Goal: Communication & Community: Answer question/provide support

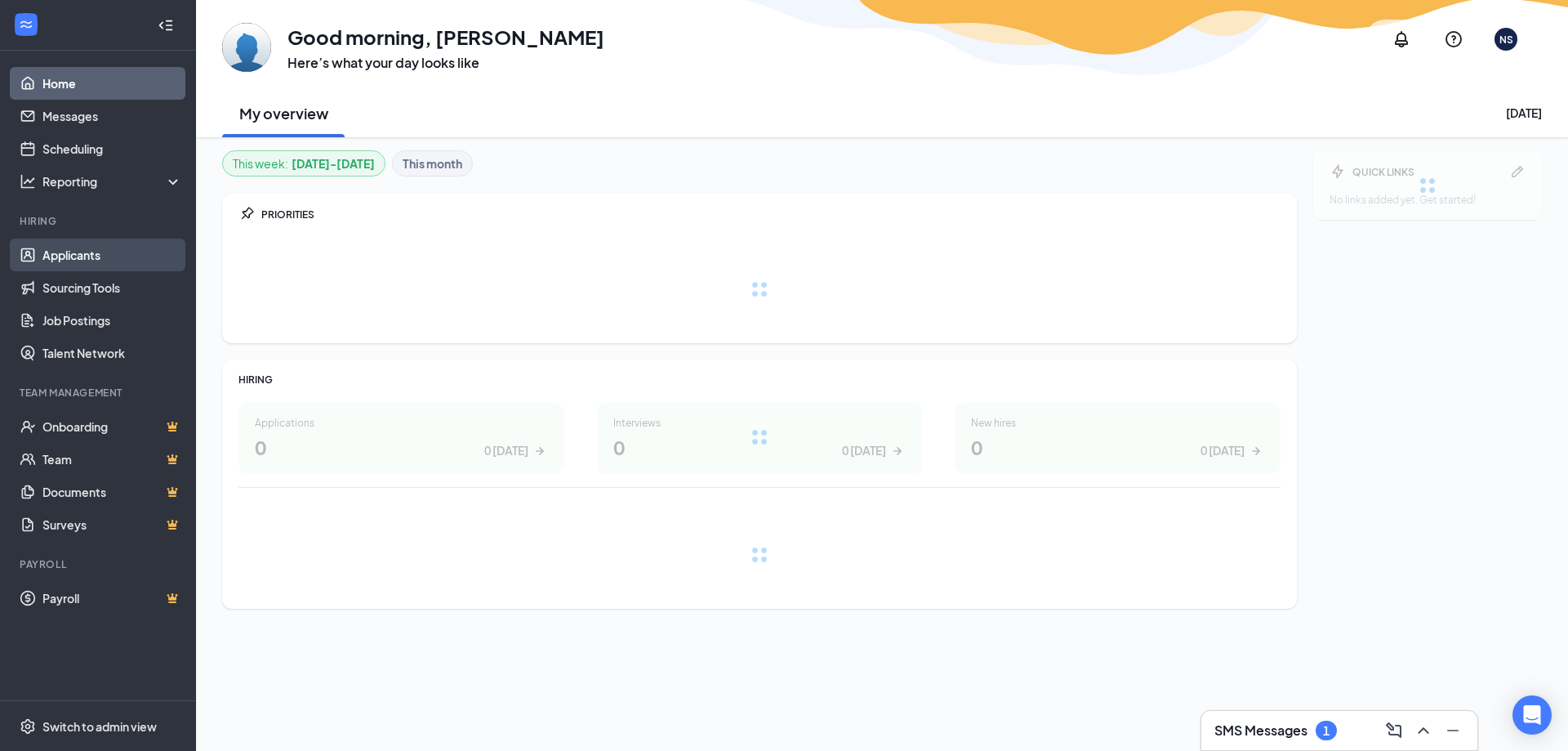
click at [79, 246] on link "Applicants" at bounding box center [113, 255] width 140 height 33
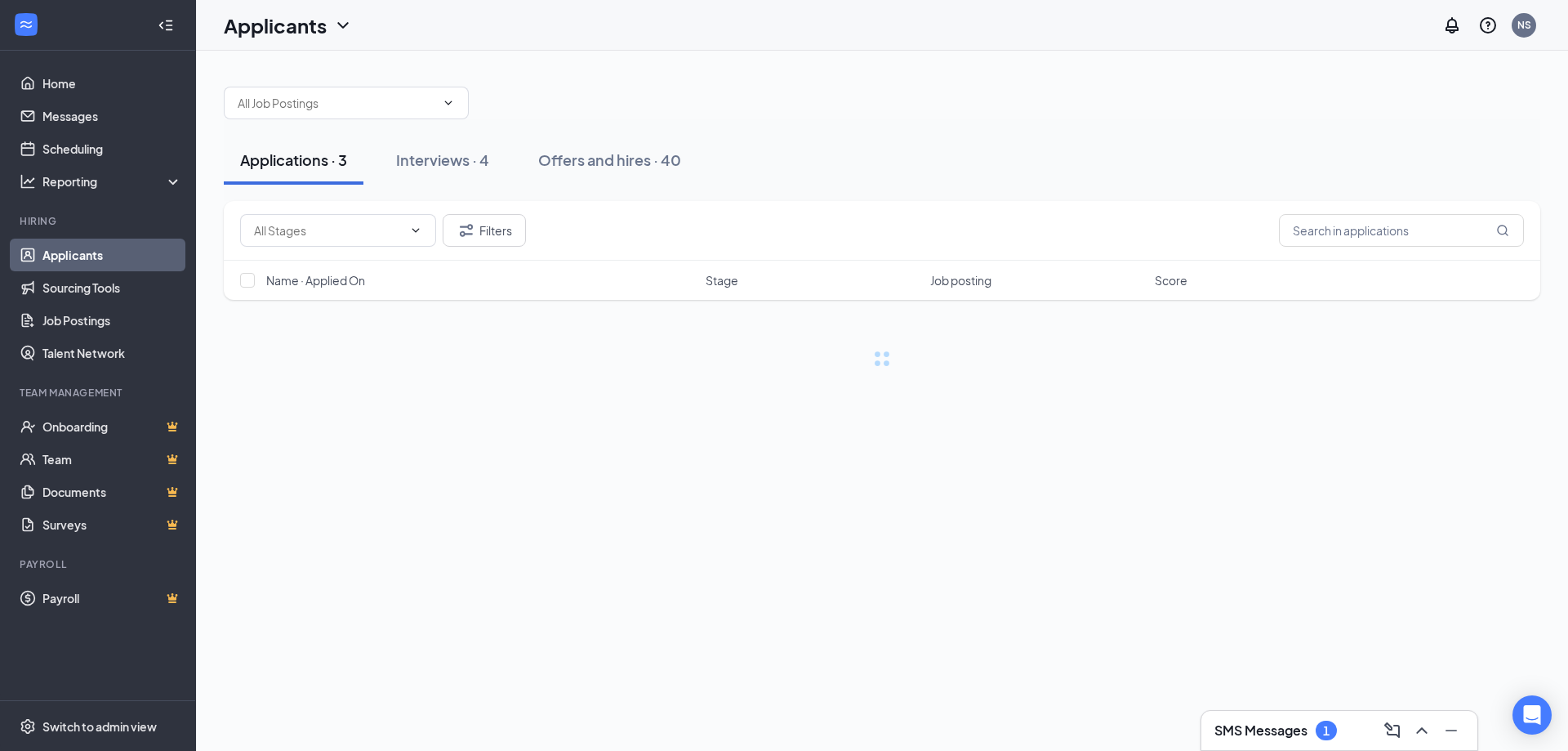
click at [1297, 732] on h3 "SMS Messages" at bounding box center [1261, 730] width 93 height 18
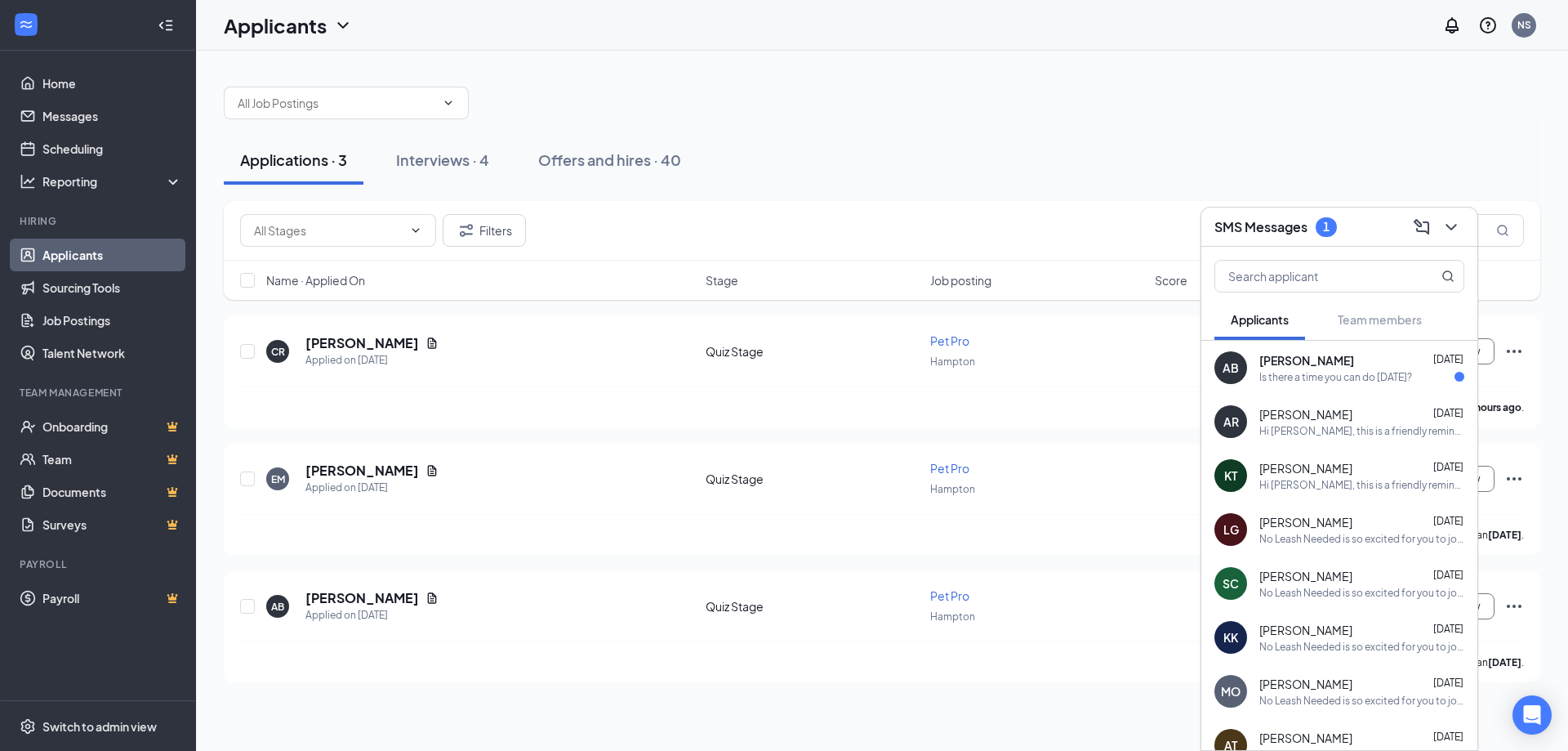
click at [1340, 370] on div "Is there a time you can do tomorrow?" at bounding box center [1336, 376] width 153 height 14
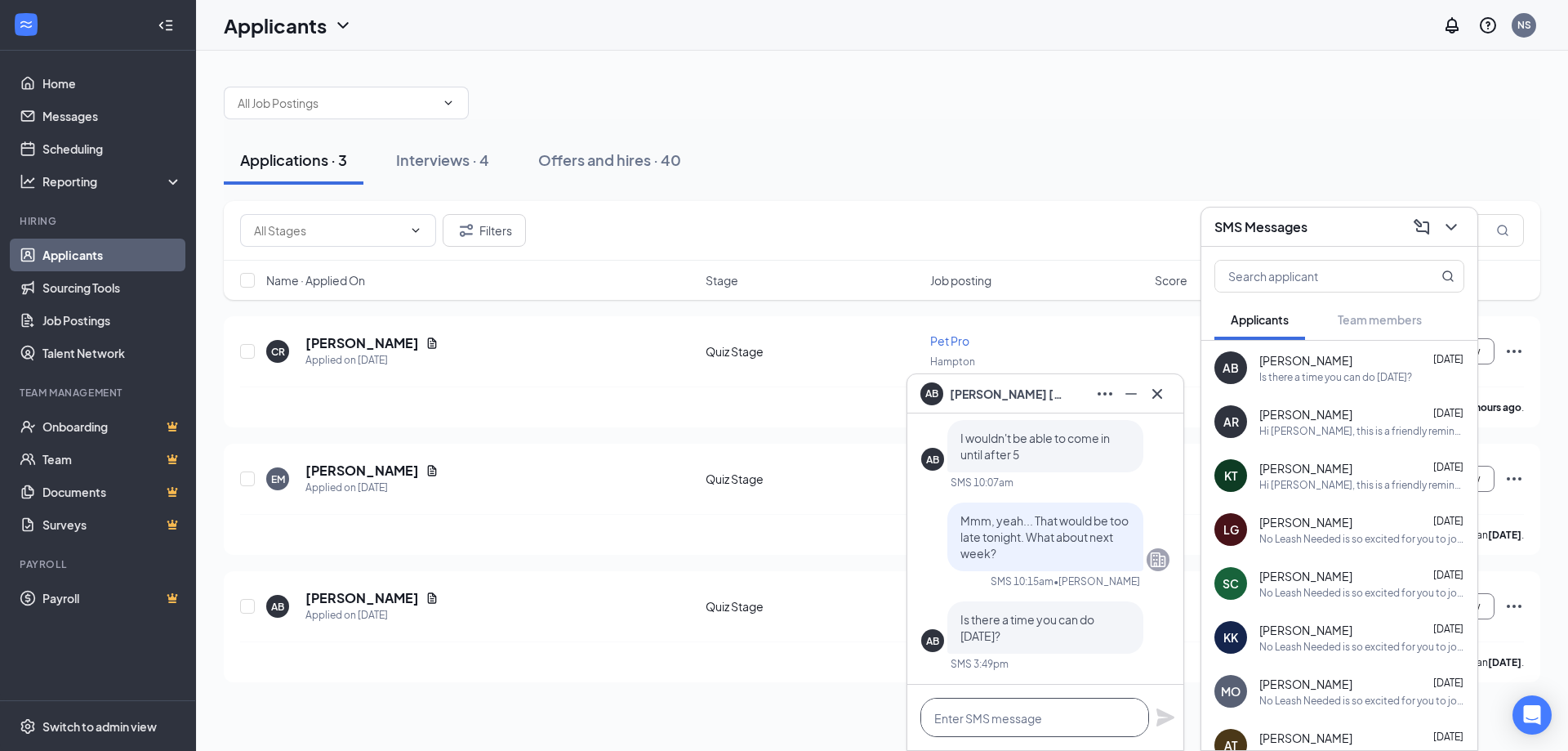
click at [1050, 720] on textarea at bounding box center [1034, 717] width 229 height 39
type textarea "n"
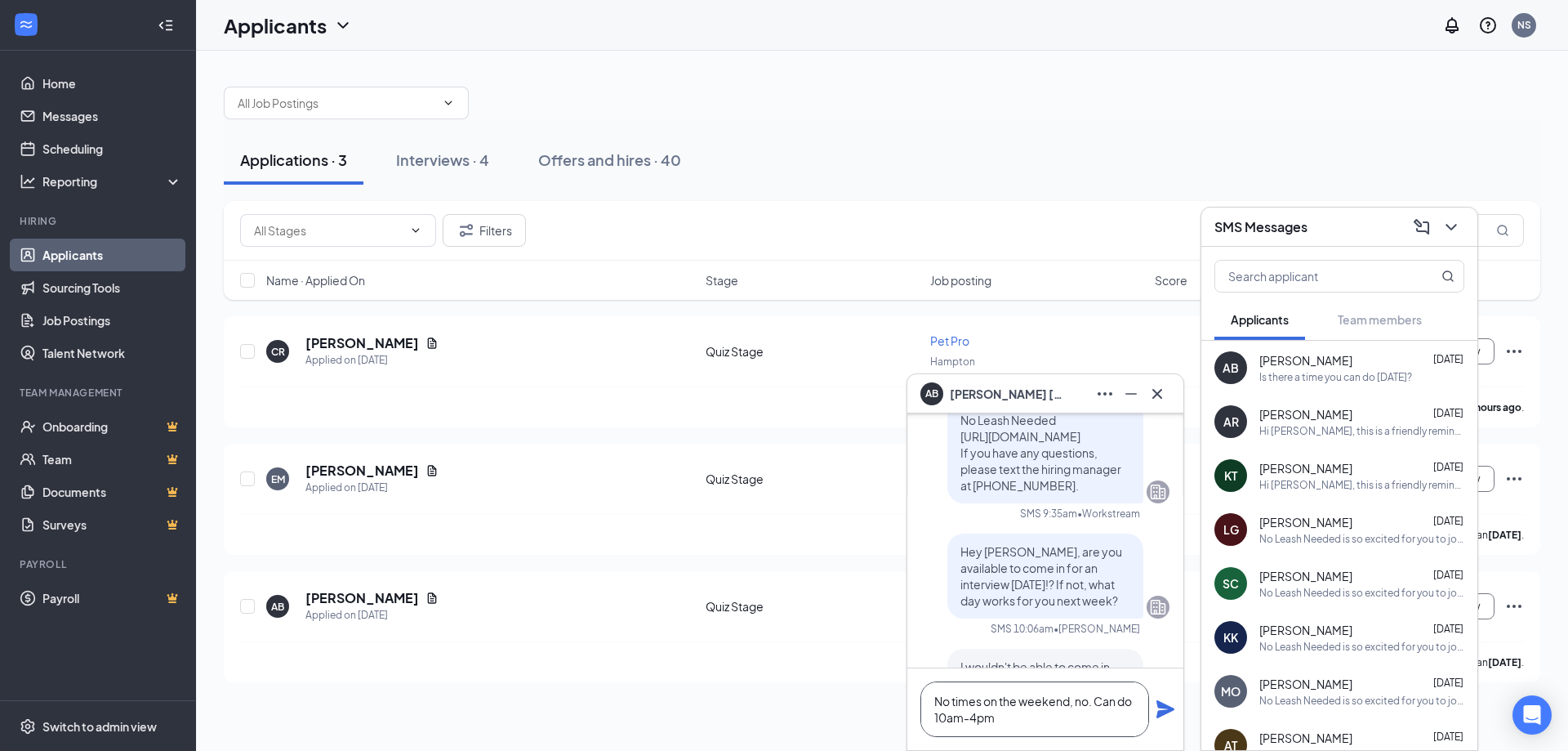
scroll to position [0, 0]
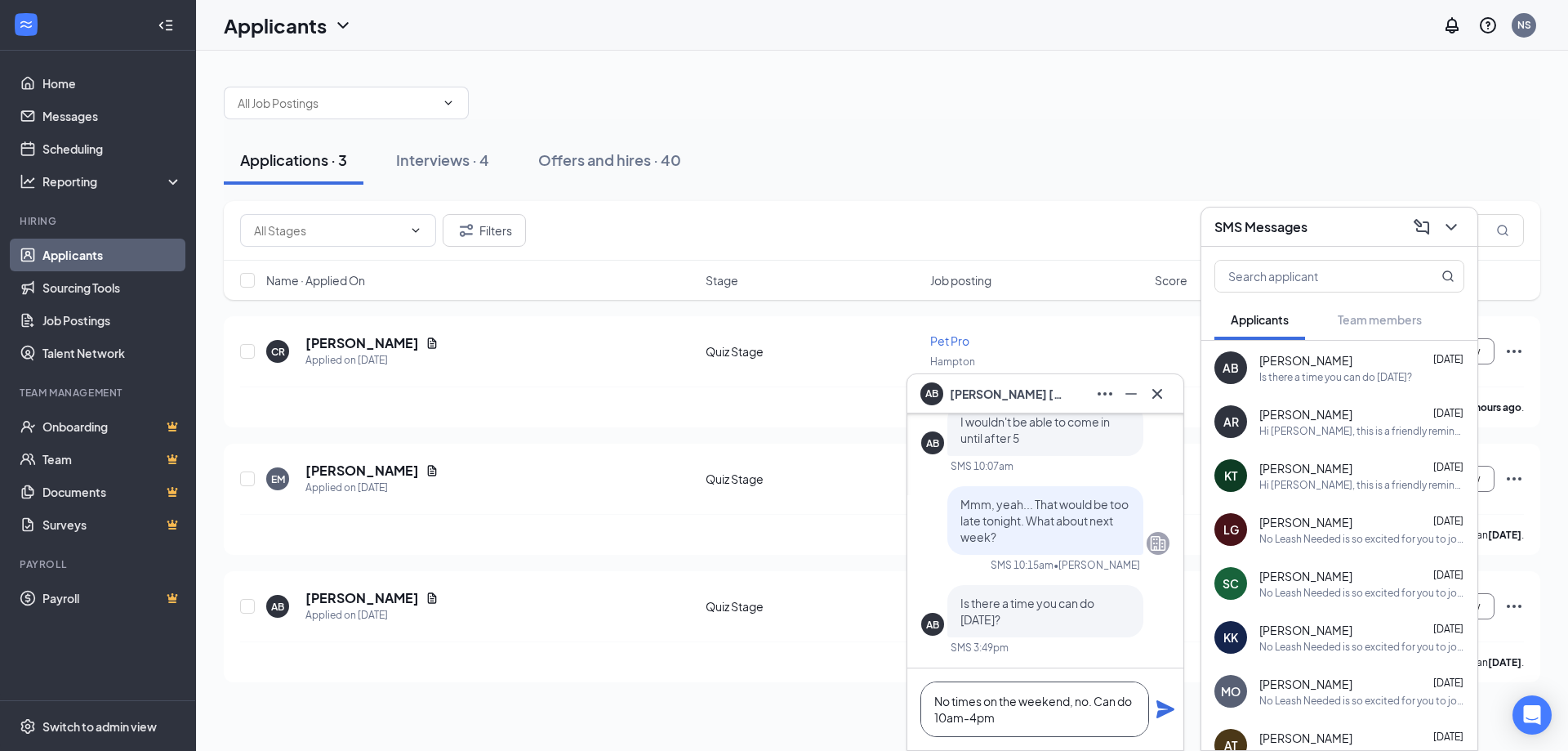
click at [1089, 699] on textarea "No times on the weekend, no. Can do 10am-4pm" at bounding box center [1034, 708] width 229 height 55
click at [1025, 715] on textarea "No times on the weekend, no. Can do 10am-4pm" at bounding box center [1034, 708] width 229 height 55
click at [1106, 700] on textarea "No times on the weekend, no. Can do 10am-4pm this week though" at bounding box center [1034, 708] width 229 height 55
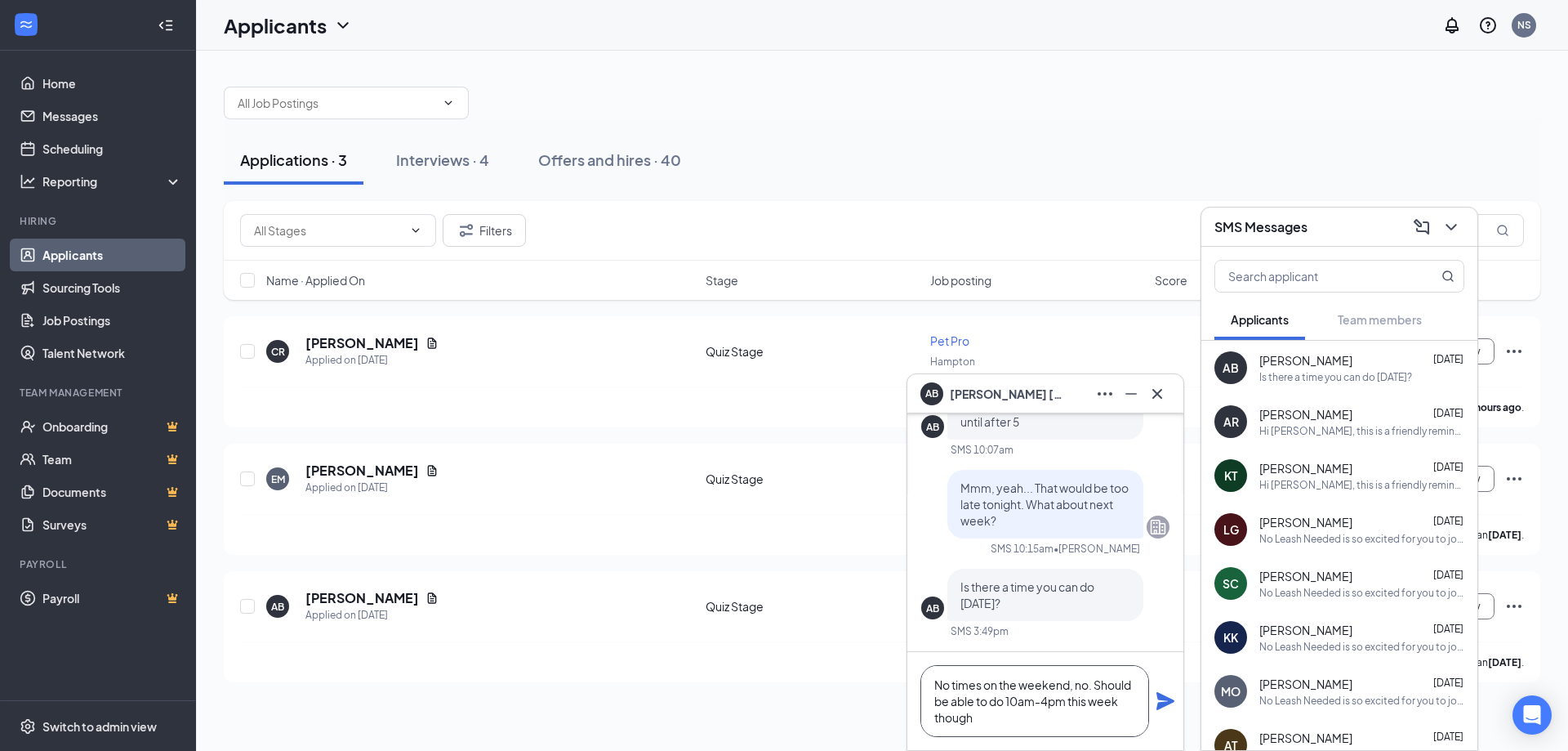
click at [1082, 729] on textarea "No times on the weekend, no. Should be able to do 10am-4pm this week though" at bounding box center [1034, 700] width 229 height 72
type textarea "No times on the weekend, no. Should be able to do 10am-4pm this week though if …"
click at [1168, 697] on icon "Plane" at bounding box center [1165, 700] width 18 height 18
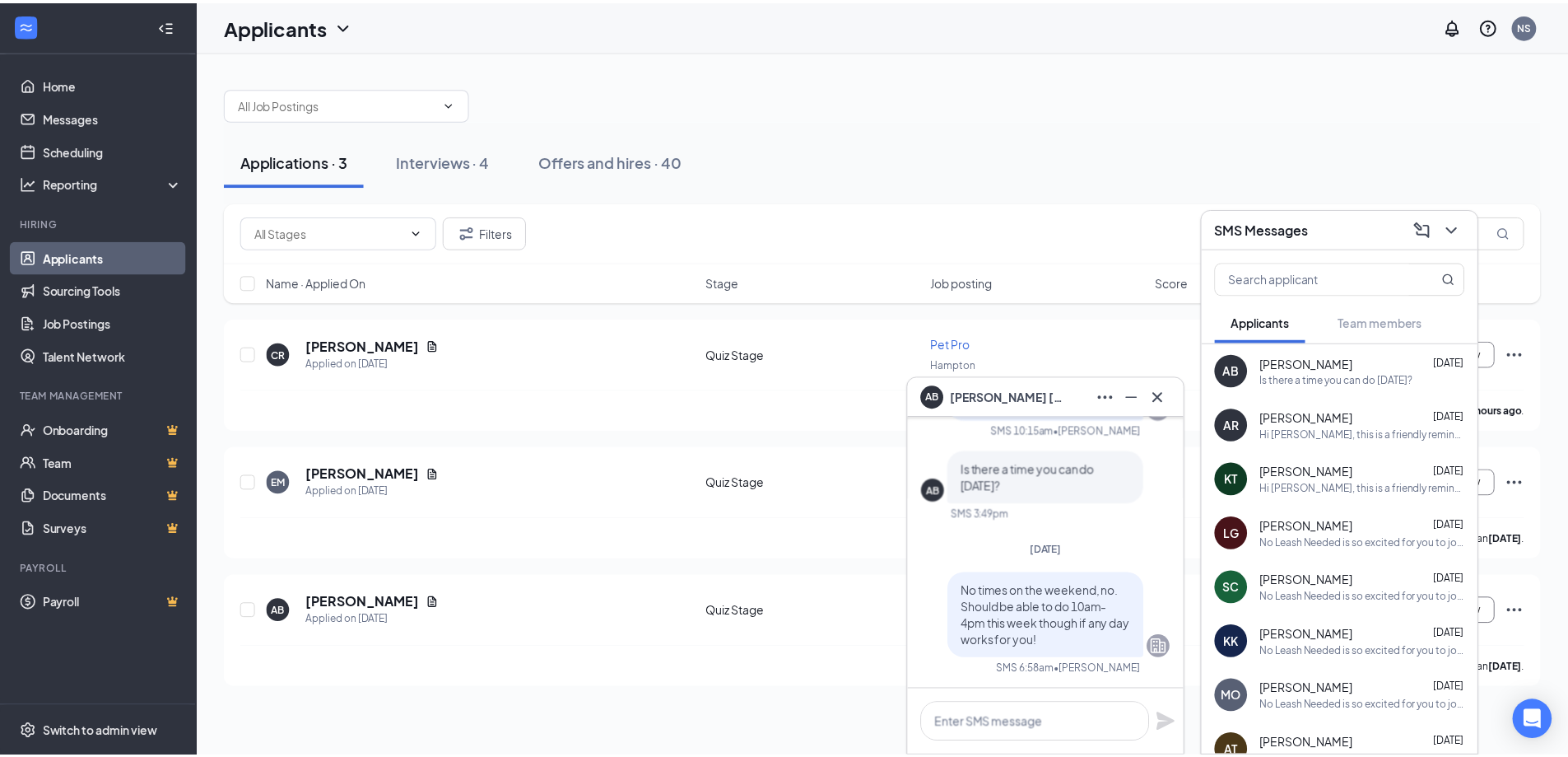
scroll to position [0, 0]
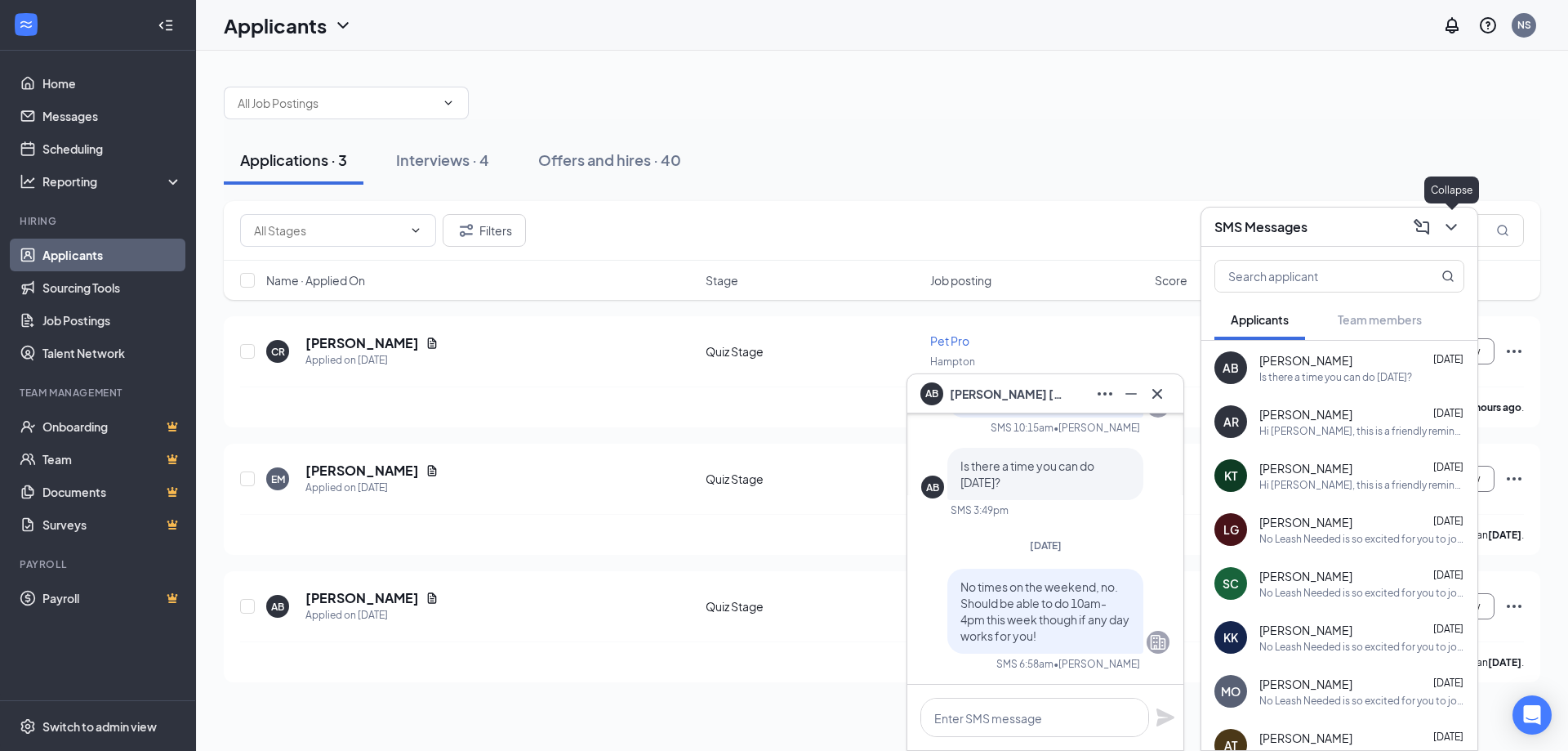
click at [1449, 232] on icon "ChevronDown" at bounding box center [1451, 227] width 19 height 19
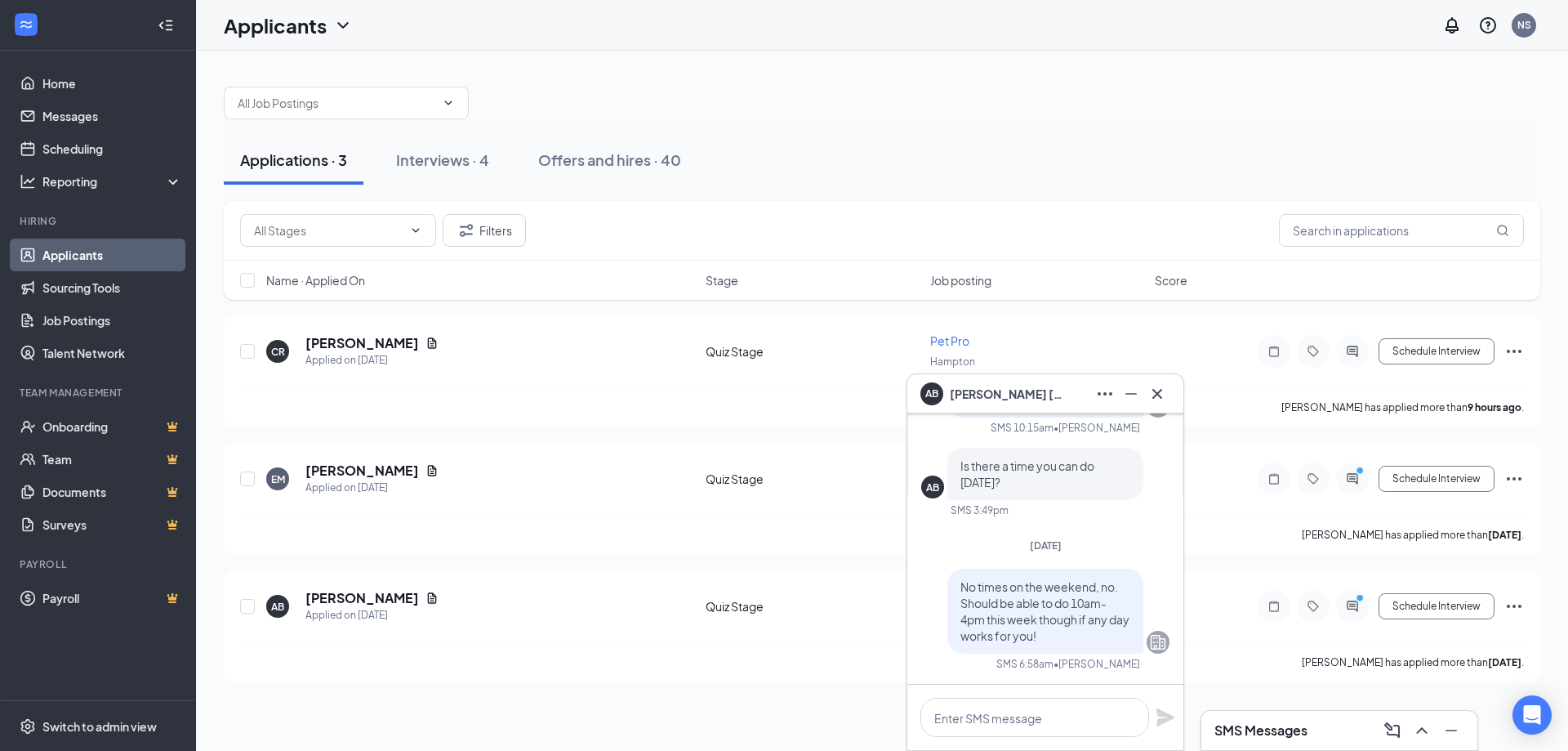
drag, startPoint x: 661, startPoint y: 204, endPoint x: 582, endPoint y: 197, distance: 79.3
click at [660, 204] on div "Filters" at bounding box center [881, 231] width 1316 height 59
click at [475, 165] on div "Interviews · 4" at bounding box center [443, 160] width 93 height 20
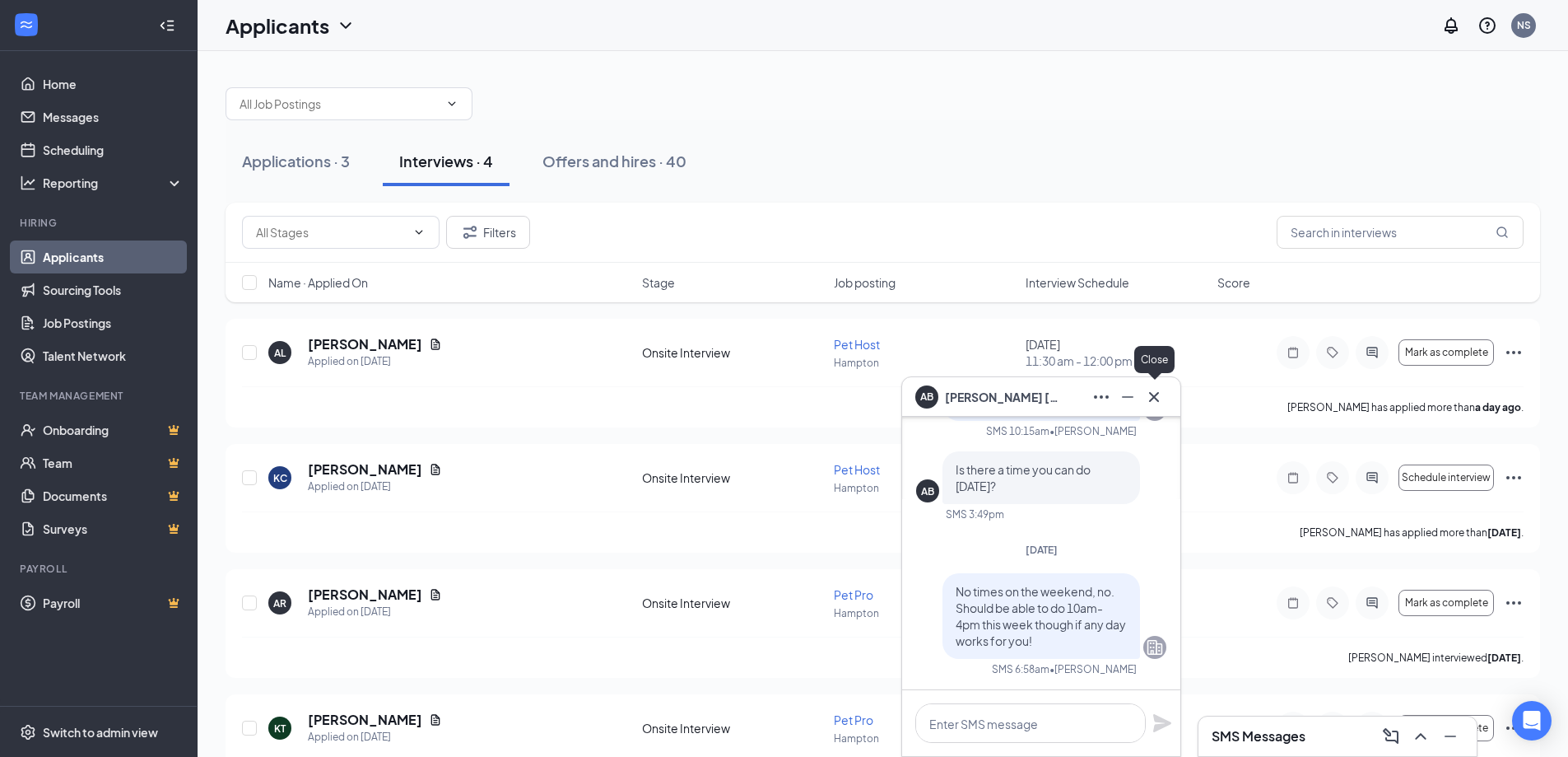
click at [1166, 391] on button at bounding box center [1154, 396] width 26 height 26
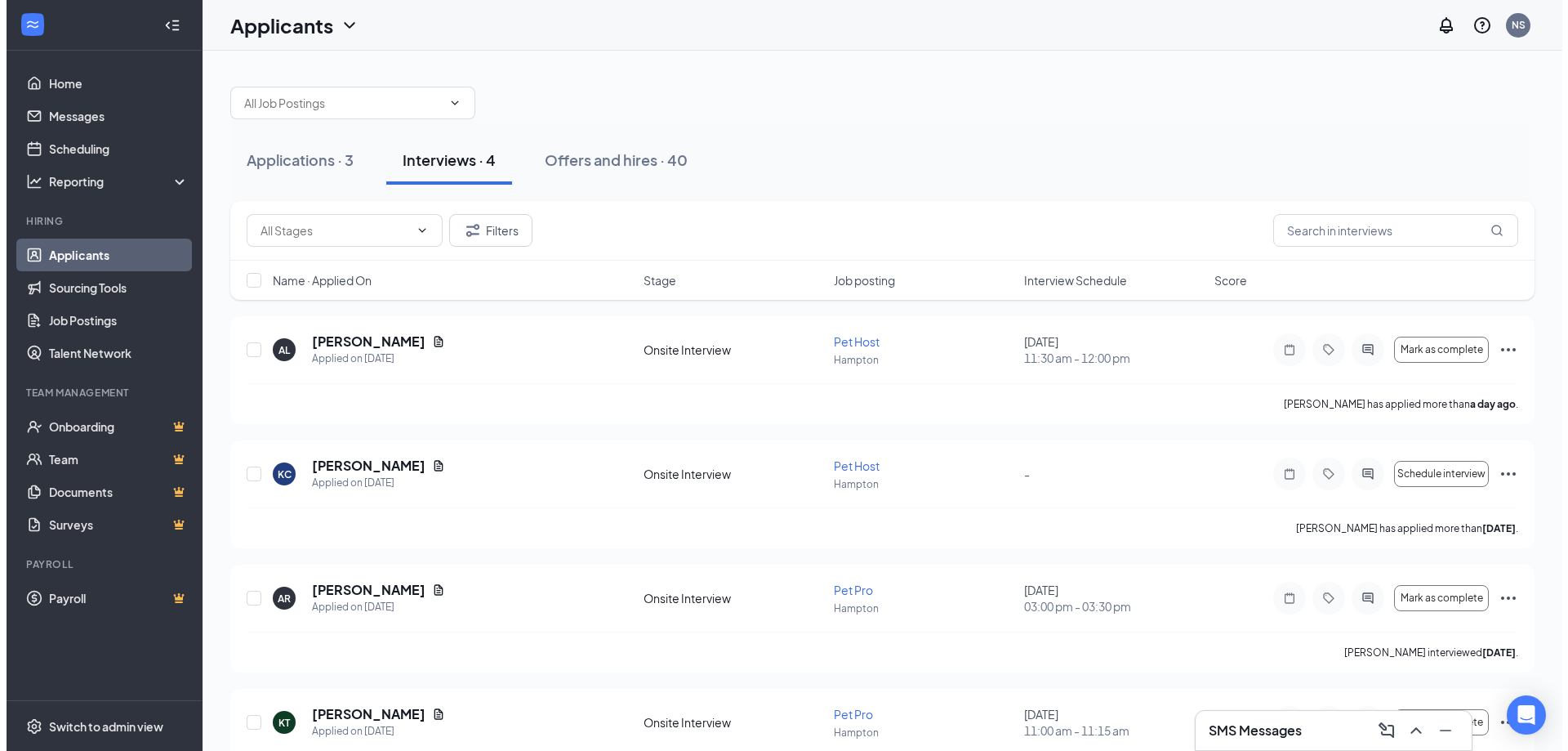
scroll to position [65, 0]
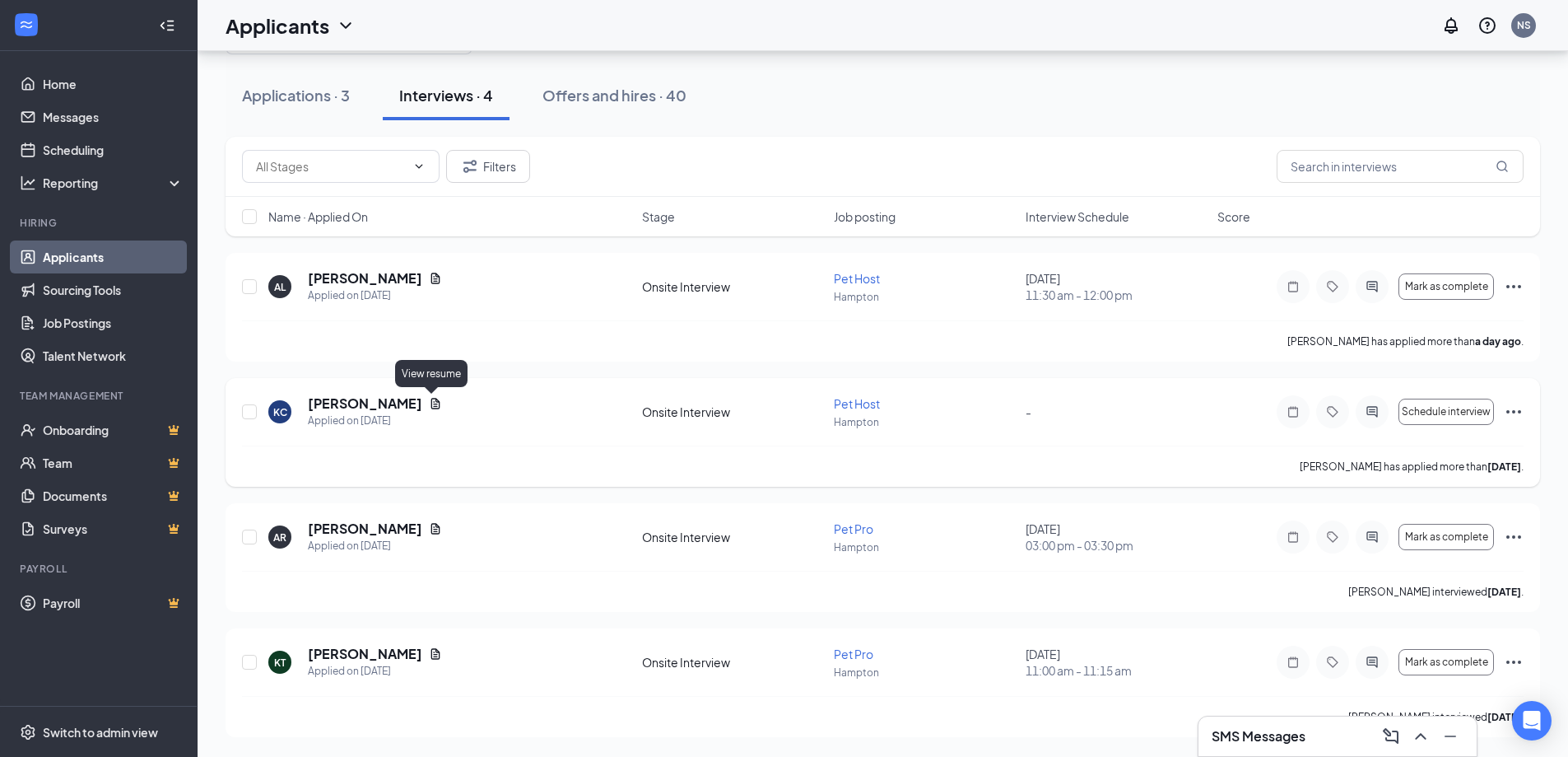
click at [431, 404] on icon "Document" at bounding box center [435, 403] width 9 height 11
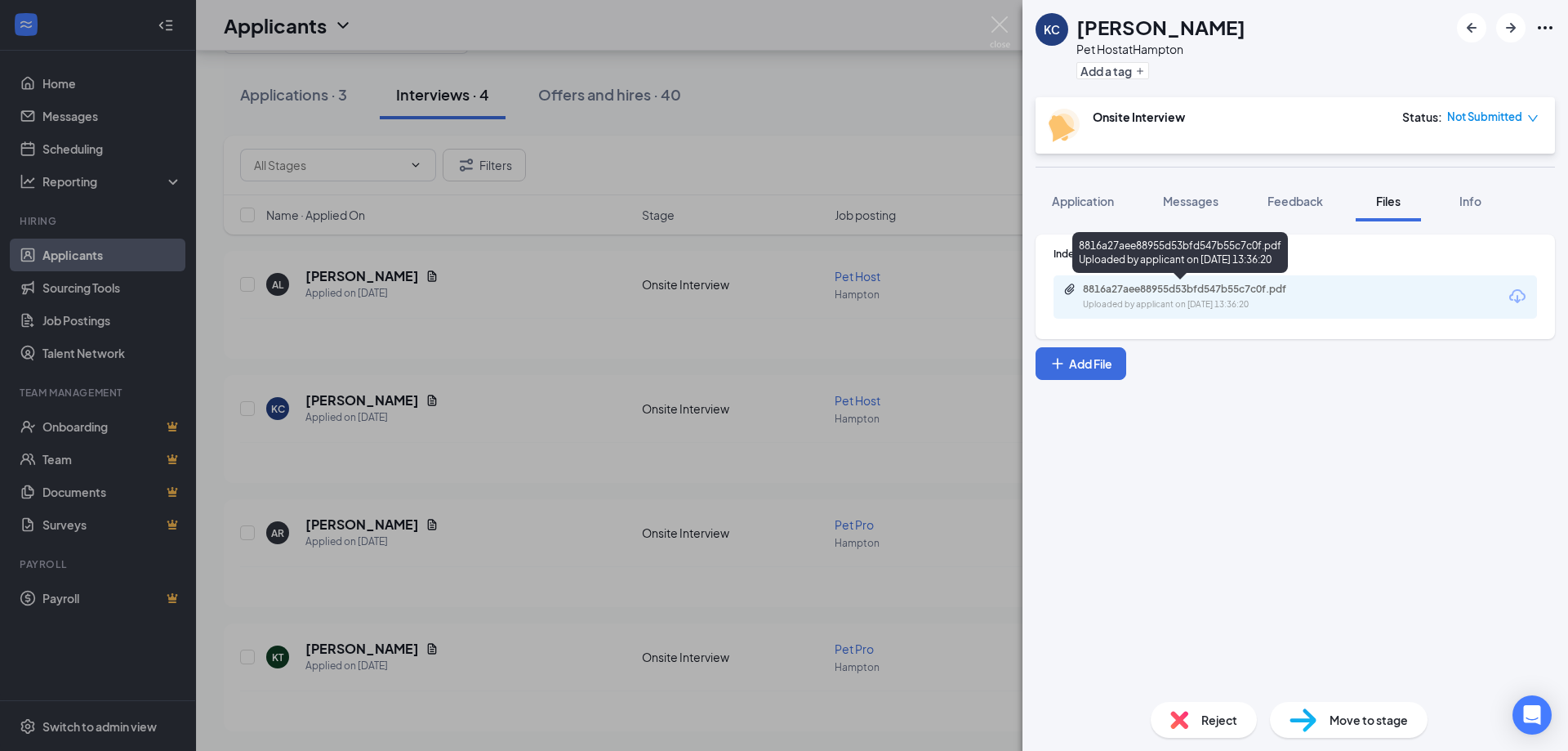
click at [1258, 284] on div "8816a27aee88955d53bfd547b55c7c0f.pdf" at bounding box center [1196, 289] width 229 height 13
click at [796, 336] on div "KC Kendra Campbell Pet Host at Hampton Add a tag Onsite Interview Status : Not …" at bounding box center [784, 376] width 1568 height 751
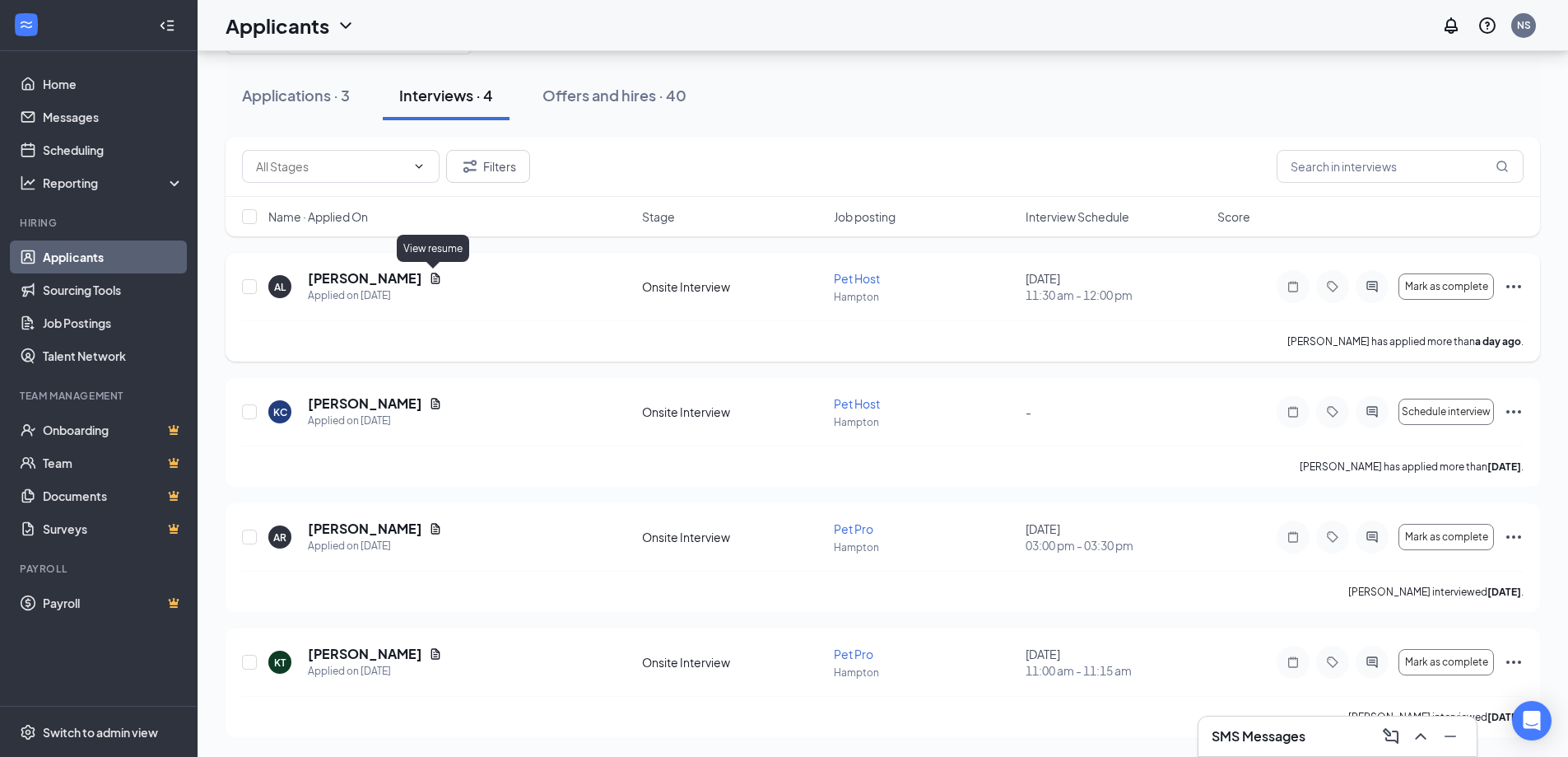
click at [430, 277] on icon "Document" at bounding box center [434, 278] width 13 height 13
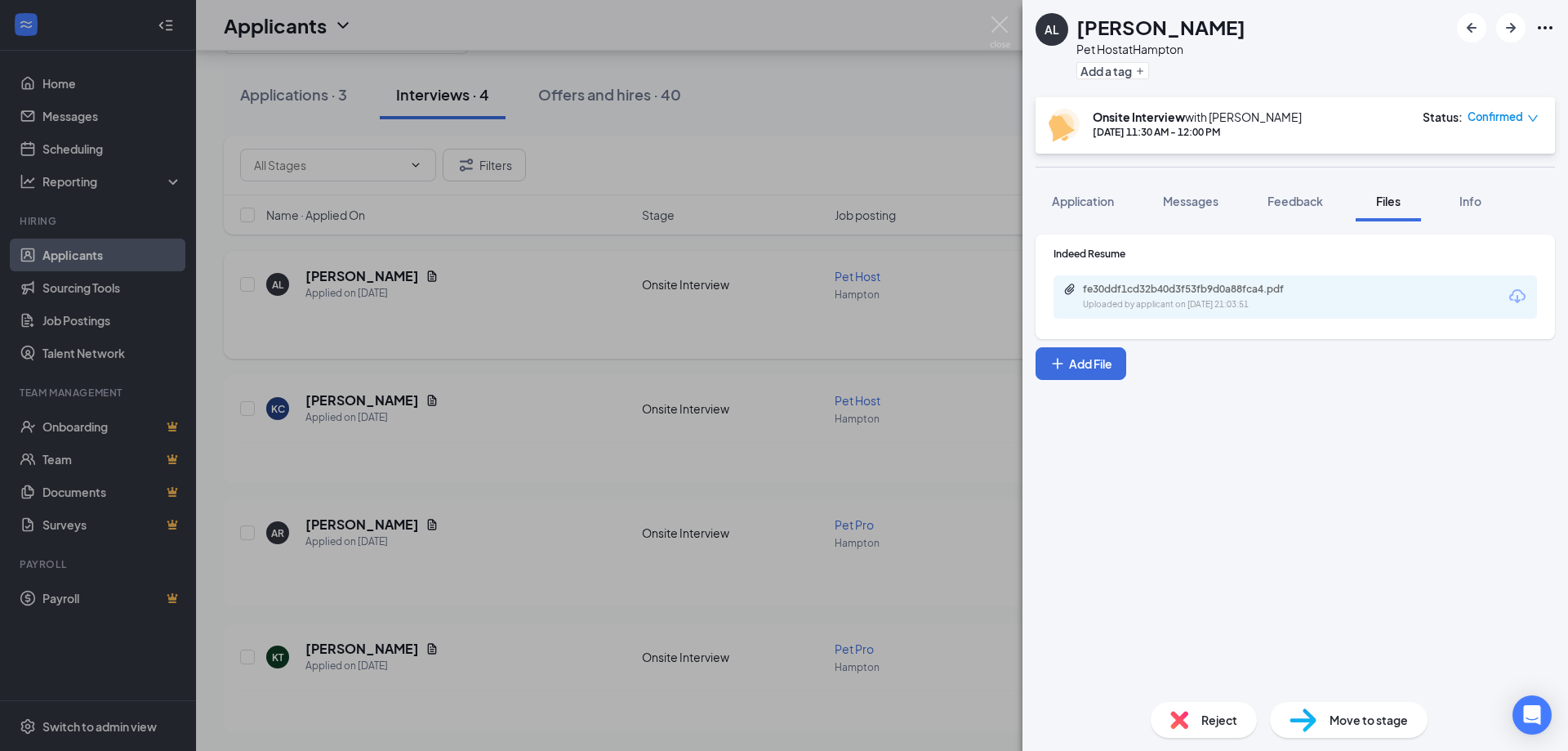
click at [922, 329] on div "AL Ashley Lebcowitz Pet Host at Hampton Add a tag Onsite Interview with Nick Sc…" at bounding box center [784, 376] width 1568 height 751
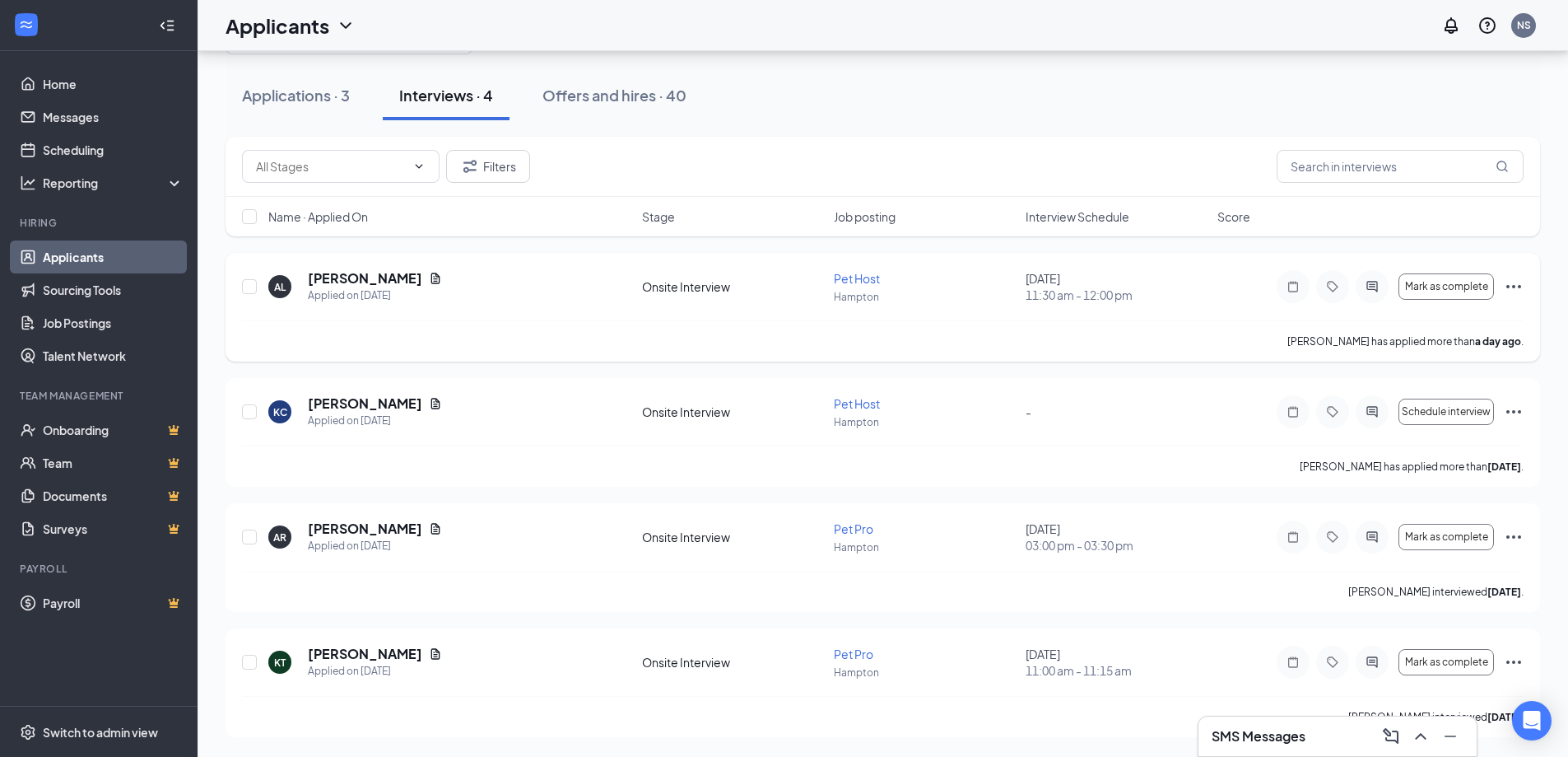
click at [429, 281] on icon "Document" at bounding box center [434, 278] width 13 height 13
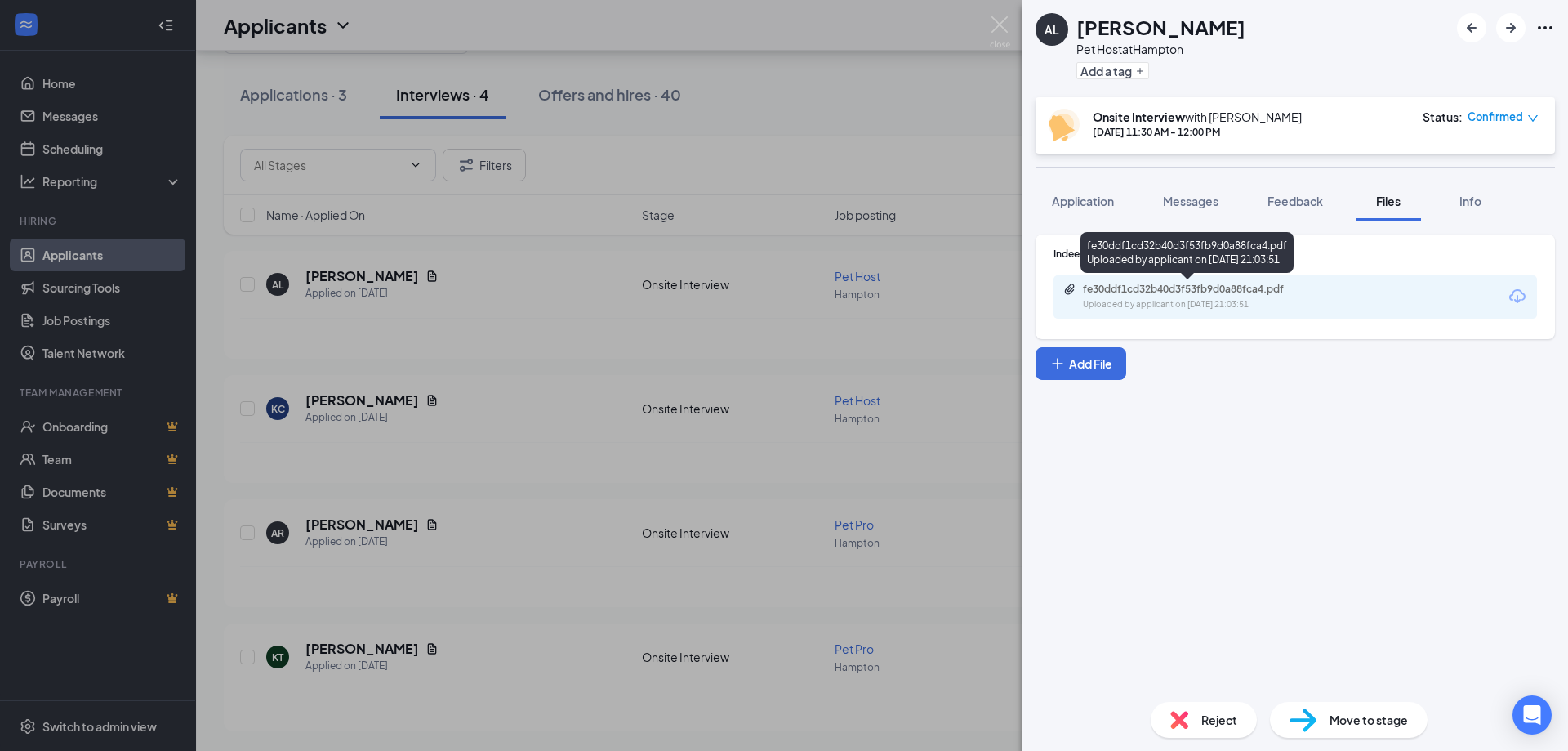
click at [1227, 288] on div "fe30ddf1cd32b40d3f53fb9d0a88fca4.pdf" at bounding box center [1196, 289] width 229 height 13
click at [913, 237] on div "AL Ashley Lebcowitz Pet Host at Hampton Add a tag Onsite Interview with Nick Sc…" at bounding box center [784, 376] width 1568 height 751
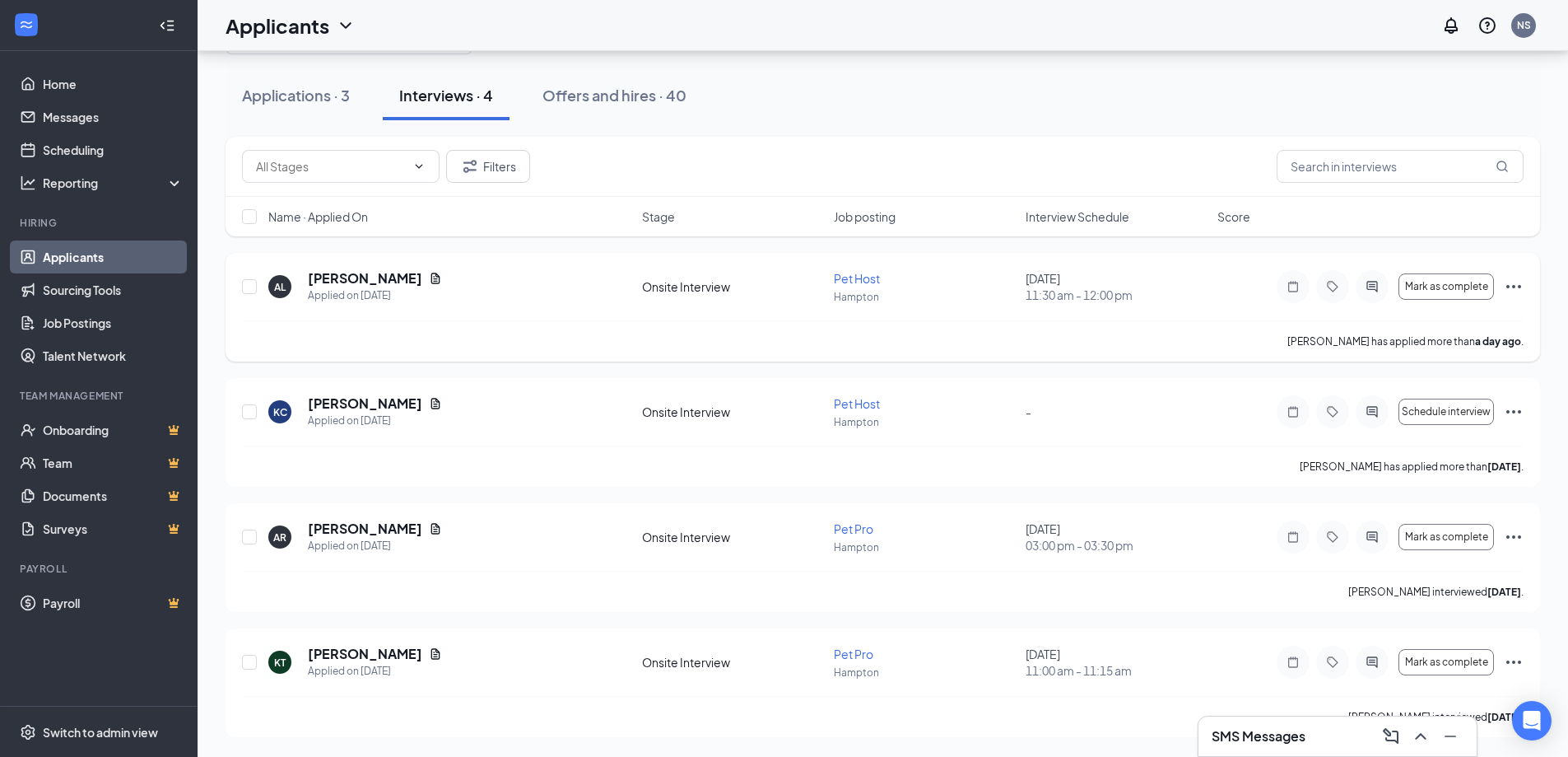
click at [1370, 295] on div at bounding box center [1373, 286] width 33 height 33
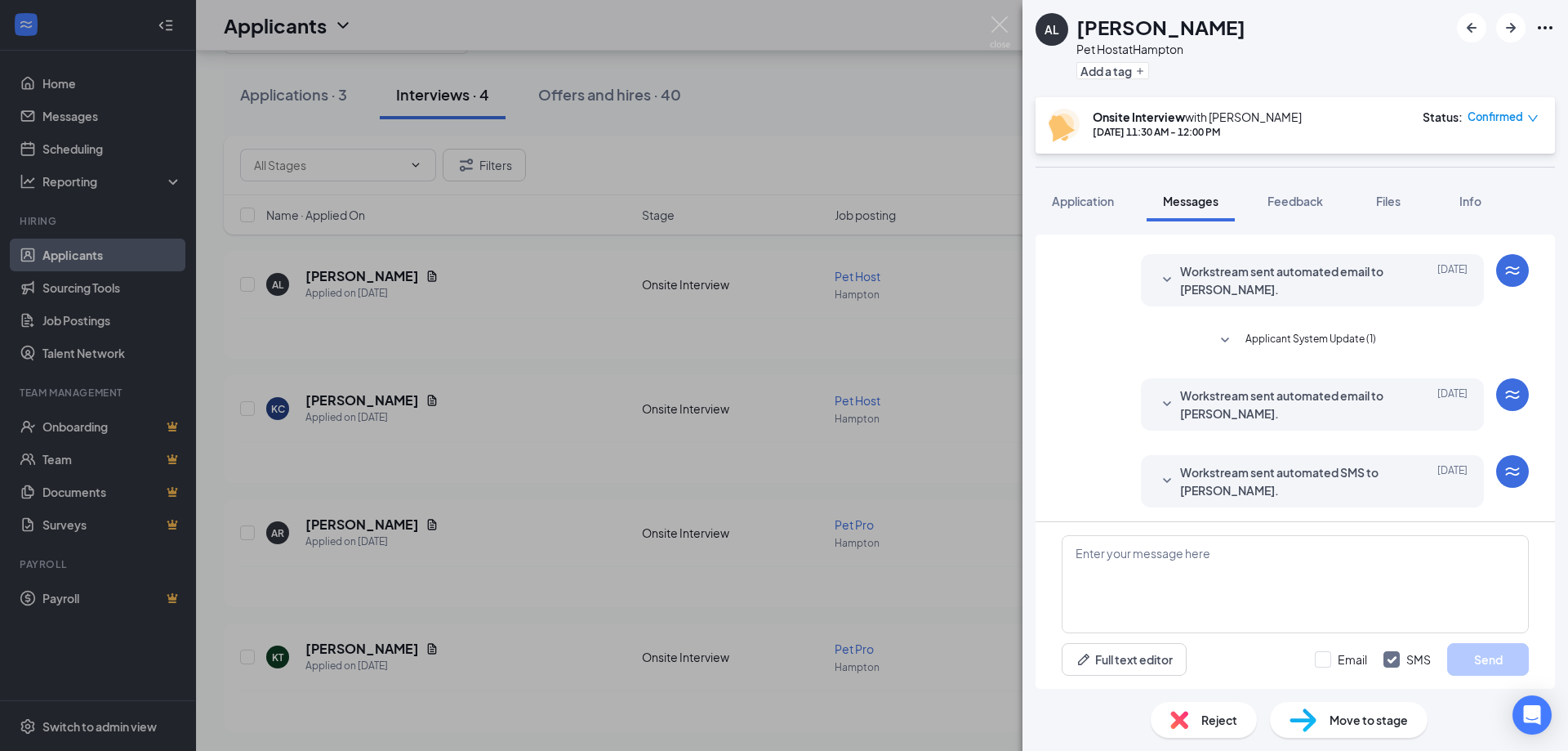
scroll to position [268, 0]
click at [1166, 585] on textarea at bounding box center [1295, 584] width 467 height 98
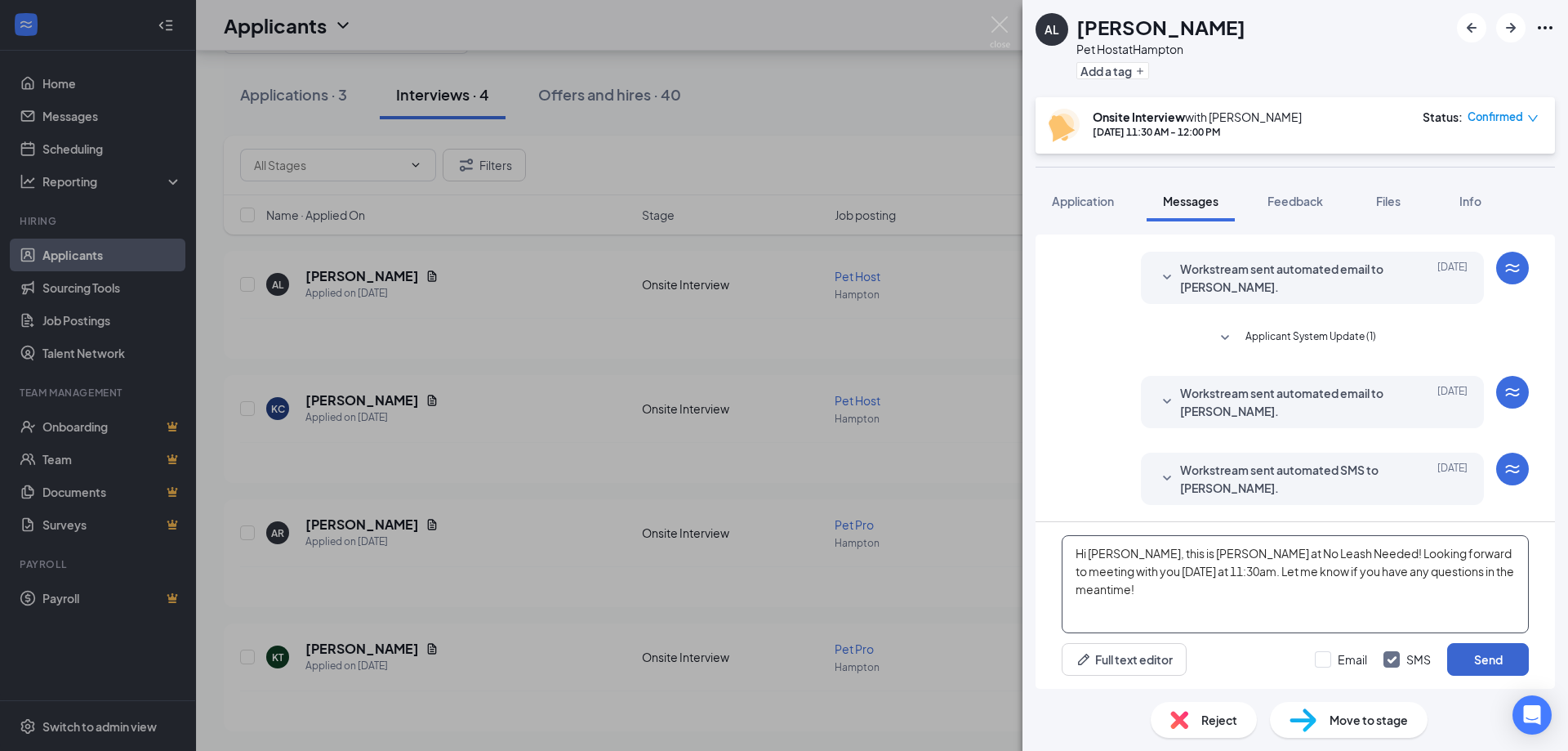
type textarea "Hi Ashley, this is Nick at No Leash Needed! Looking forward to meeting with you…"
click at [1509, 662] on button "Send" at bounding box center [1488, 660] width 82 height 33
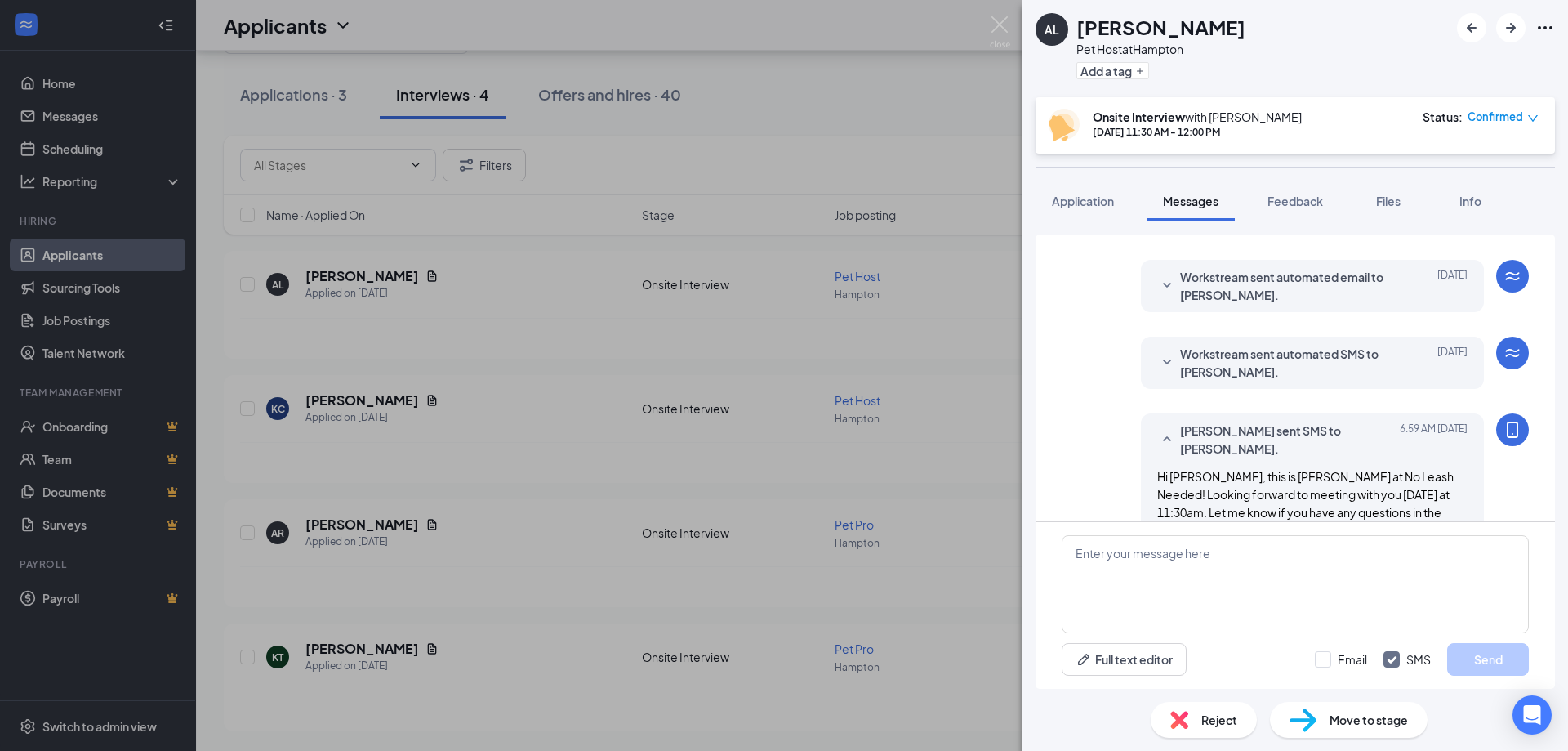
scroll to position [410, 0]
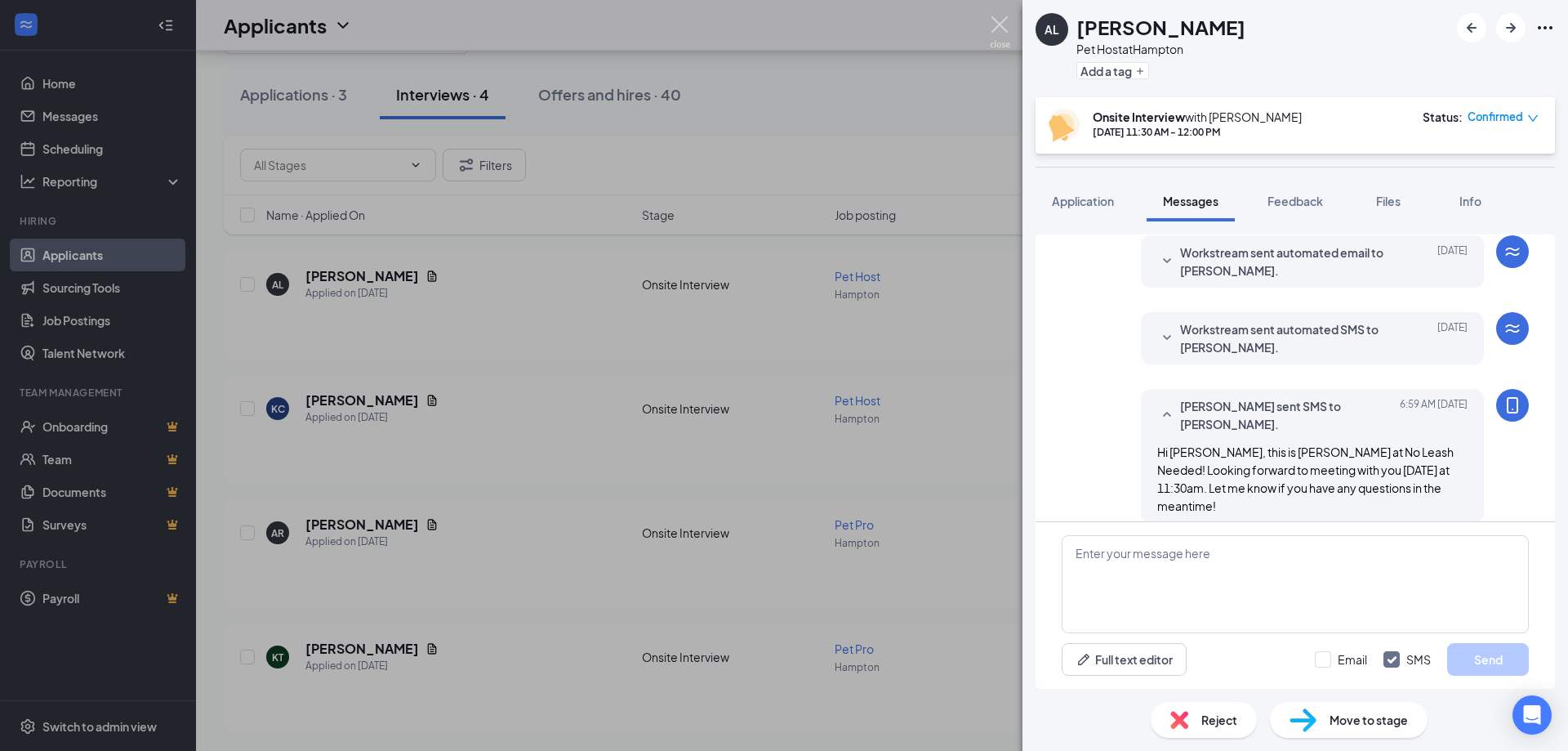
click at [1001, 23] on img at bounding box center [1000, 32] width 20 height 32
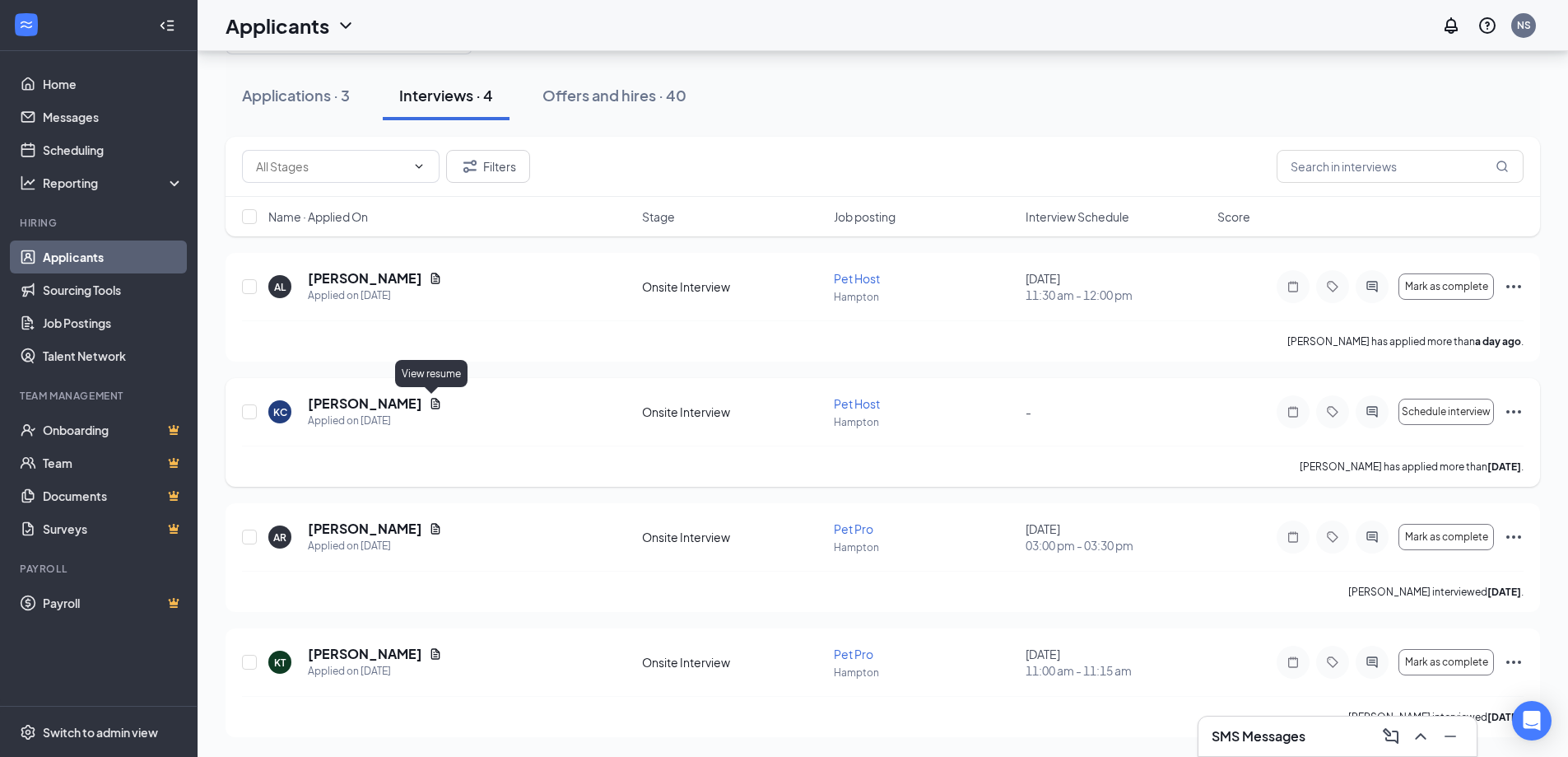
click at [433, 406] on icon "Document" at bounding box center [434, 403] width 13 height 13
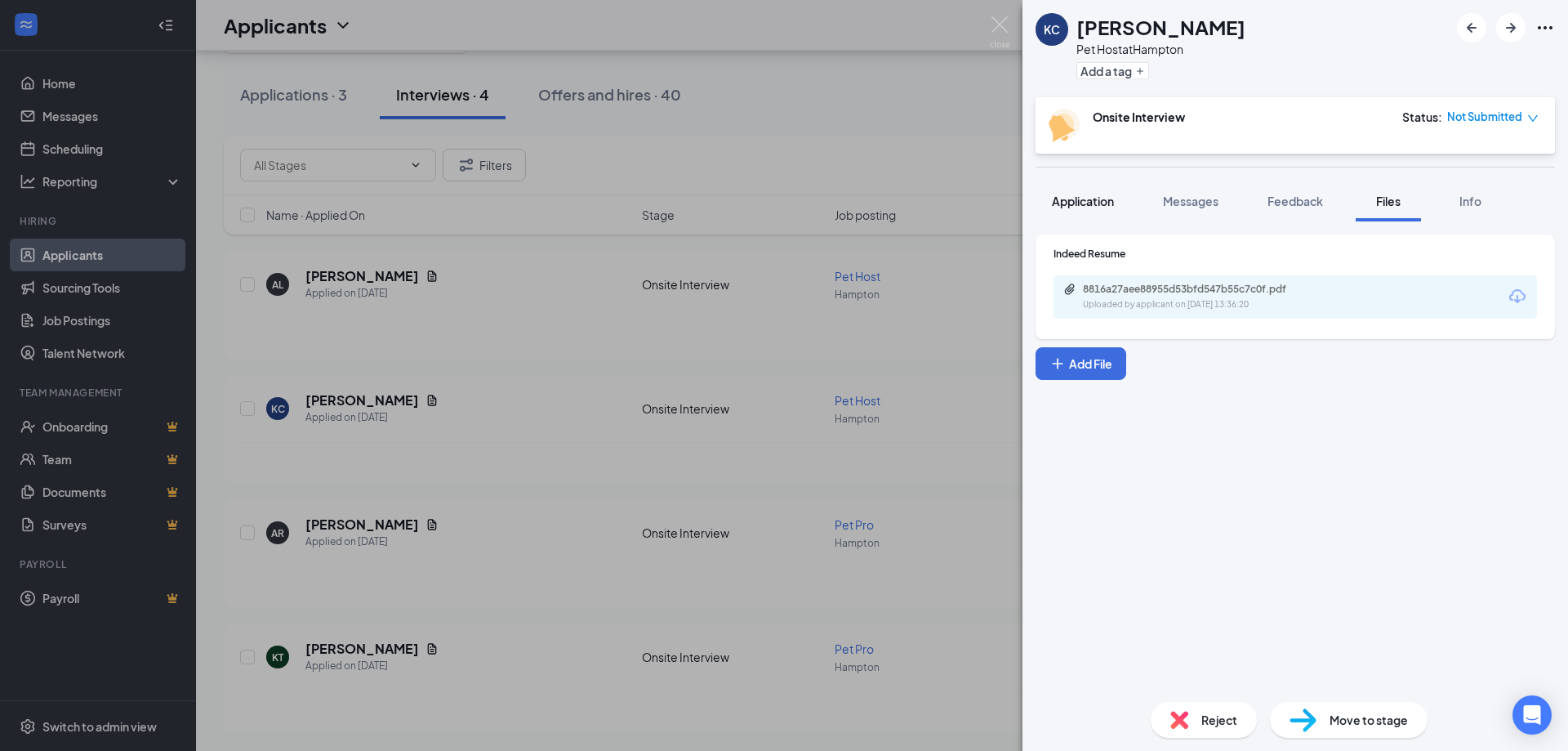
click at [1087, 216] on button "Application" at bounding box center [1083, 201] width 94 height 41
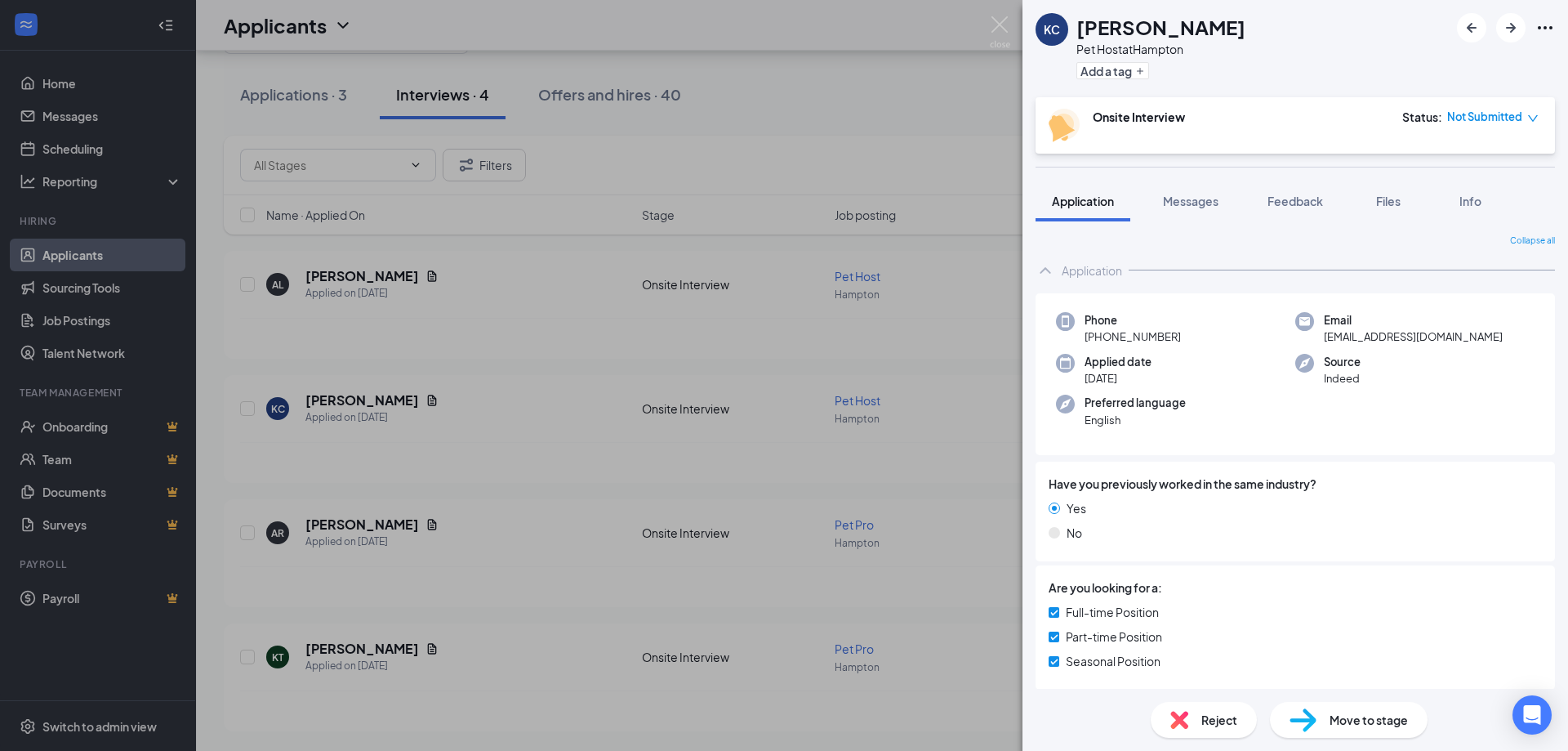
drag, startPoint x: 706, startPoint y: 540, endPoint x: 436, endPoint y: 372, distance: 318.0
click at [705, 539] on div "KC Kendra Campbell Pet Host at Hampton Add a tag Onsite Interview Status : Not …" at bounding box center [784, 376] width 1568 height 751
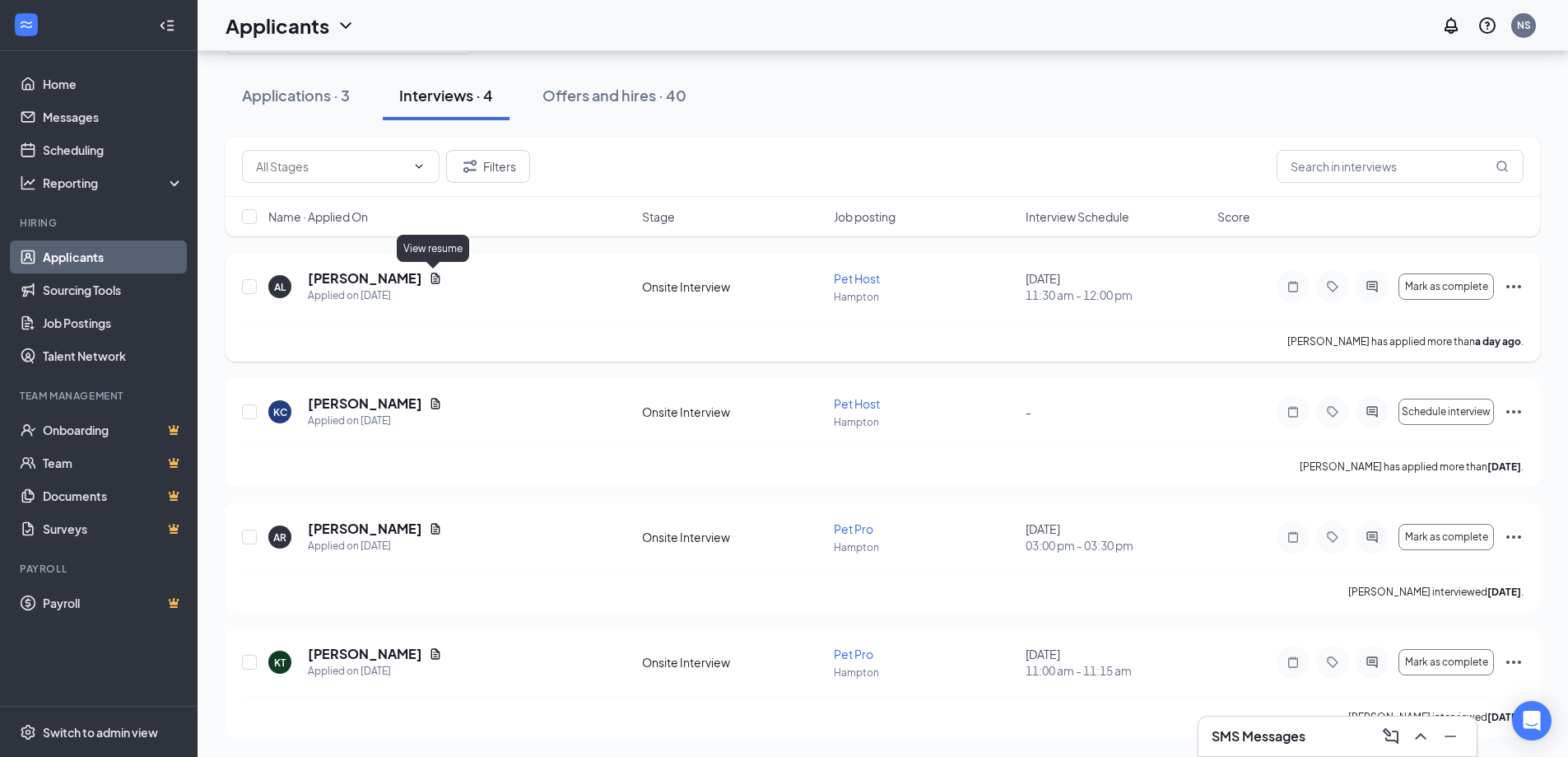
click at [434, 280] on icon "Document" at bounding box center [435, 278] width 9 height 11
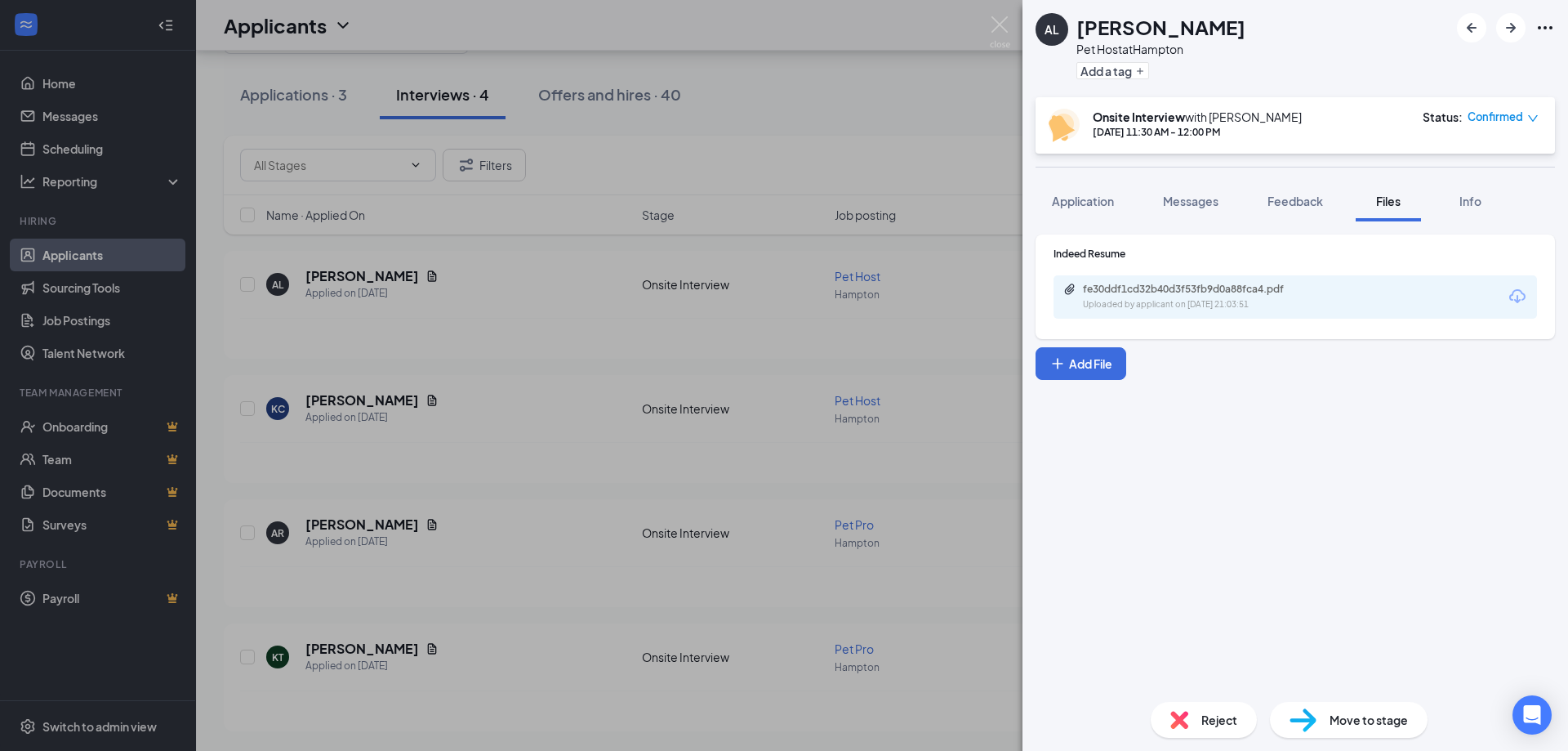
click at [1142, 205] on div "Application Messages Feedback Files Info" at bounding box center [1296, 201] width 519 height 41
click at [1093, 206] on span "Application" at bounding box center [1083, 200] width 62 height 15
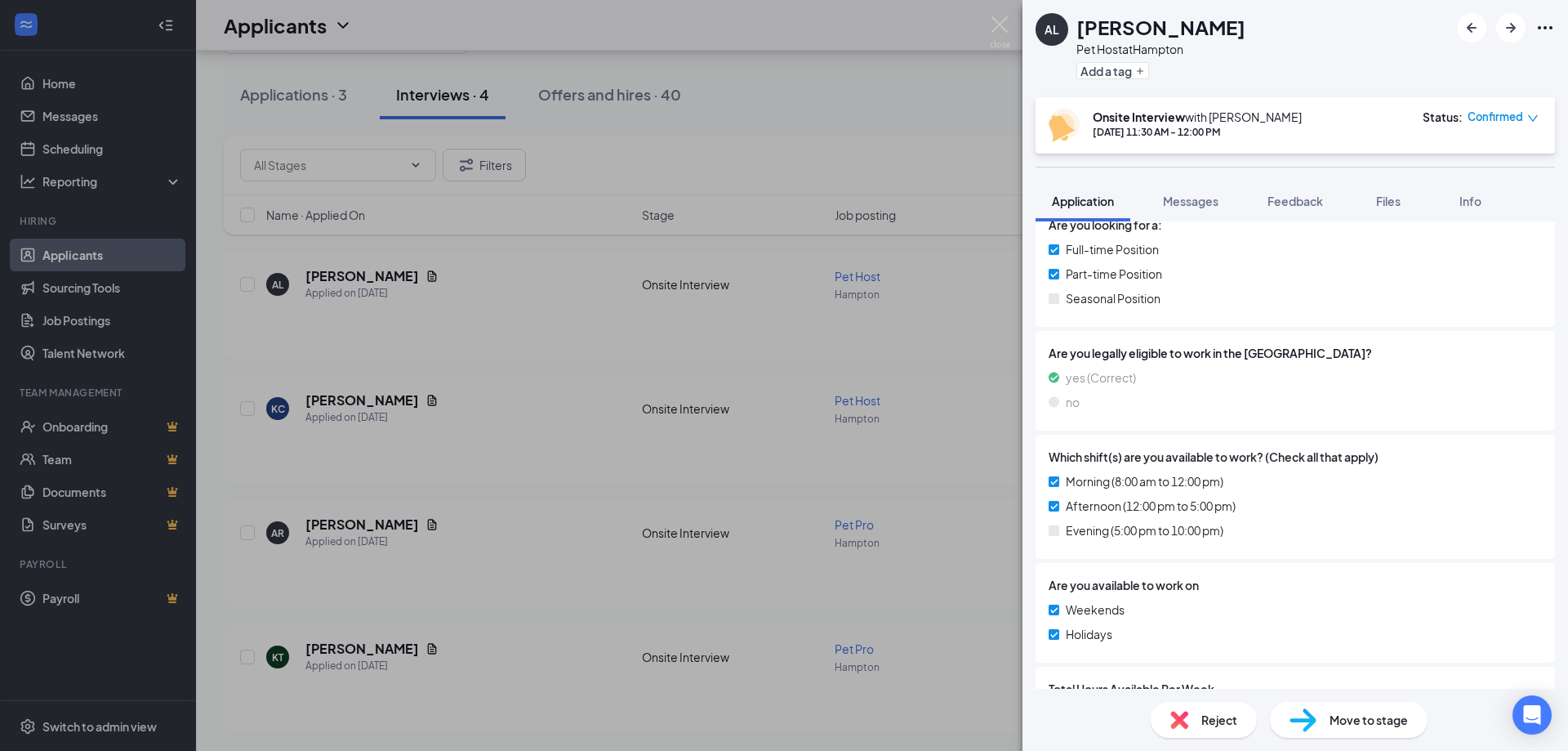
scroll to position [490, 0]
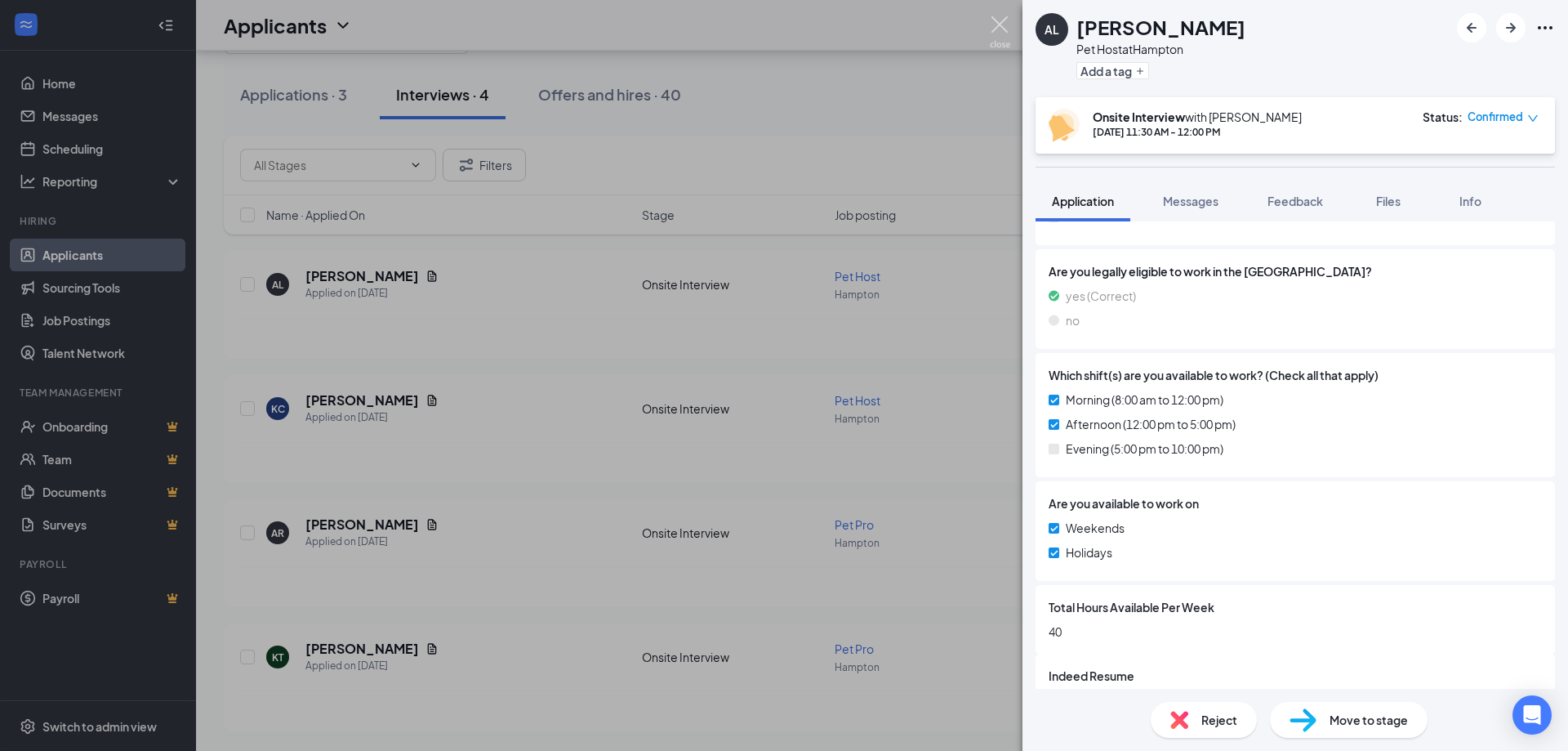
click at [999, 26] on img at bounding box center [1000, 32] width 20 height 32
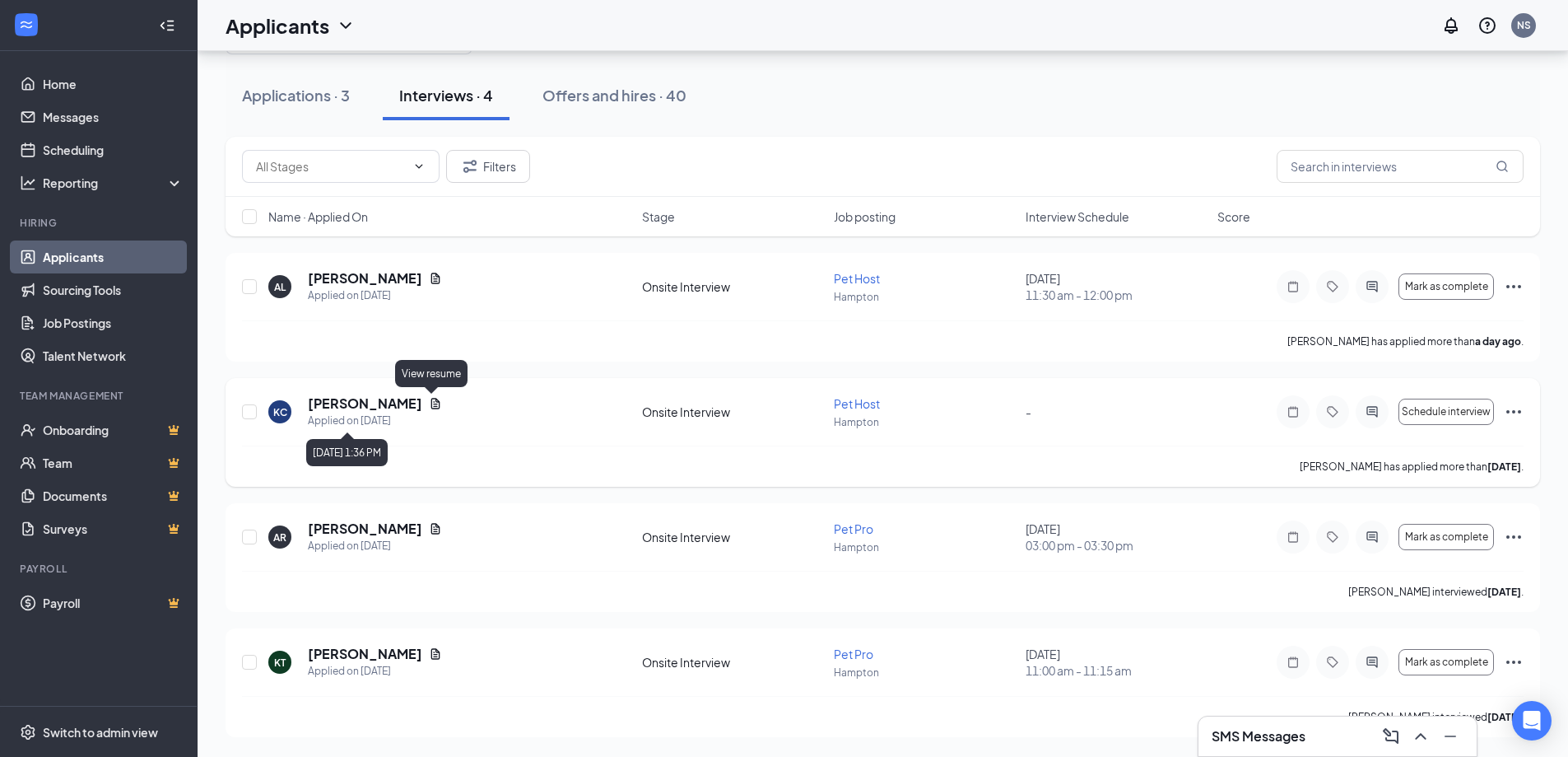
click at [430, 408] on icon "Document" at bounding box center [434, 403] width 13 height 13
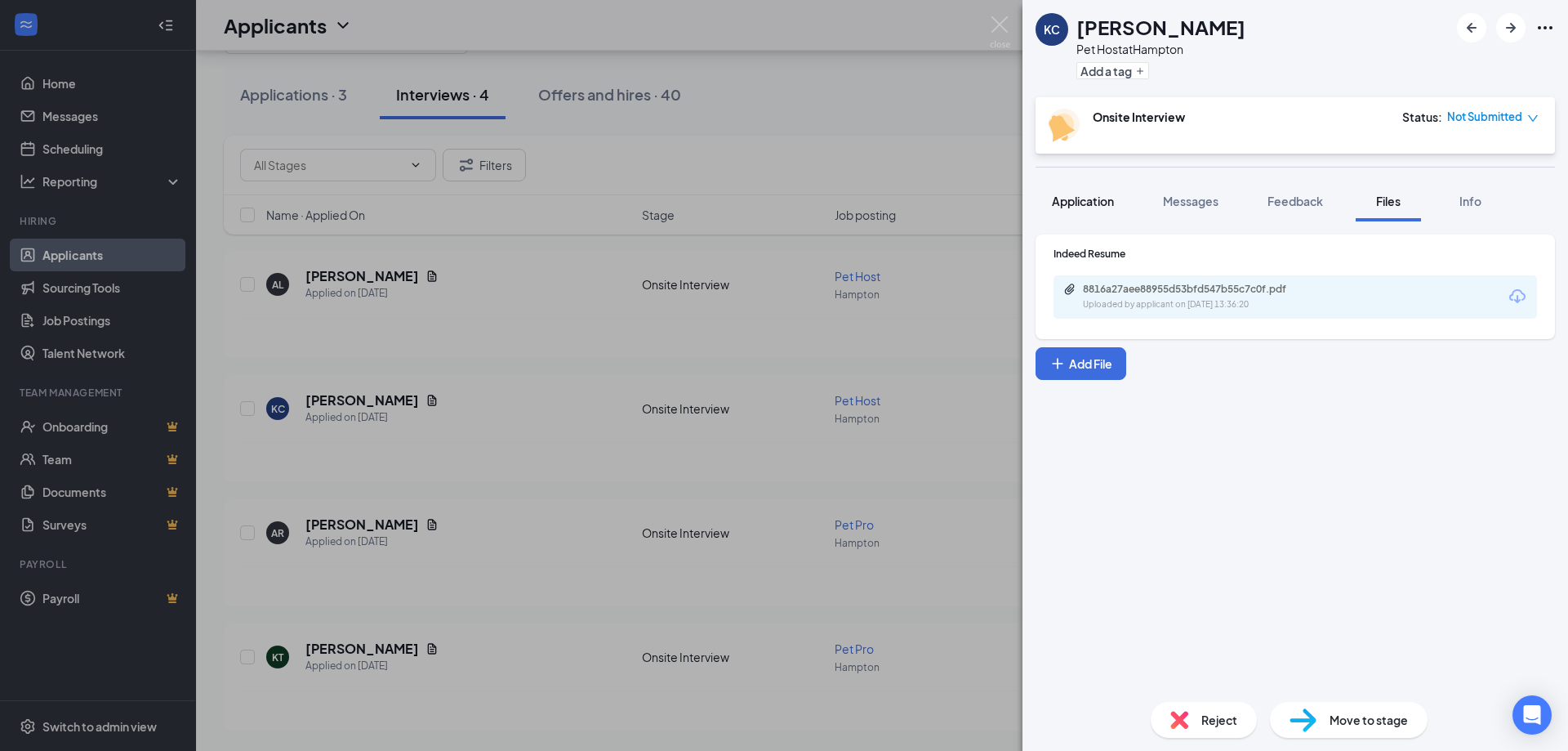
click at [1095, 220] on button "Application" at bounding box center [1083, 201] width 94 height 41
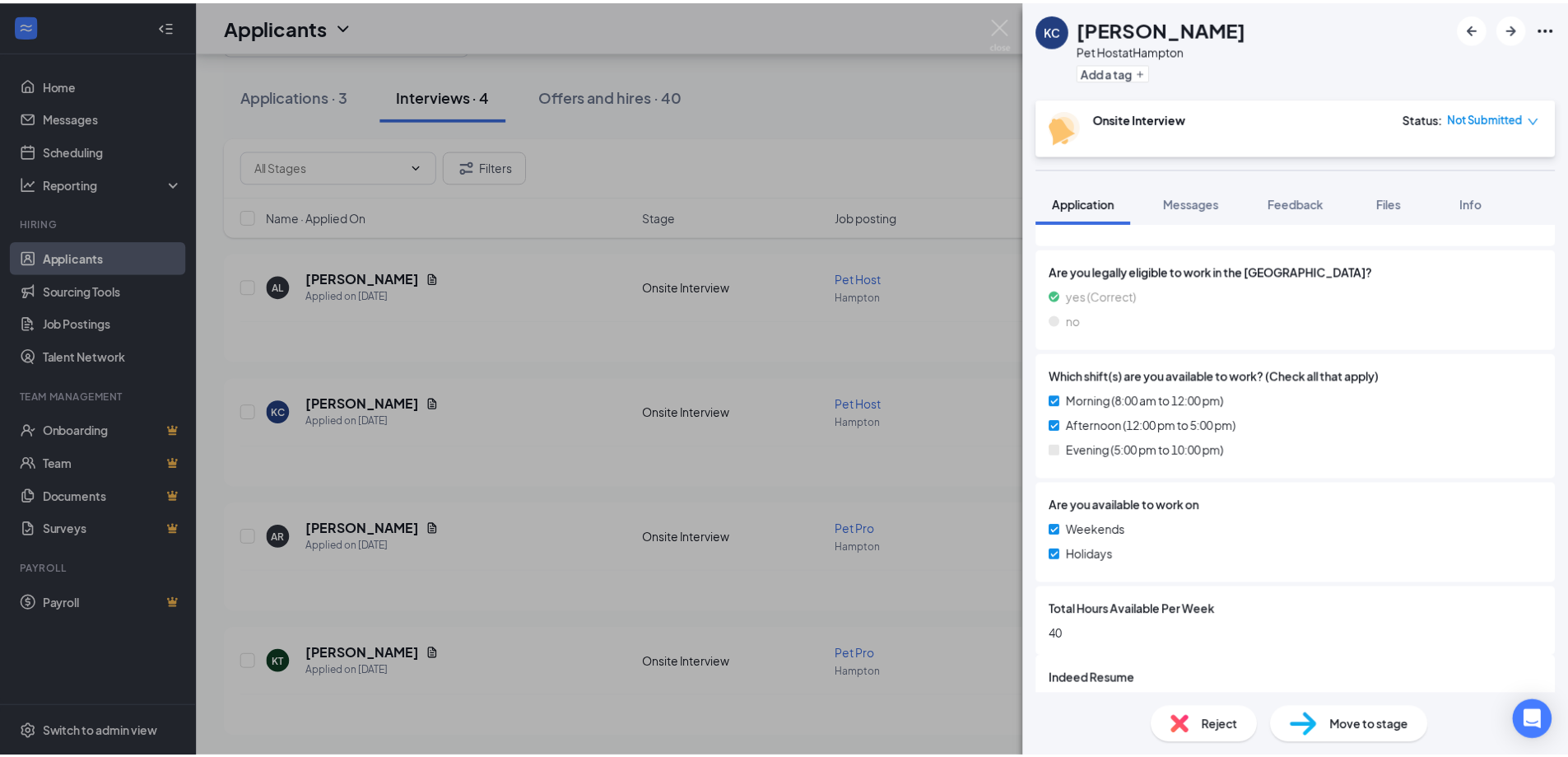
scroll to position [505, 0]
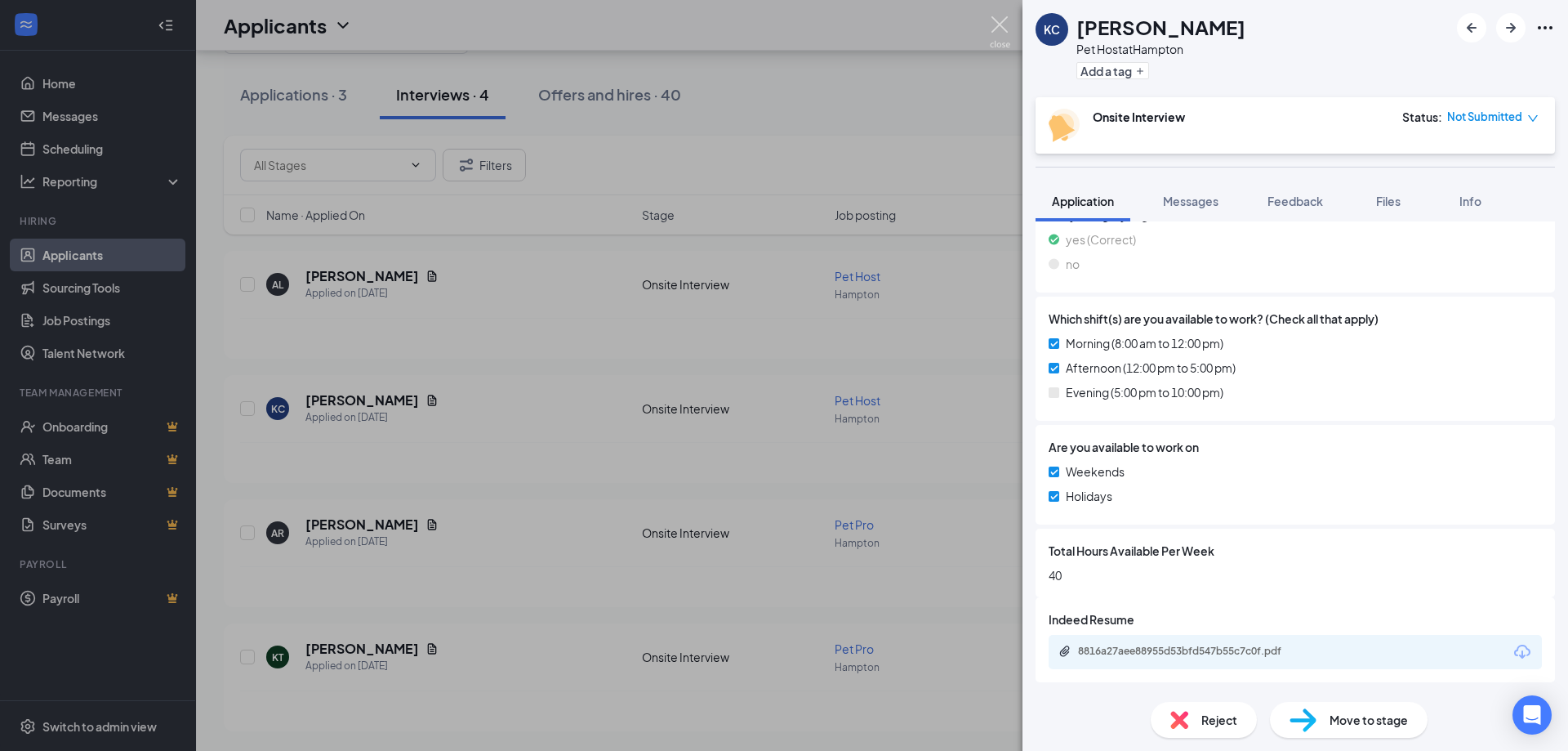
click at [1004, 27] on img at bounding box center [1000, 32] width 20 height 32
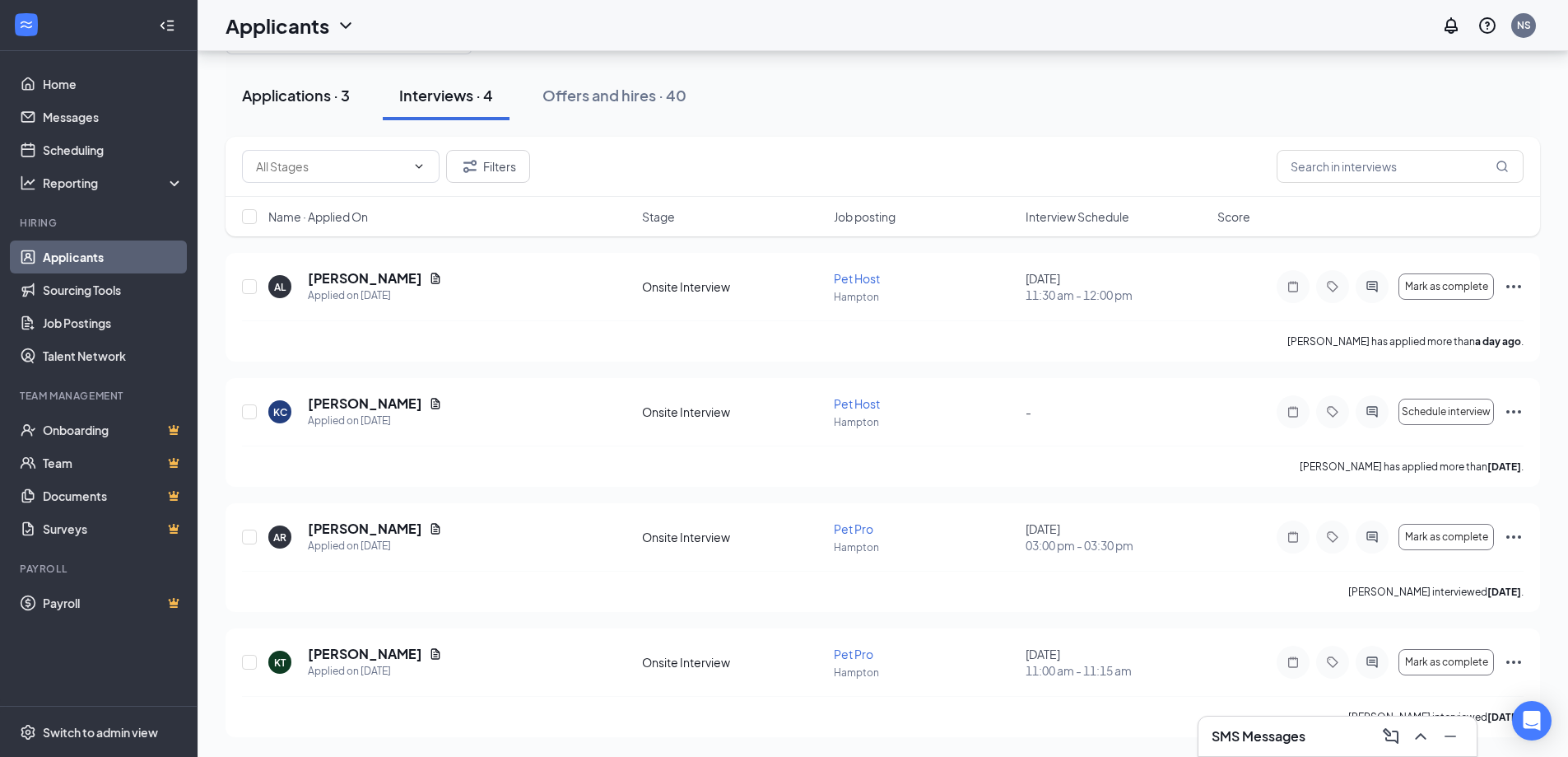
click at [311, 99] on div "Applications · 3" at bounding box center [296, 94] width 108 height 21
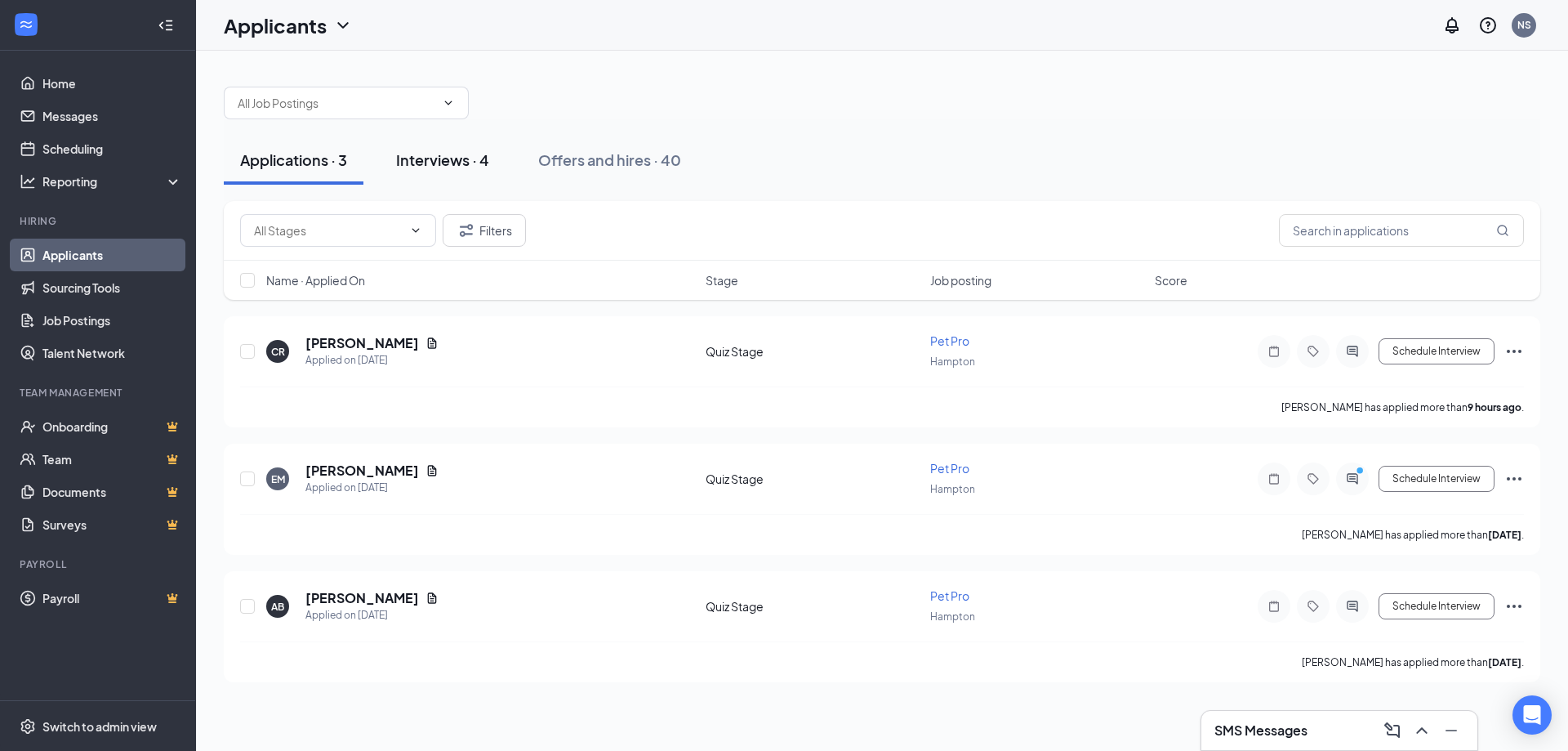
click at [455, 167] on div "Interviews · 4" at bounding box center [443, 160] width 93 height 20
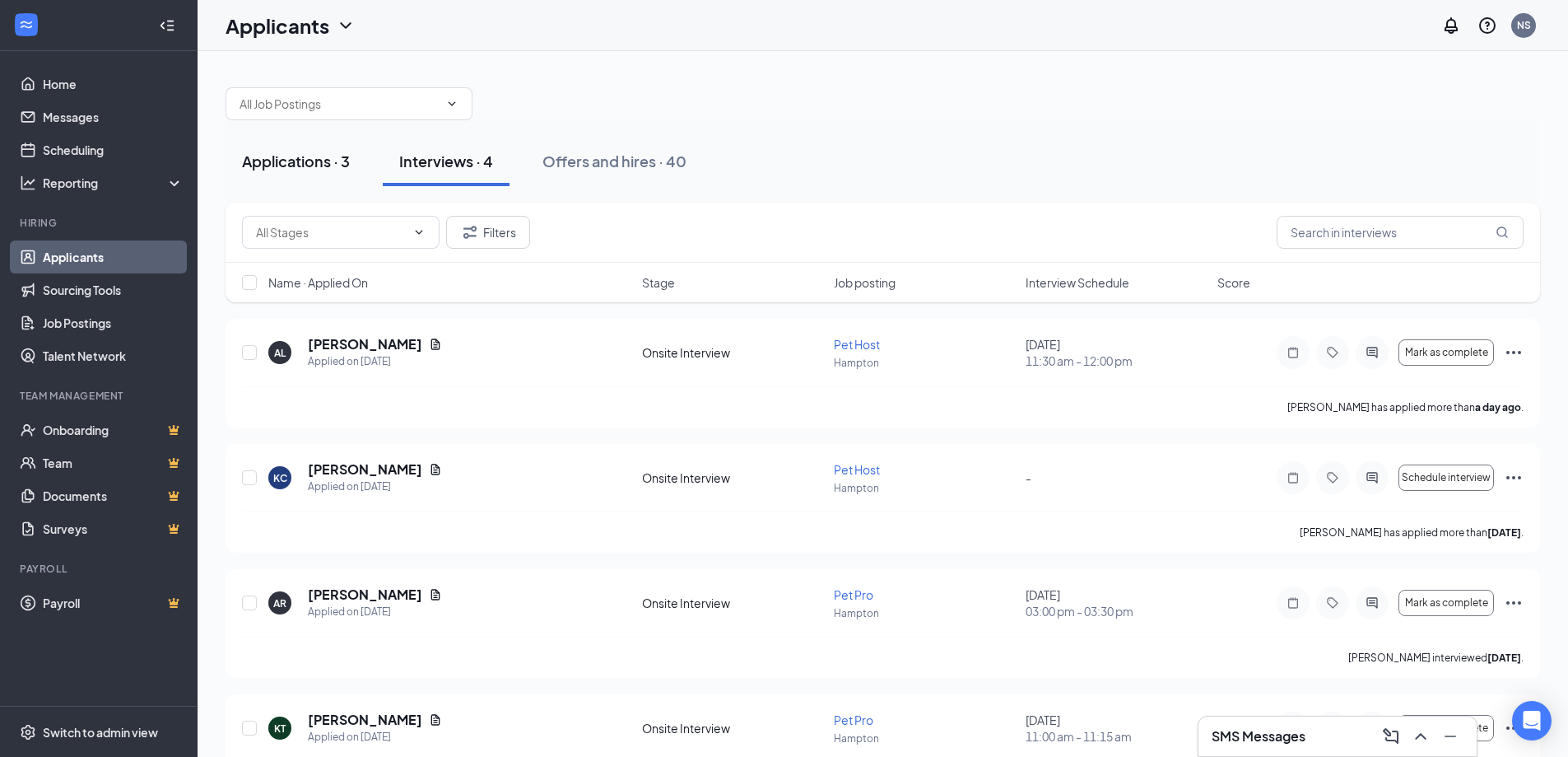
click at [310, 162] on div "Applications · 3" at bounding box center [296, 161] width 108 height 21
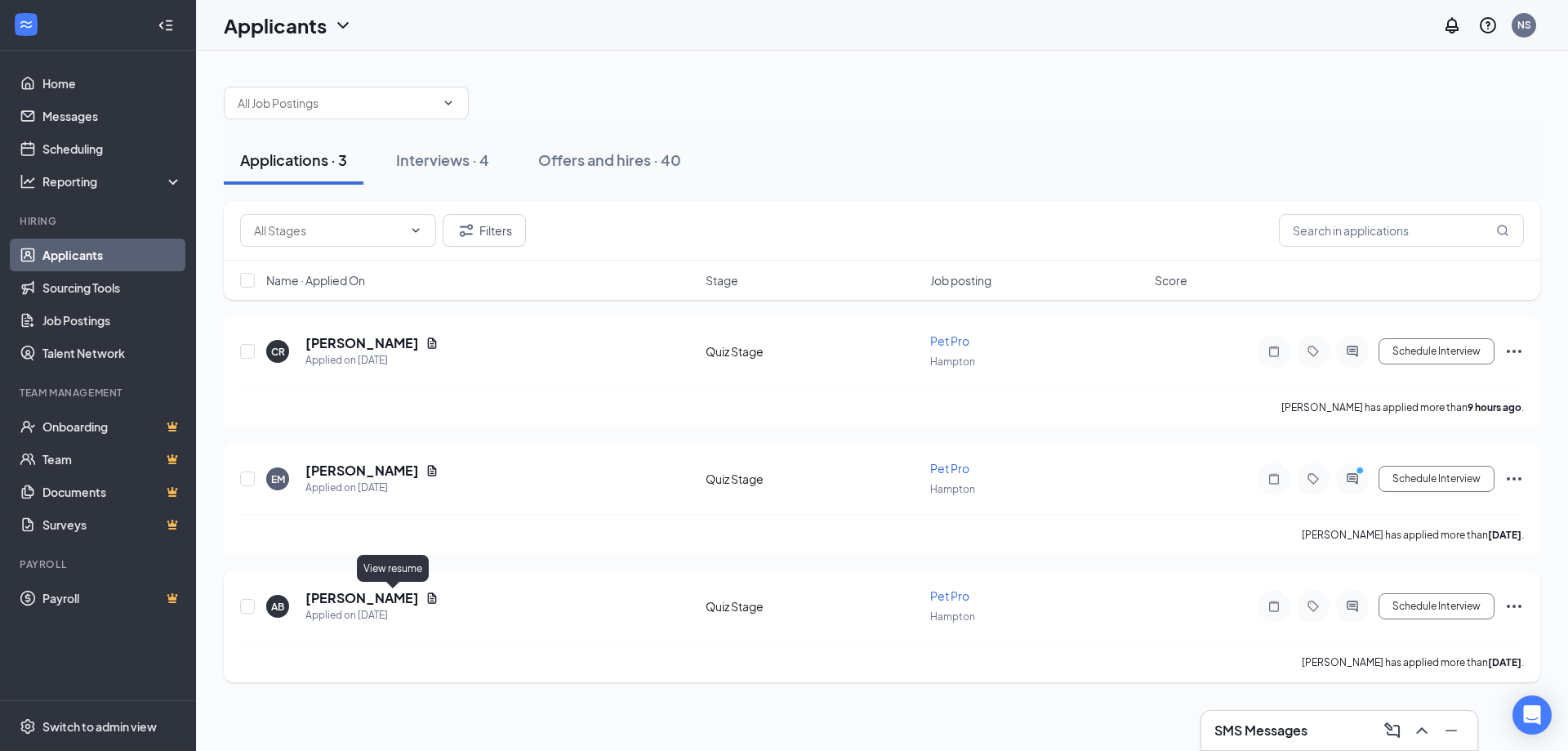
click at [425, 601] on icon "Document" at bounding box center [431, 597] width 13 height 13
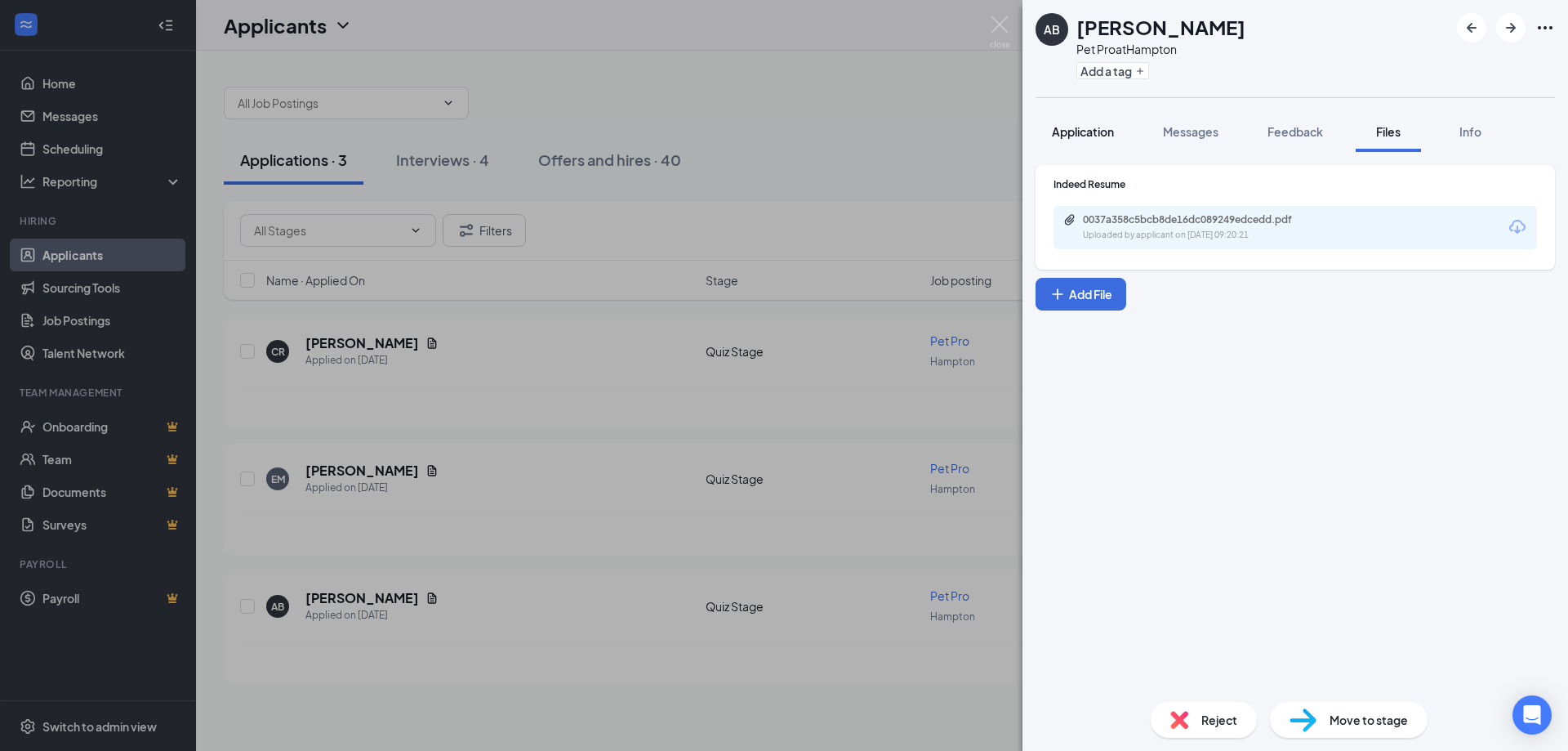
click at [1092, 138] on span "Application" at bounding box center [1083, 131] width 62 height 15
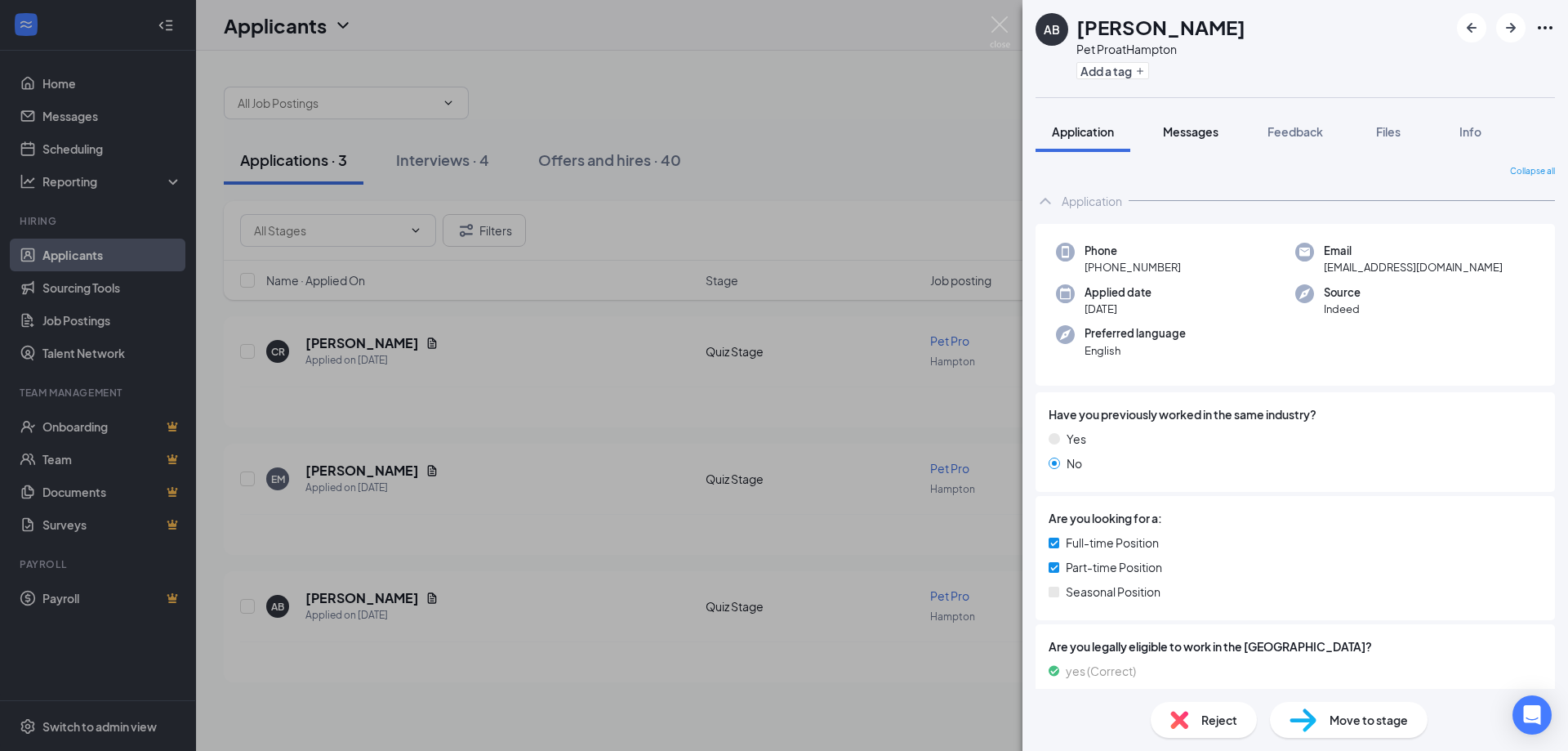
click at [1209, 129] on span "Messages" at bounding box center [1191, 131] width 55 height 15
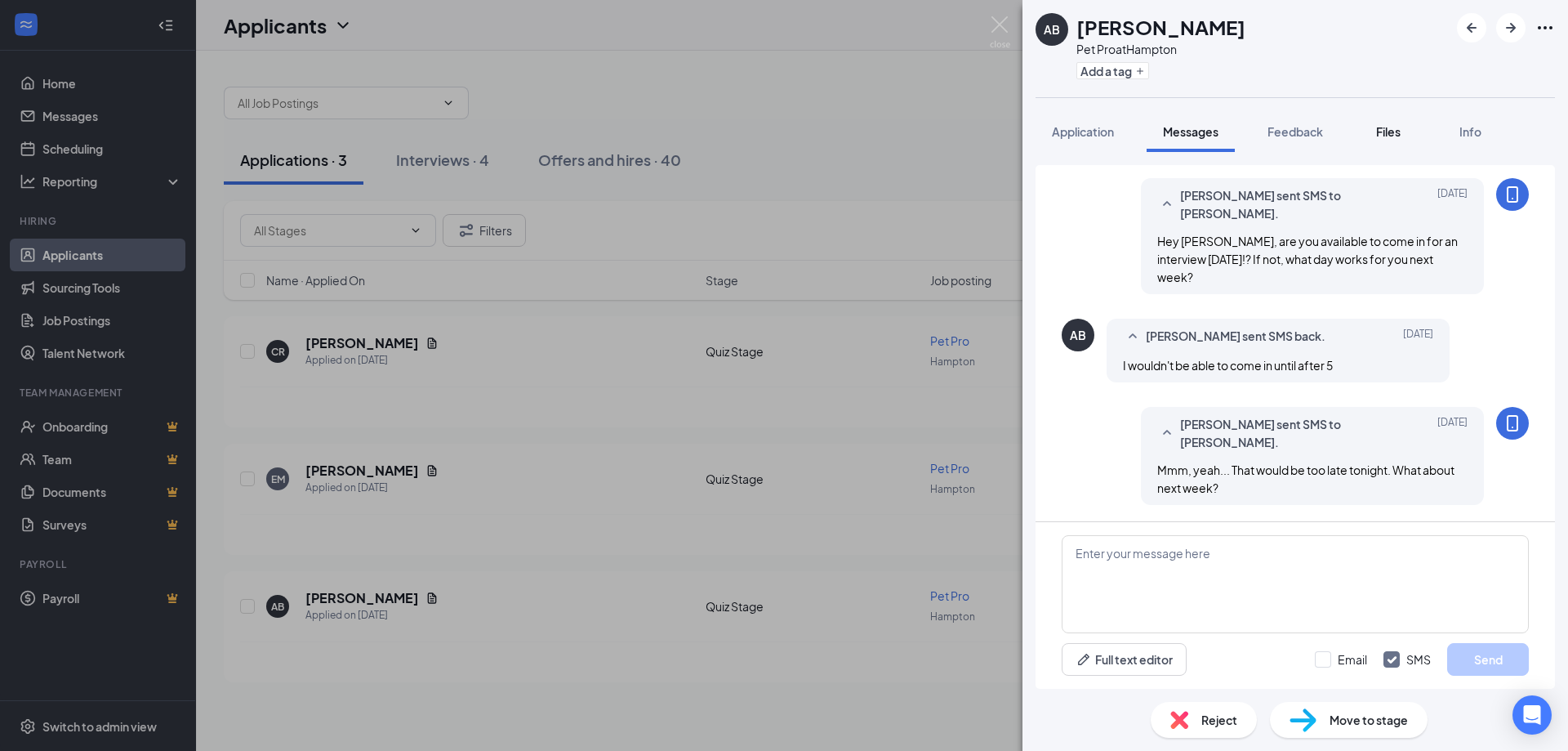
scroll to position [371, 0]
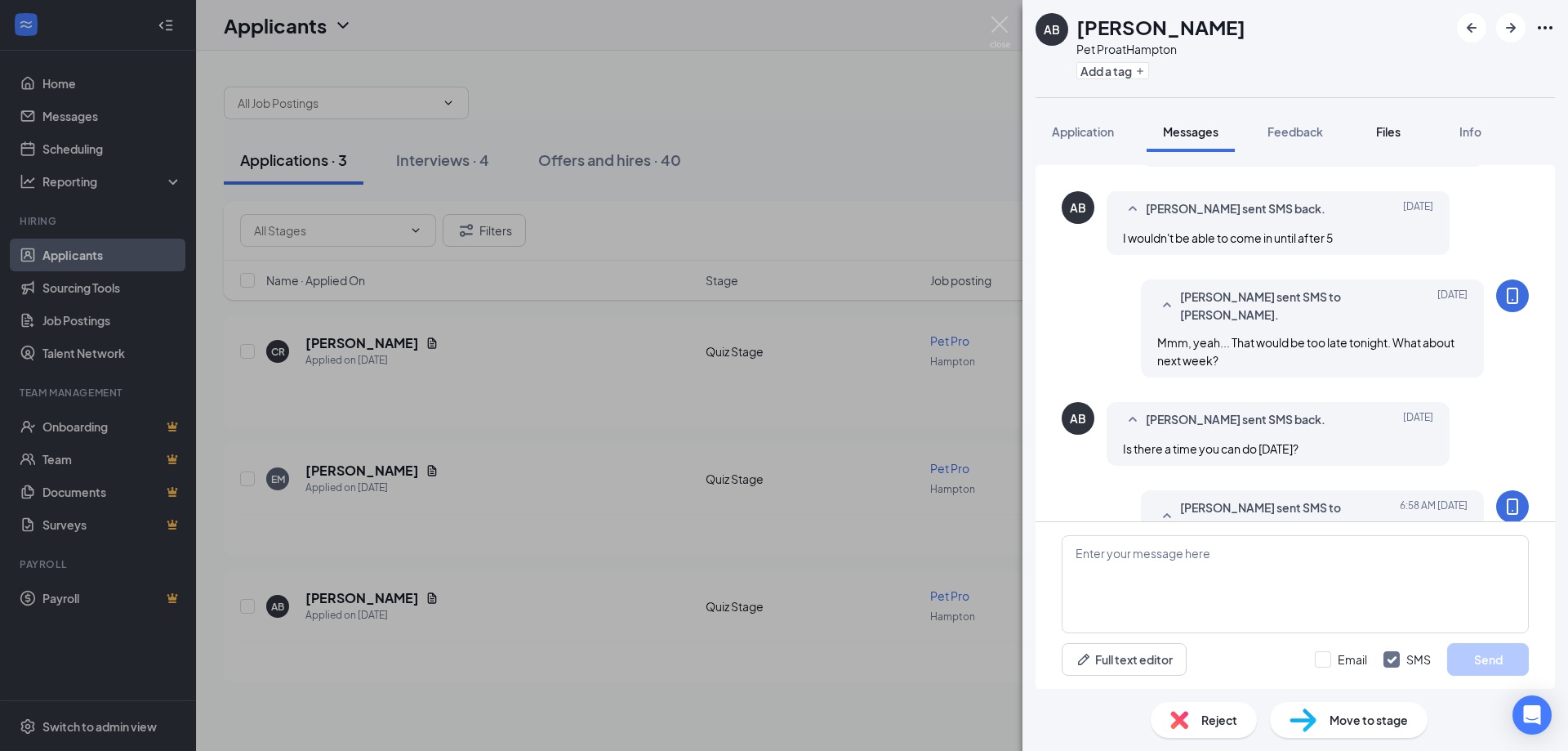
click at [1373, 134] on div "Files" at bounding box center [1389, 131] width 33 height 17
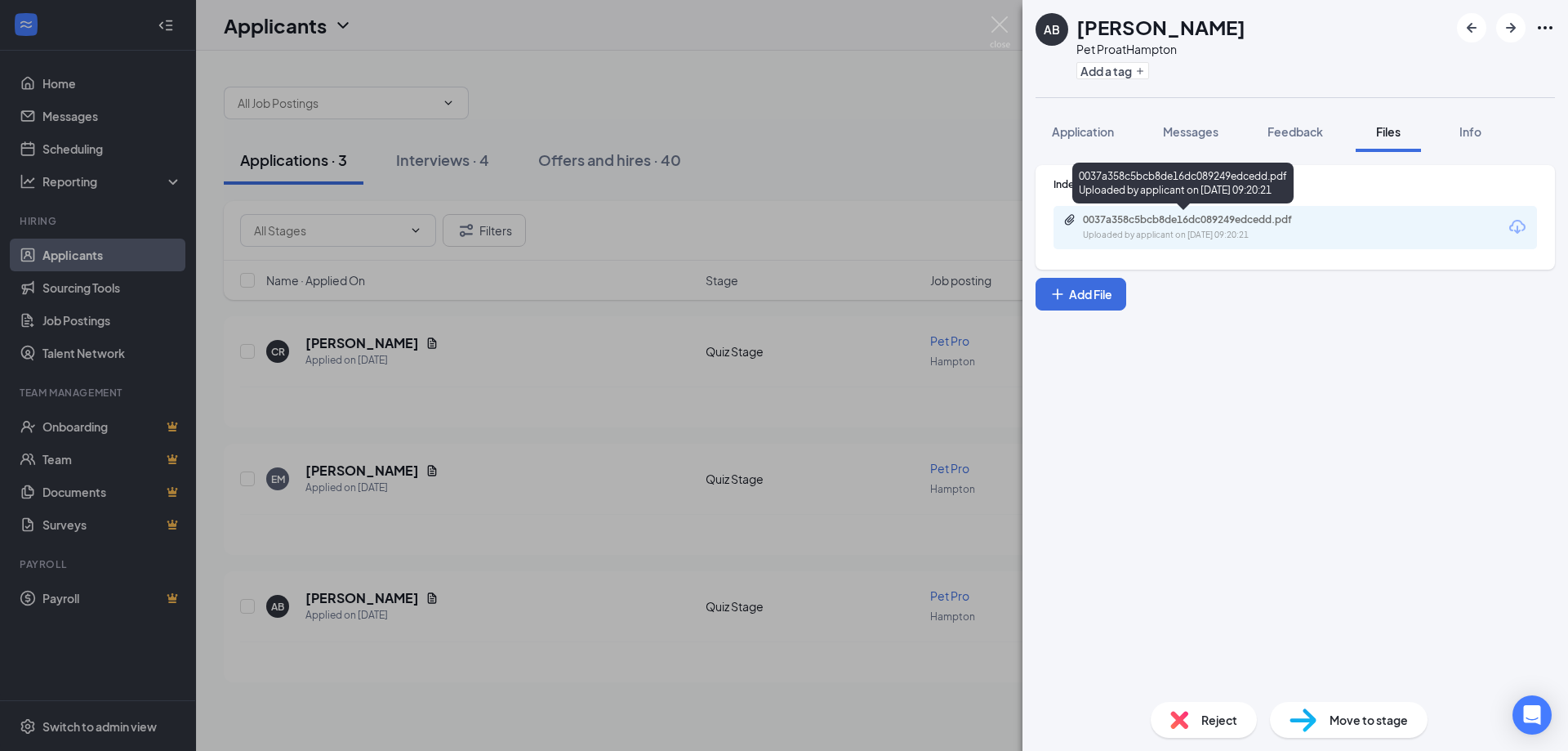
click at [1156, 217] on div "0037a358c5bcb8de16dc089249edcedd.pdf" at bounding box center [1196, 219] width 229 height 13
drag, startPoint x: 633, startPoint y: 314, endPoint x: 592, endPoint y: 343, distance: 50.2
click at [633, 314] on div "AB Alayla Borja Pet Pro at Hampton Add a tag Application Messages Feedback File…" at bounding box center [784, 376] width 1568 height 751
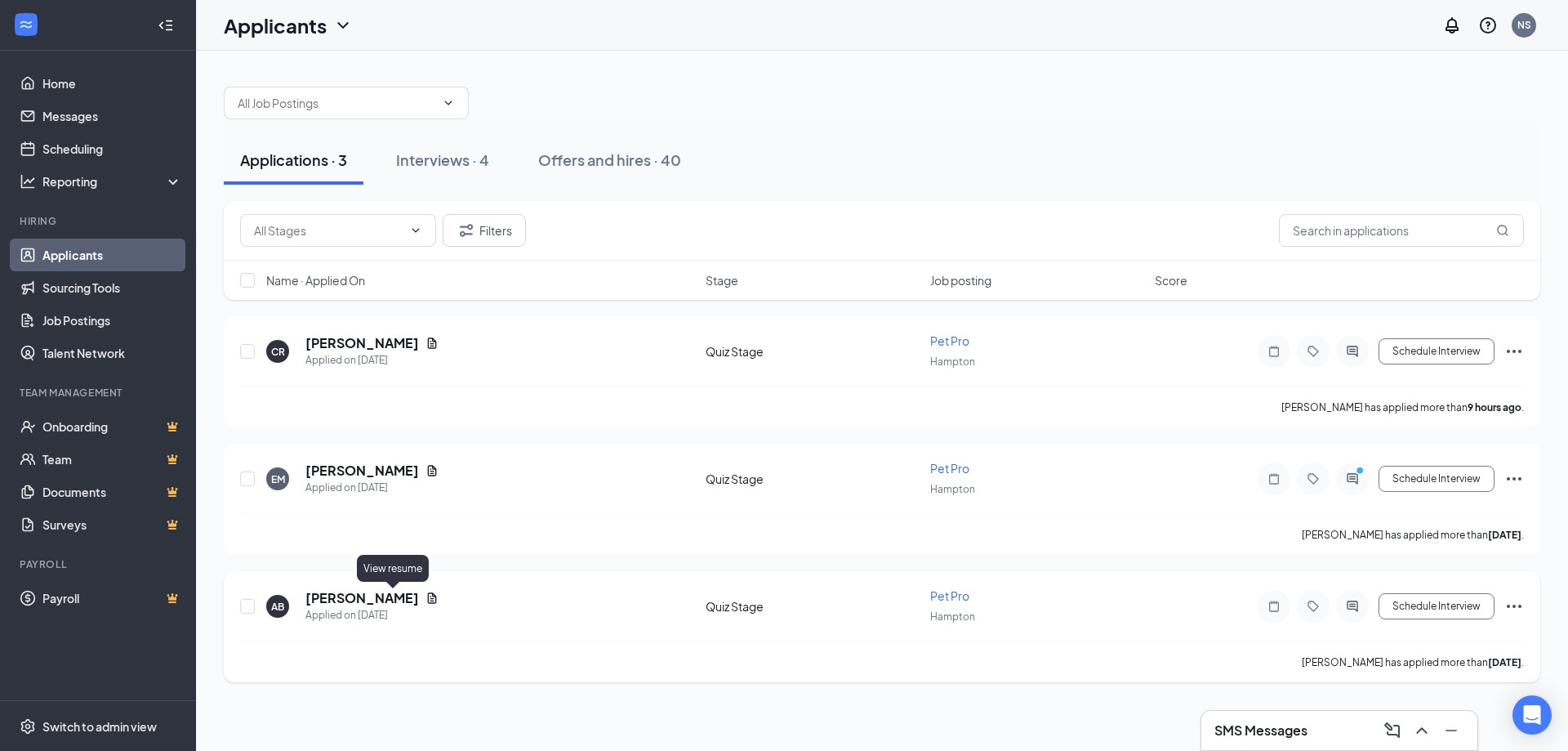
click at [425, 601] on icon "Document" at bounding box center [431, 597] width 13 height 13
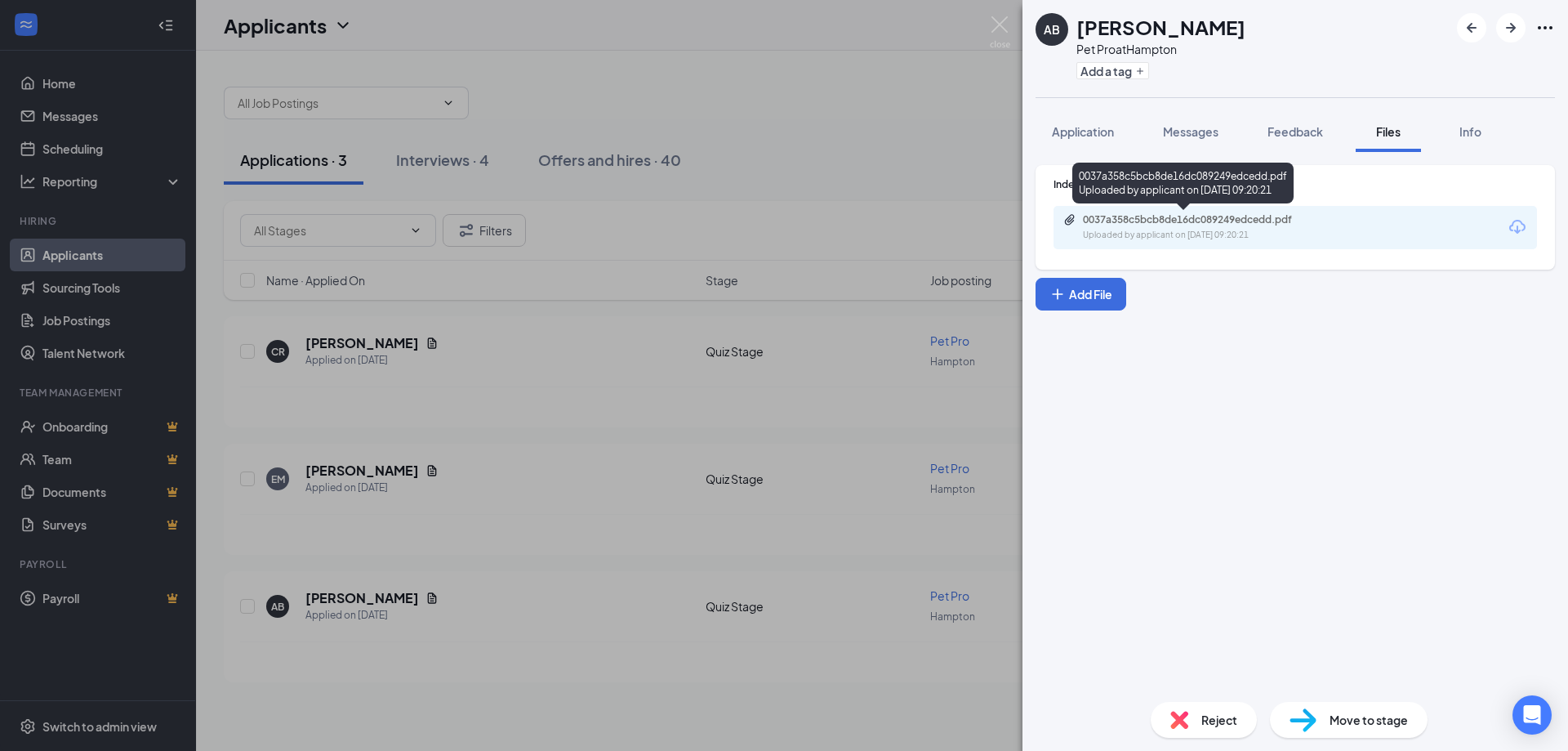
click at [1170, 224] on div "0037a358c5bcb8de16dc089249edcedd.pdf" at bounding box center [1196, 219] width 229 height 13
click at [460, 315] on div "AB Alayla Borja Pet Pro at Hampton Add a tag Application Messages Feedback File…" at bounding box center [784, 376] width 1568 height 751
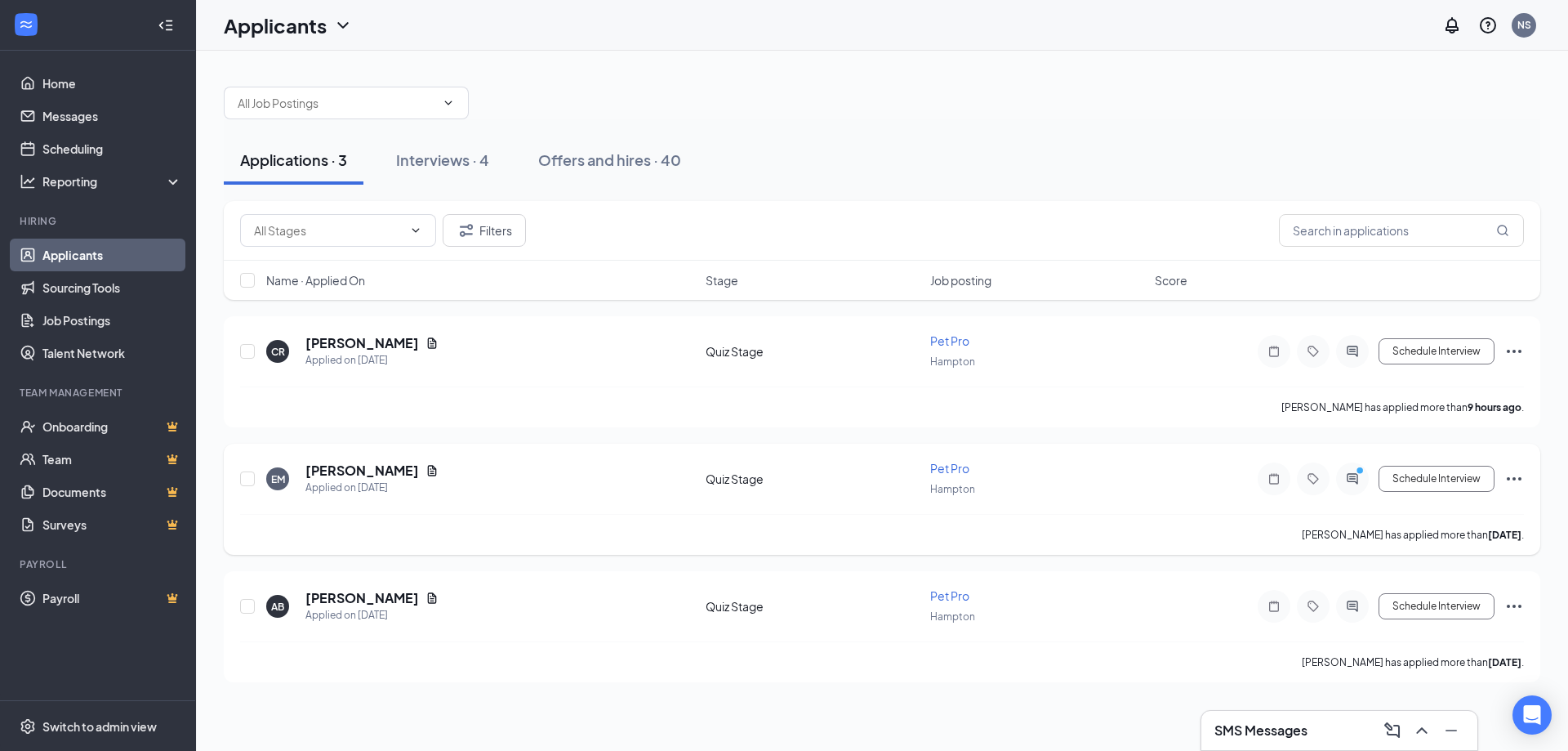
click at [427, 465] on icon "Document" at bounding box center [431, 470] width 13 height 13
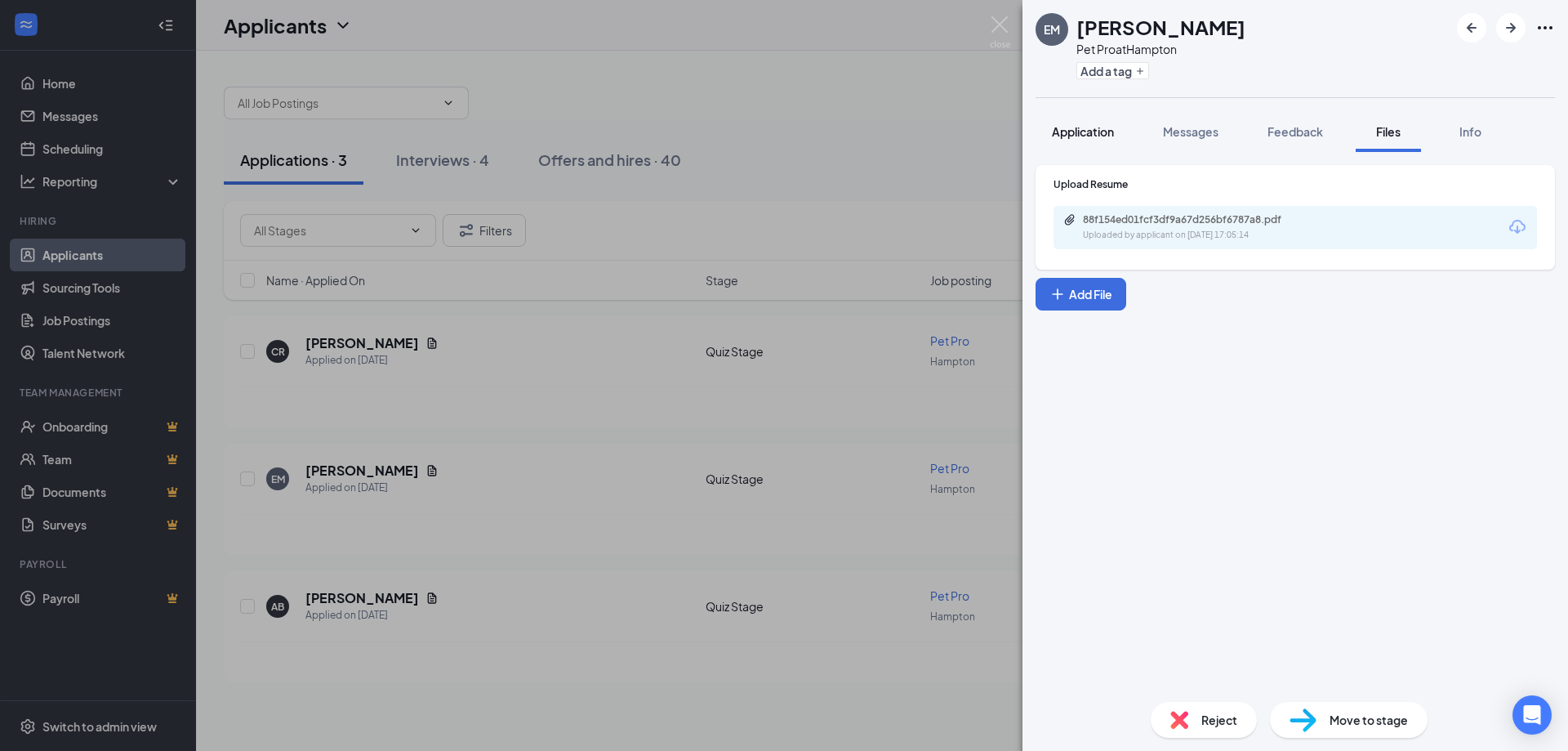
click at [1078, 127] on span "Application" at bounding box center [1083, 131] width 62 height 15
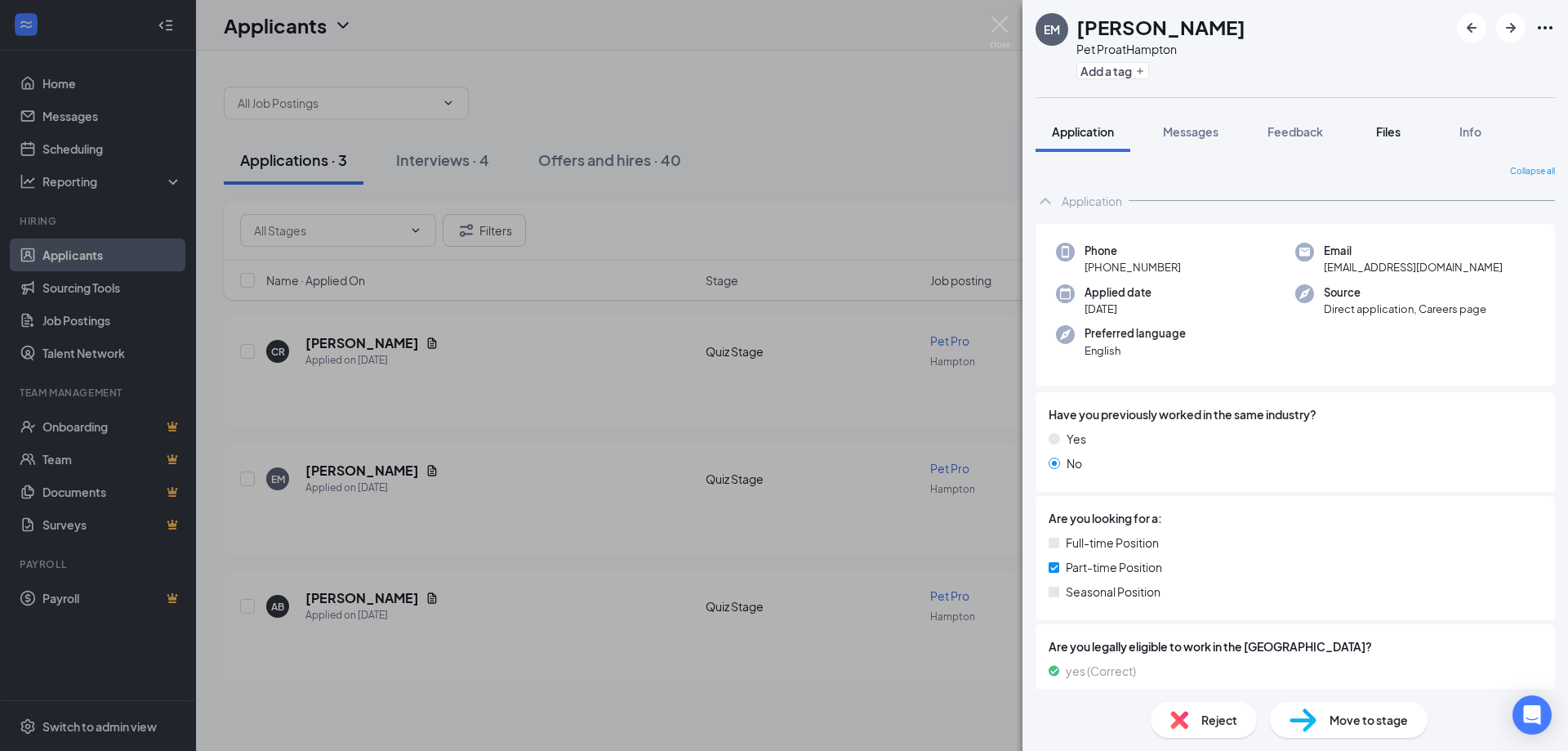
click at [1393, 134] on span "Files" at bounding box center [1388, 131] width 24 height 15
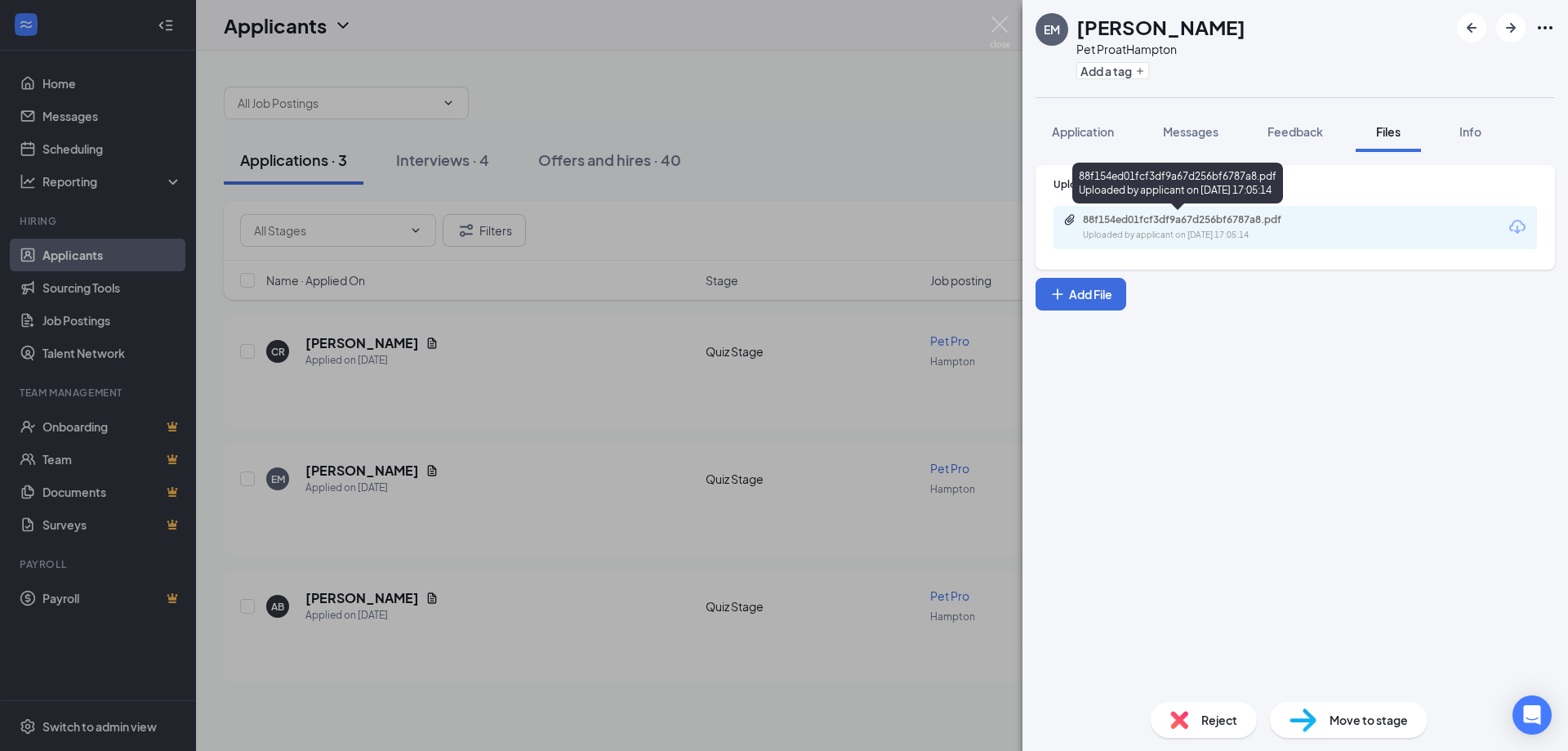
click at [1144, 222] on div "88f154ed01fcf3df9a67d256bf6787a8.pdf" at bounding box center [1196, 219] width 229 height 13
click at [485, 283] on div "EM EZEKIEL METCALF Pet Pro at Hampton Add a tag Application Messages Feedback F…" at bounding box center [784, 376] width 1568 height 751
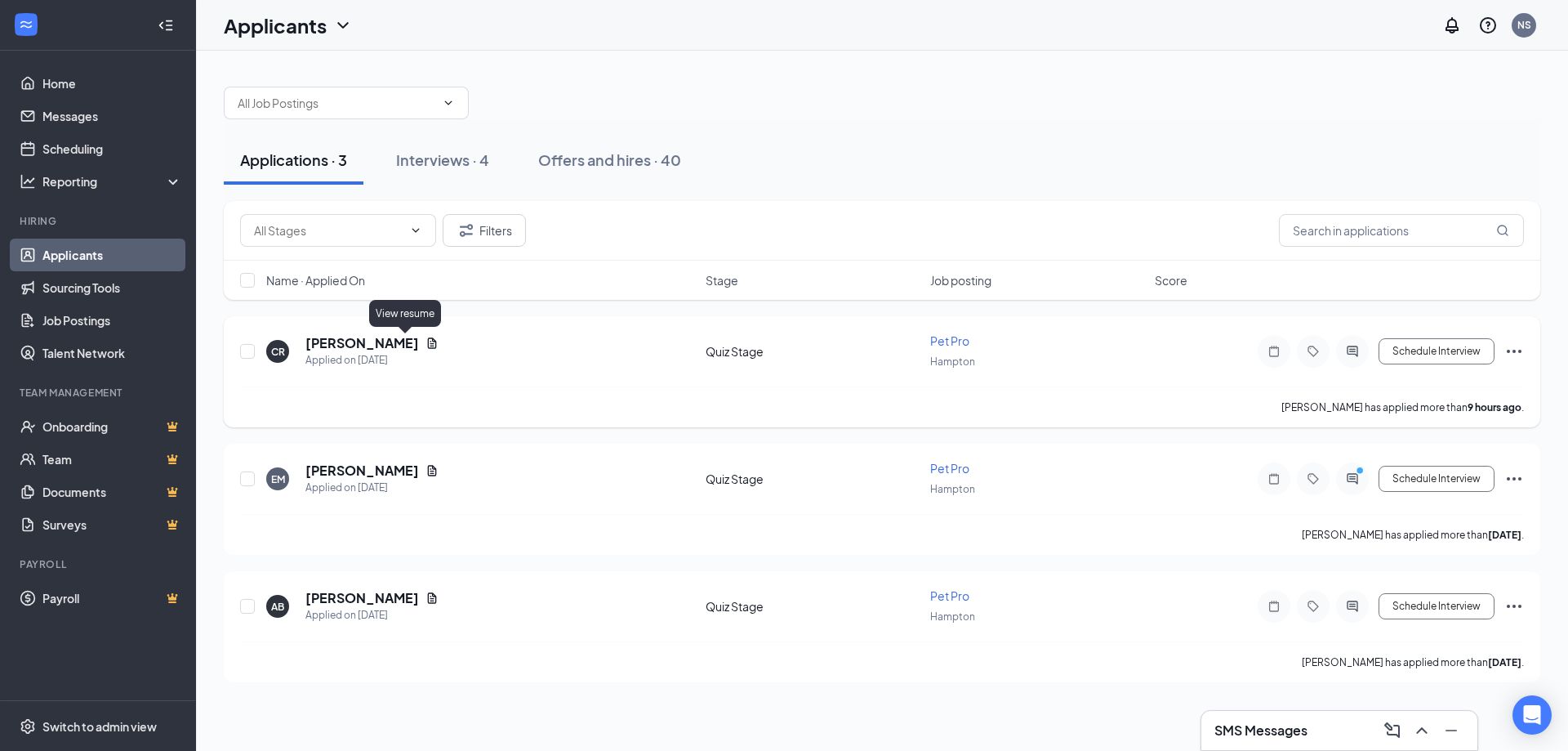
click at [425, 344] on icon "Document" at bounding box center [431, 342] width 13 height 13
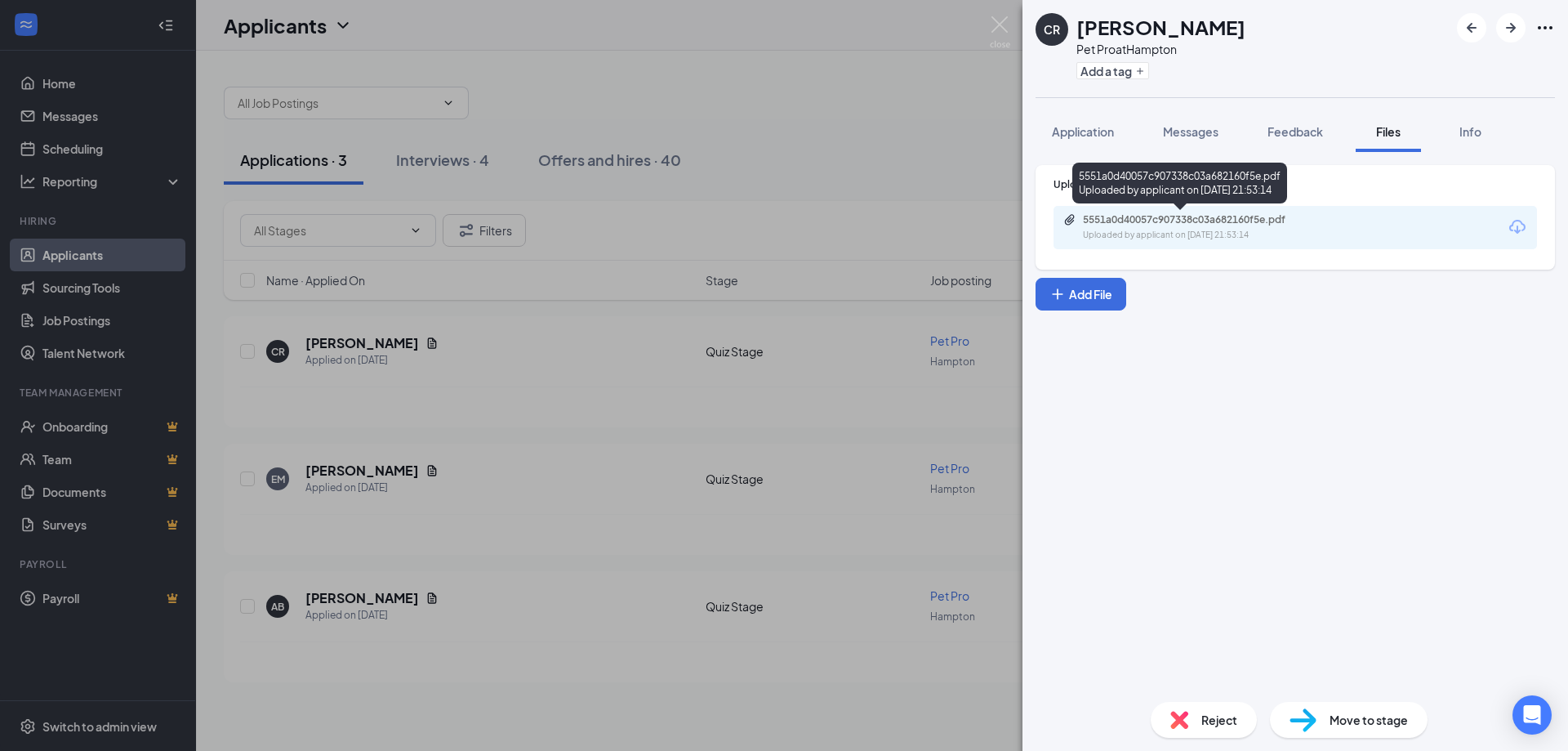
click at [1152, 215] on div "5551a0d40057c907338c03a682160f5e.pdf" at bounding box center [1196, 219] width 229 height 13
click at [634, 217] on div "CR Charley Riggs Pet Pro at Hampton Add a tag Application Messages Feedback Fil…" at bounding box center [784, 376] width 1568 height 751
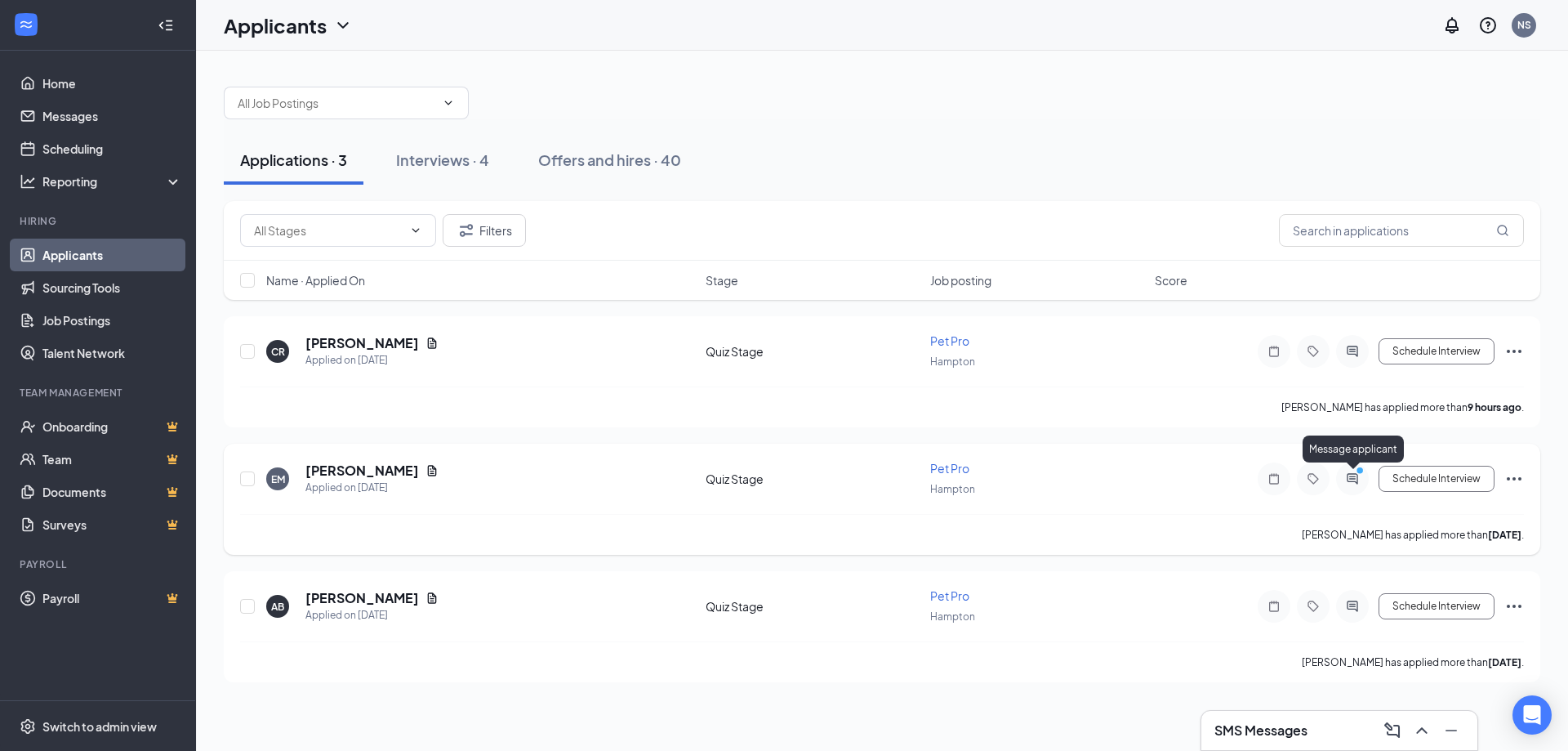
click at [1352, 476] on icon "ActiveChat" at bounding box center [1352, 478] width 11 height 11
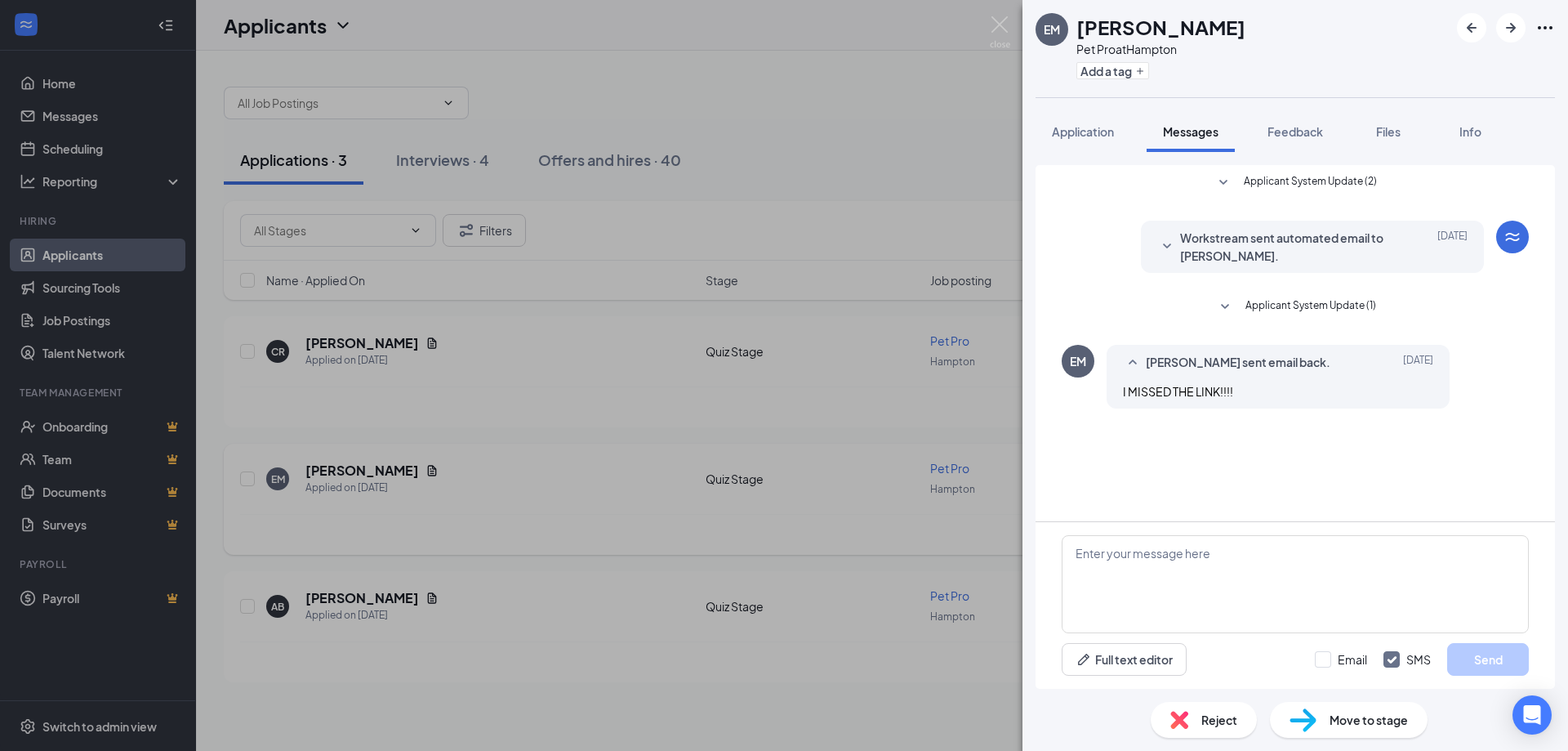
click at [1225, 527] on div "Full text editor Email SMS Send" at bounding box center [1296, 605] width 519 height 166
click at [1229, 554] on textarea at bounding box center [1295, 584] width 467 height 98
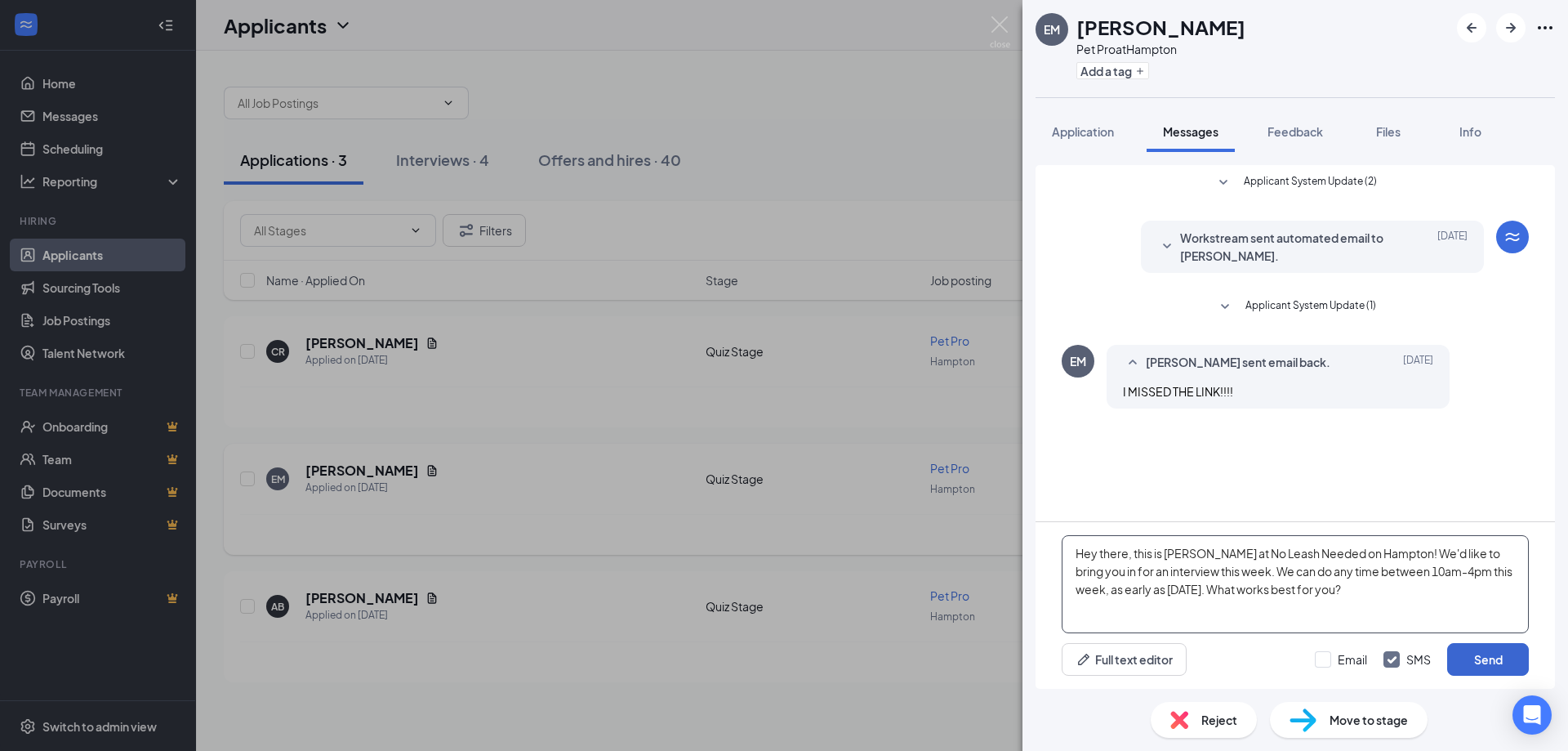
type textarea "Hey there, this is Nick at No Leash Needed on Hampton! We'd like to bring you i…"
click at [1515, 668] on button "Send" at bounding box center [1488, 660] width 82 height 33
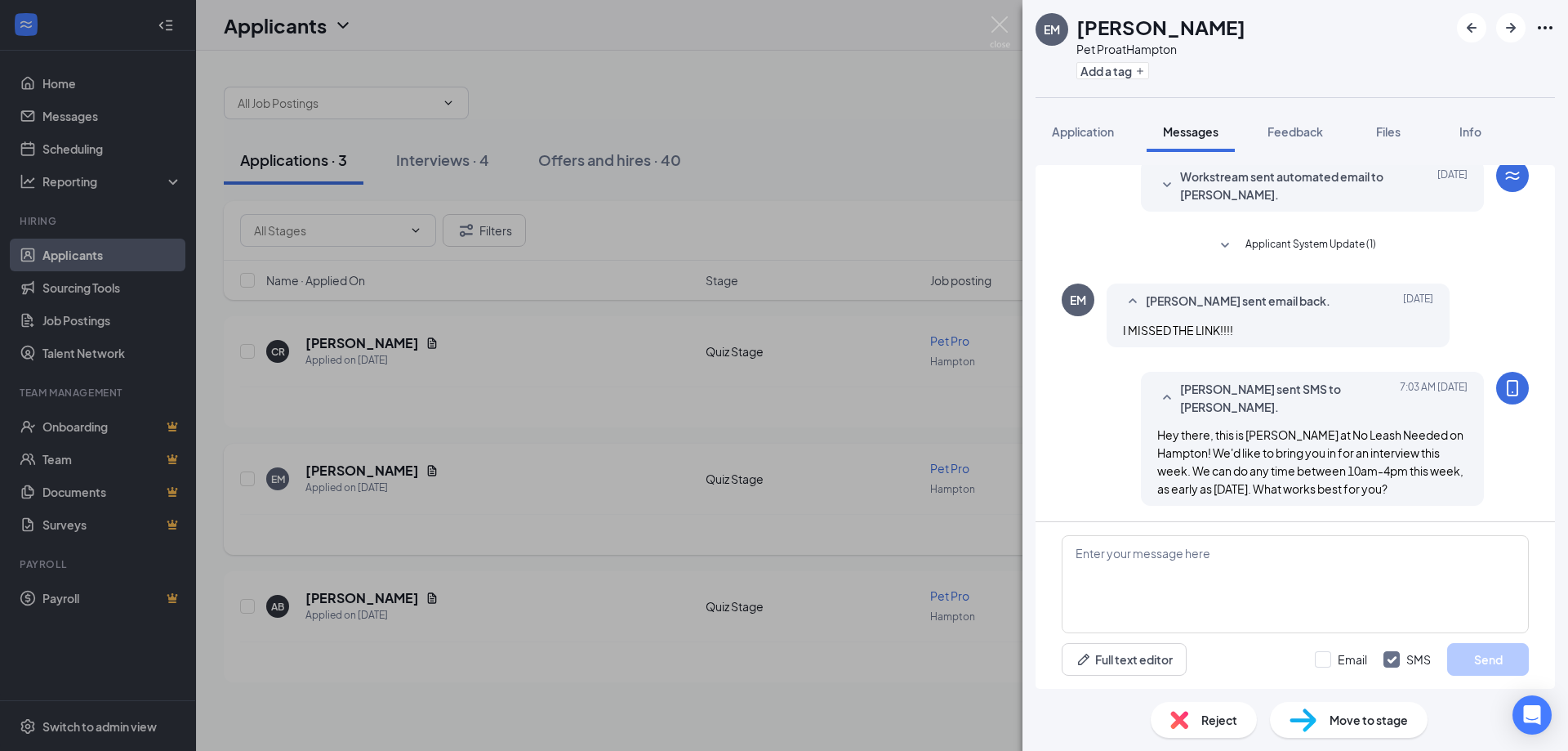
scroll to position [62, 0]
click at [998, 26] on img at bounding box center [1000, 32] width 20 height 32
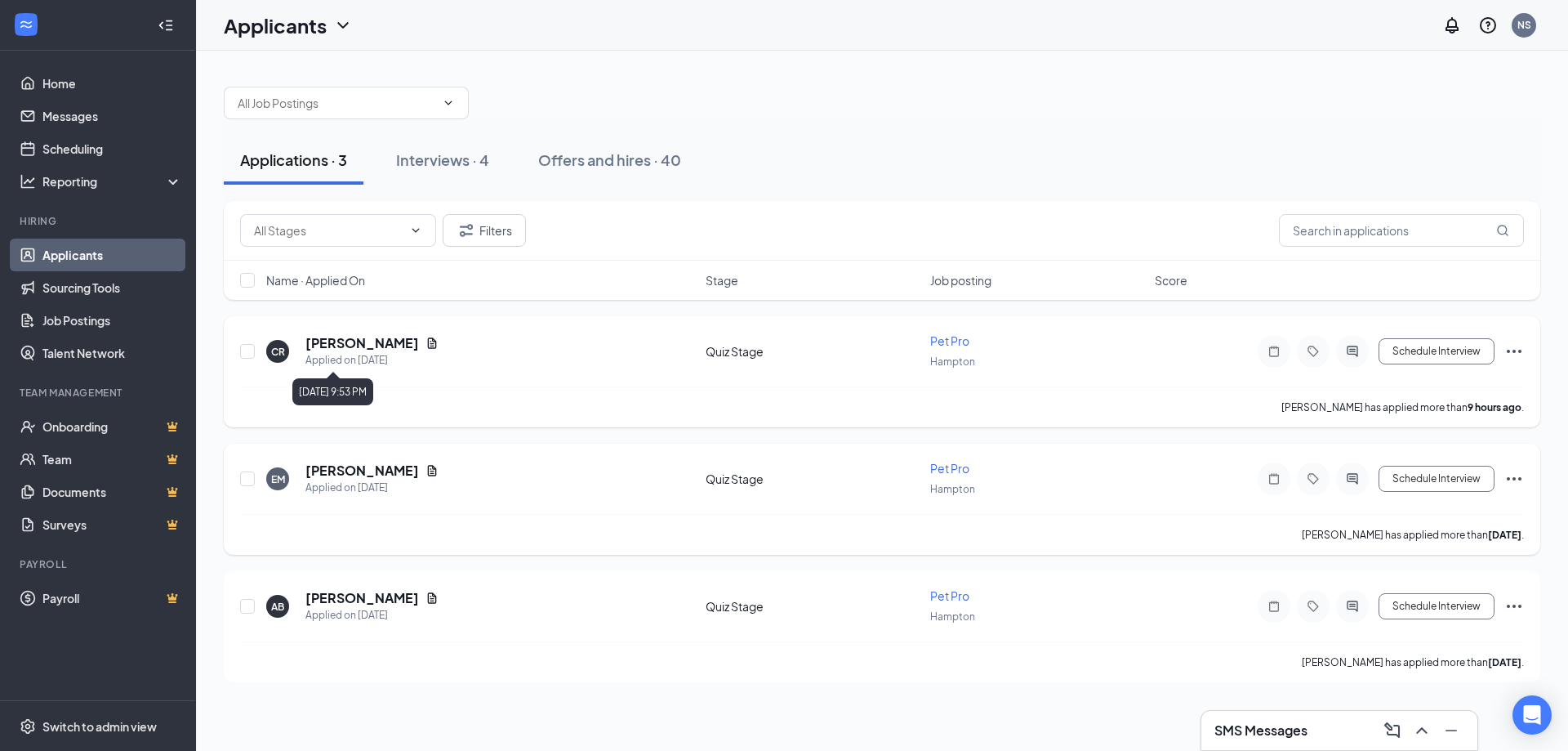
click at [428, 348] on icon "Document" at bounding box center [432, 342] width 9 height 11
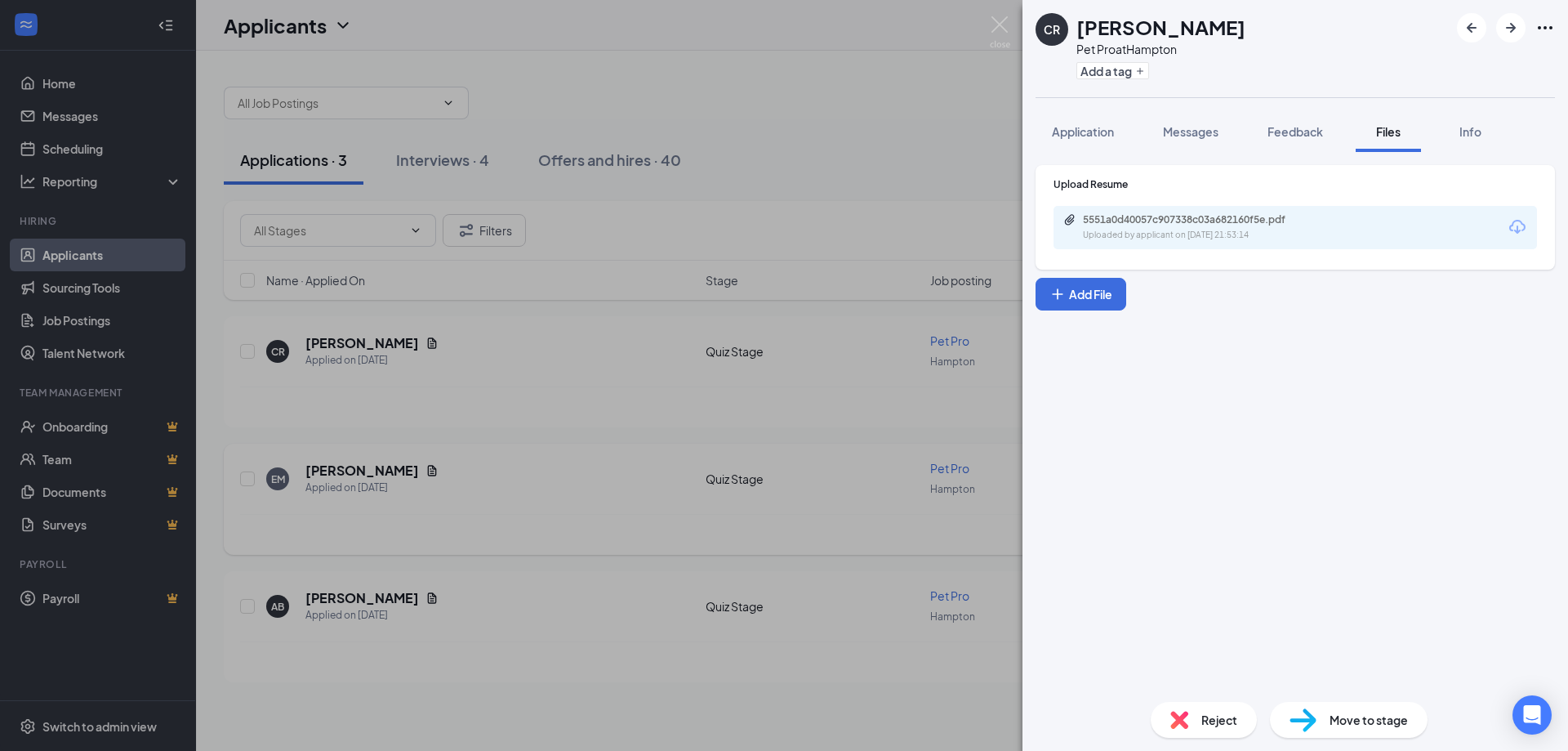
click at [863, 463] on div "CR Charley Riggs Pet Pro at Hampton Add a tag Application Messages Feedback Fil…" at bounding box center [784, 376] width 1568 height 751
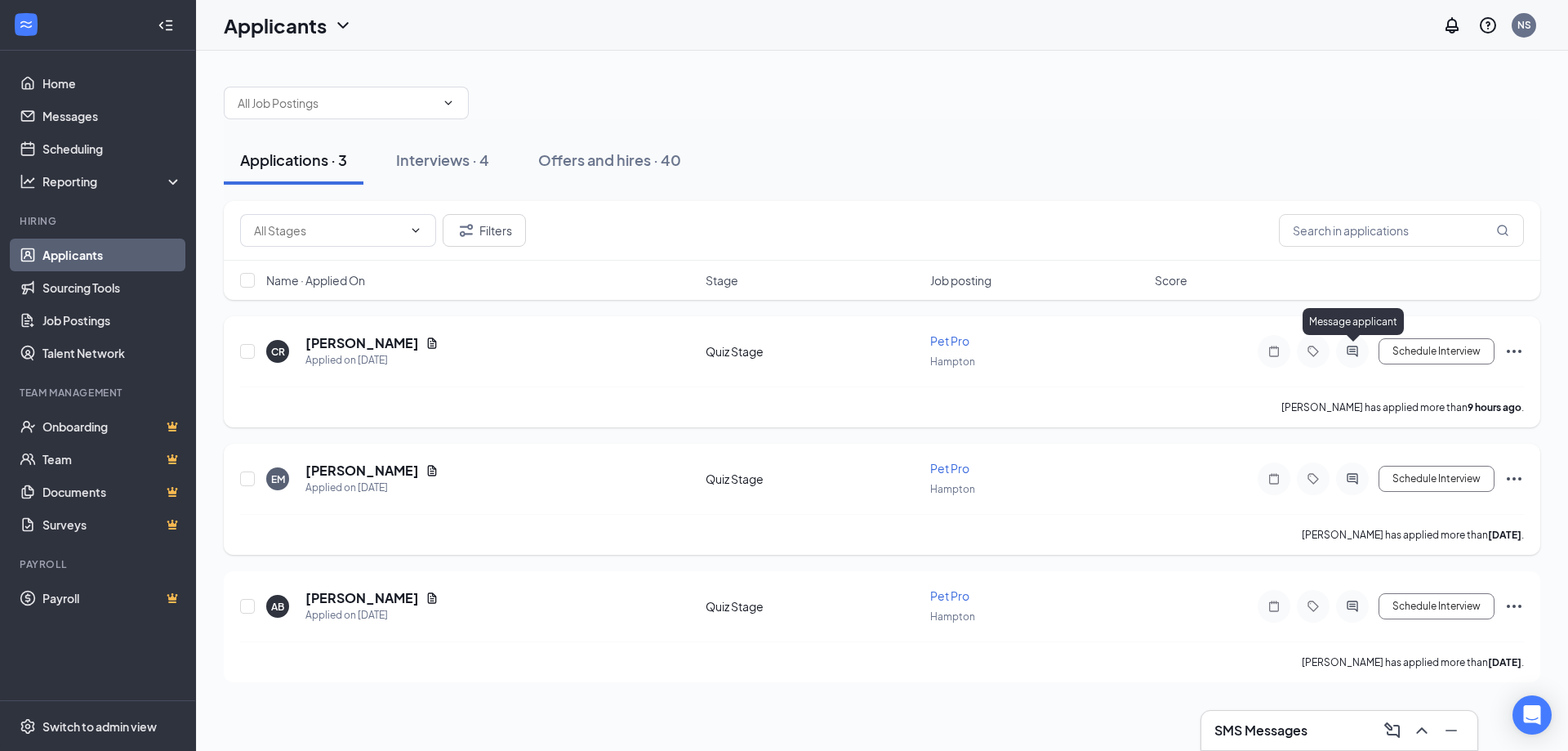
click at [1352, 354] on icon "ActiveChat" at bounding box center [1352, 350] width 11 height 11
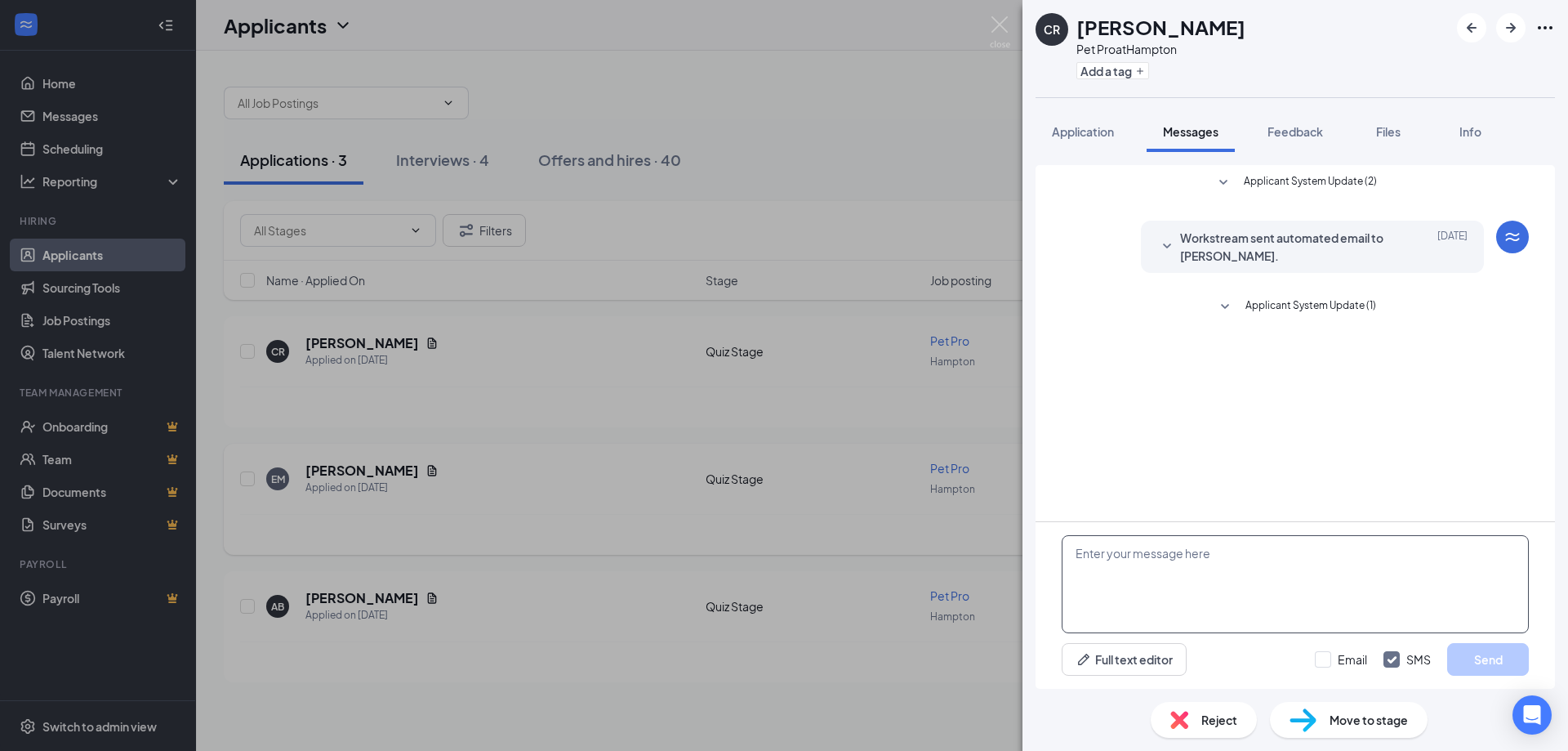
click at [1163, 565] on textarea at bounding box center [1295, 584] width 467 height 98
paste textarea "Hey there, this is Nick at No Leash Needed on Hampton! We'd like to bring you i…"
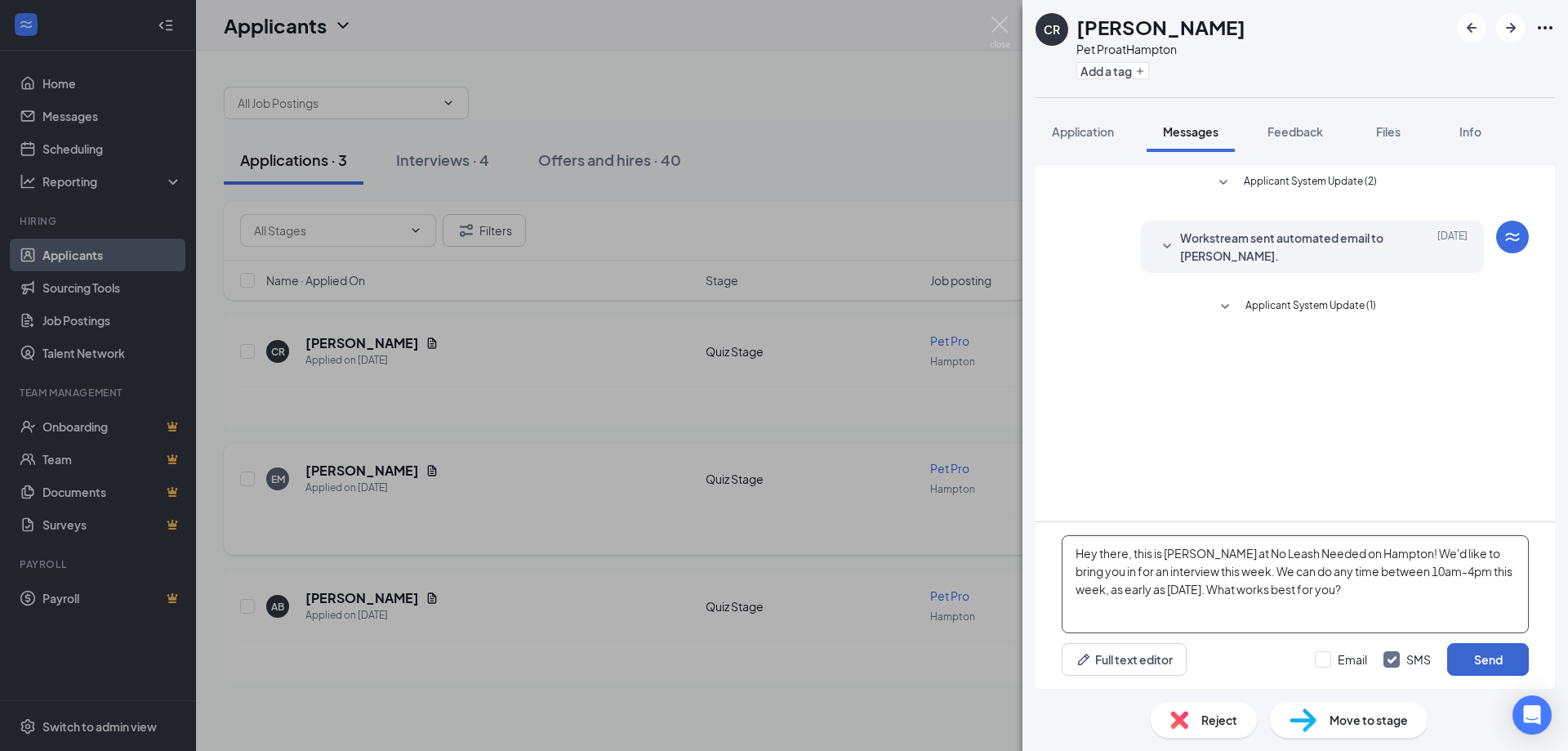
type textarea "Hey there, this is Nick at No Leash Needed on Hampton! We'd like to bring you i…"
click at [1487, 649] on button "Send" at bounding box center [1488, 660] width 82 height 33
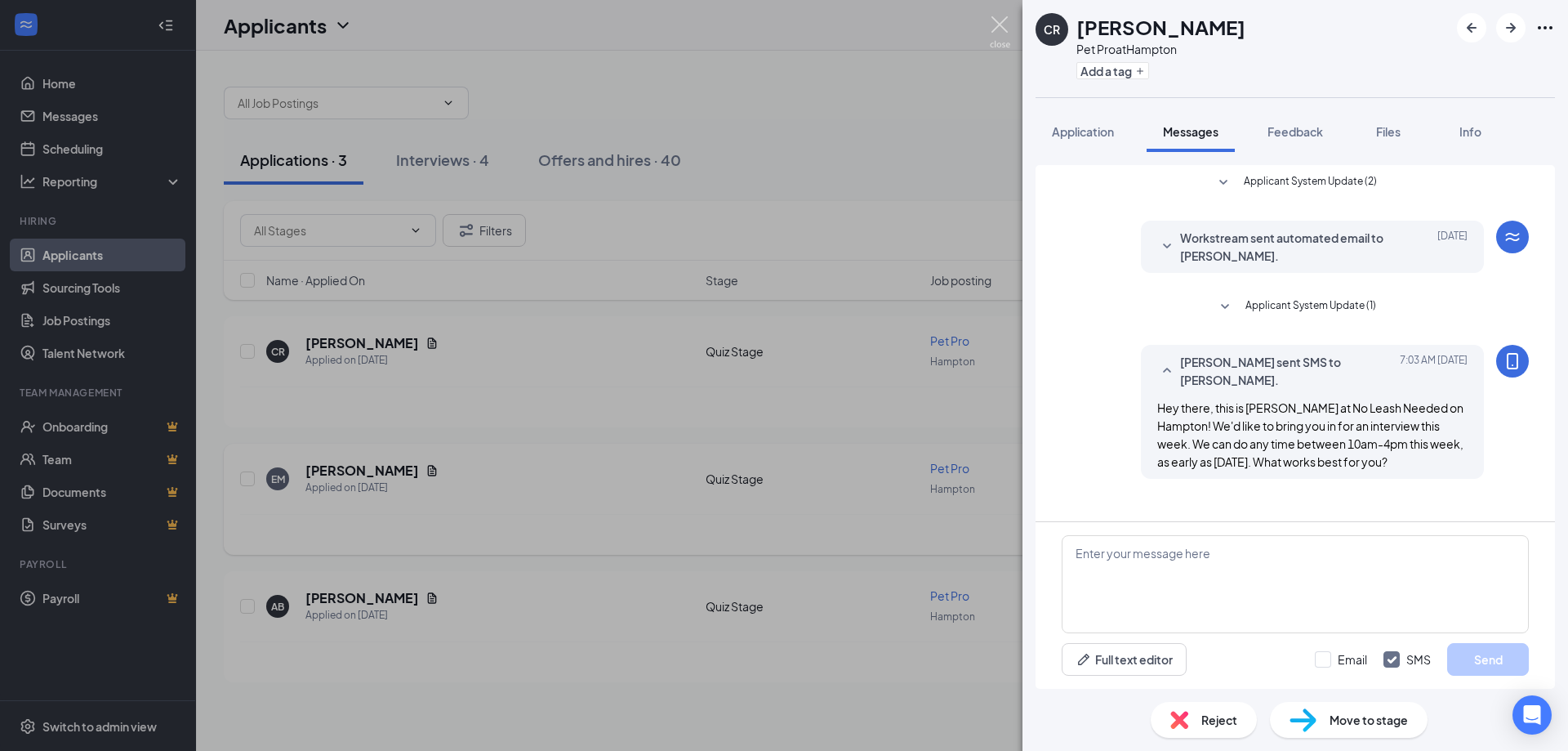
click at [1001, 27] on img at bounding box center [1000, 32] width 20 height 32
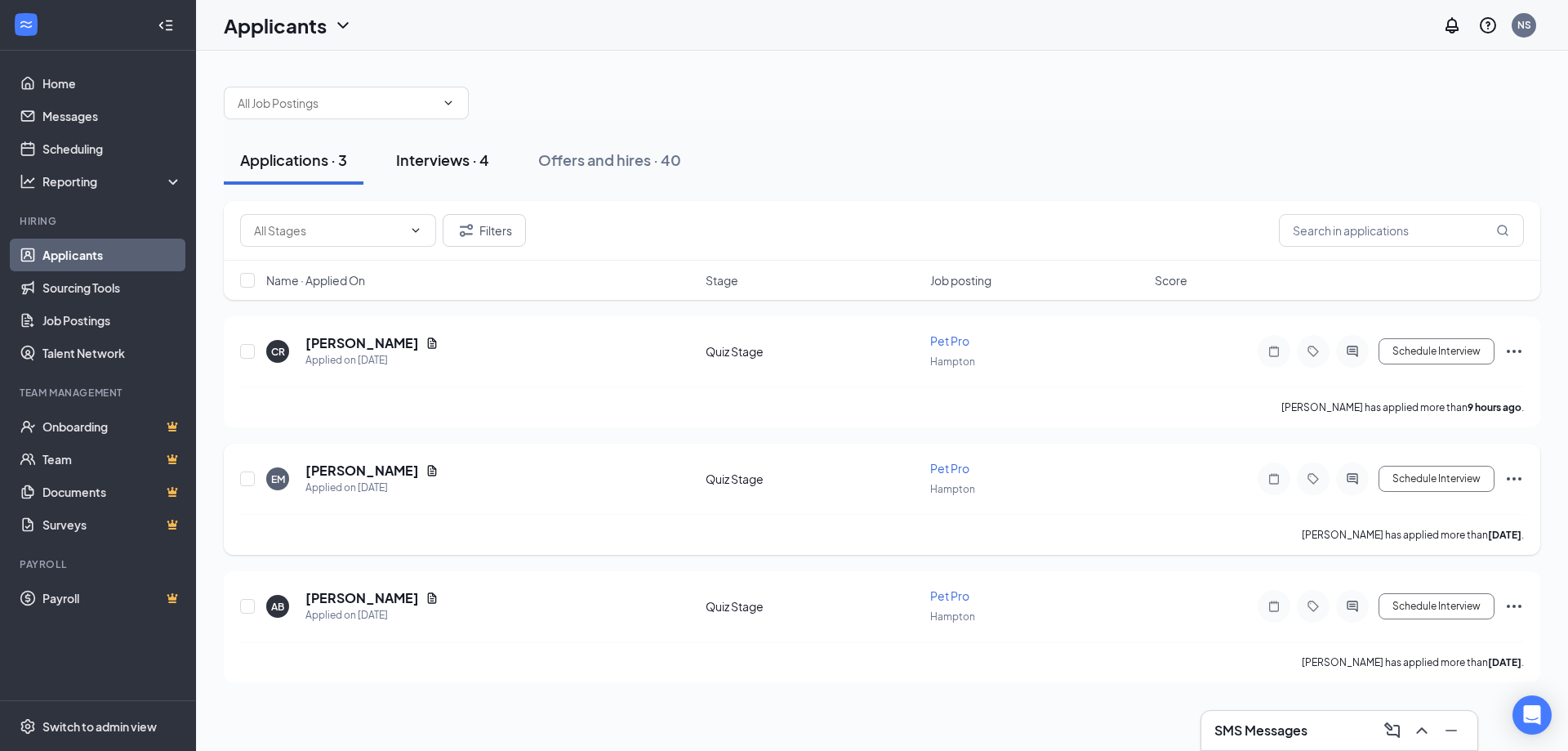
click at [439, 156] on div "Interviews · 4" at bounding box center [443, 160] width 93 height 20
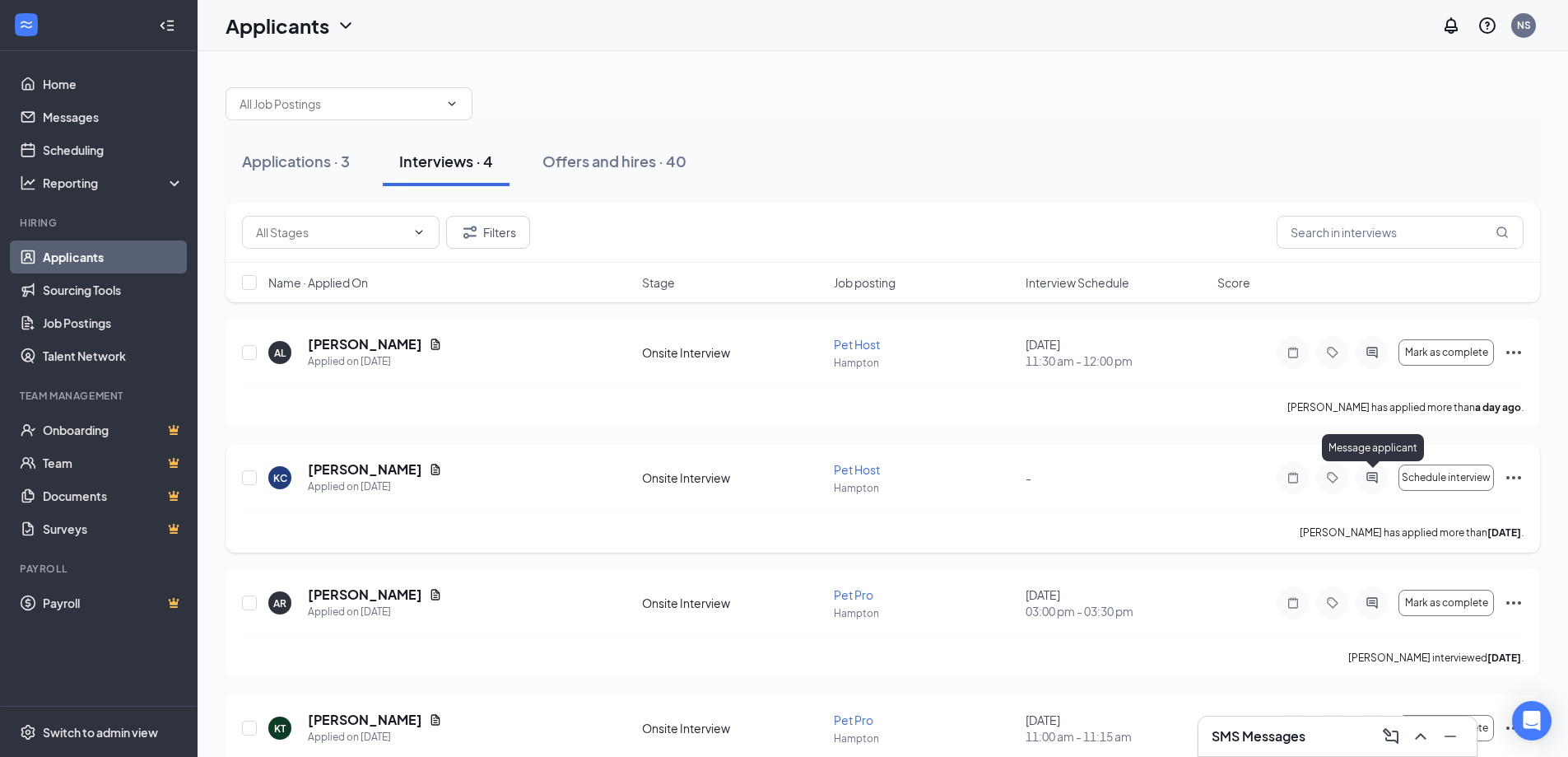
click at [1370, 479] on icon "ActiveChat" at bounding box center [1373, 477] width 20 height 13
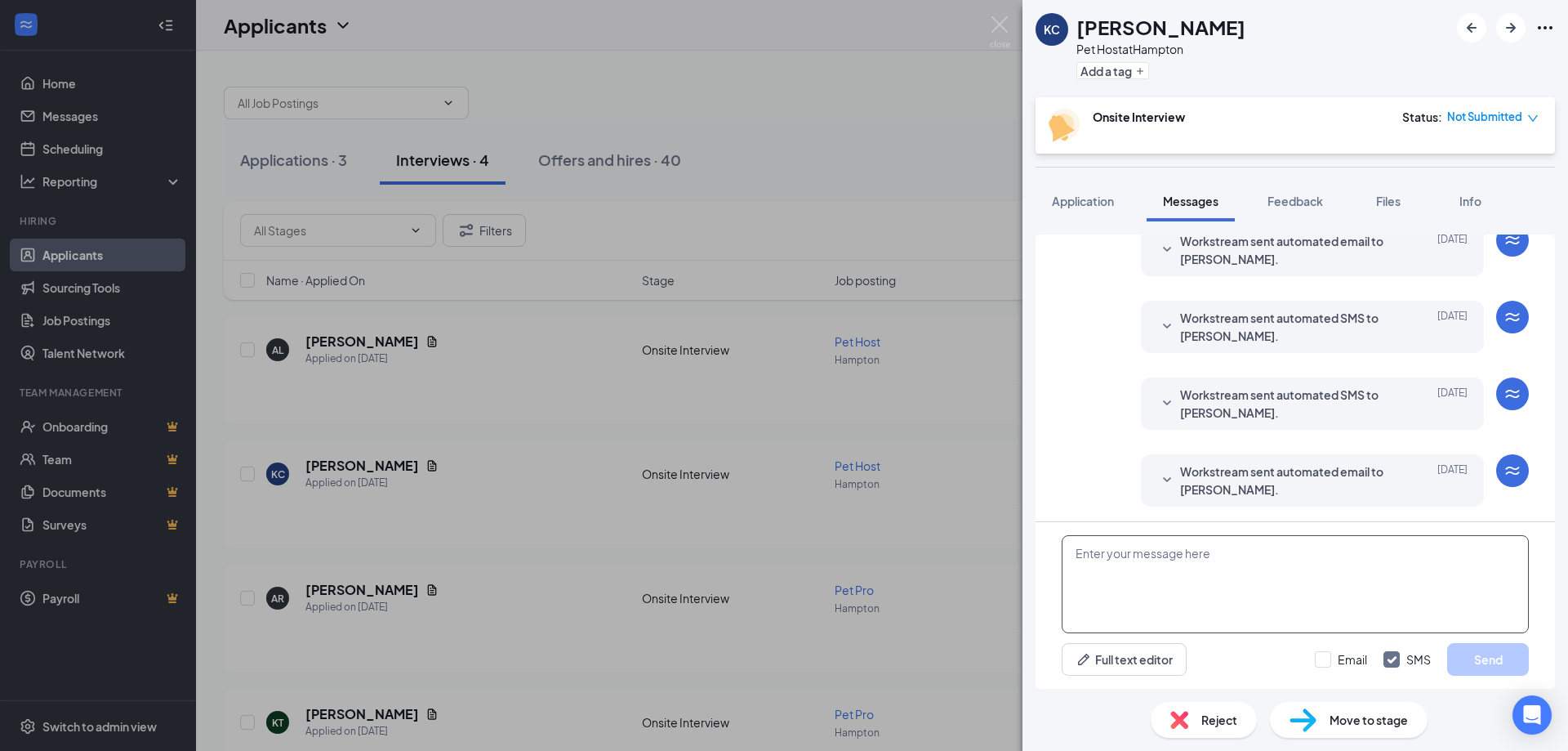
scroll to position [222, 0]
click at [1134, 565] on textarea at bounding box center [1295, 584] width 467 height 98
paste textarea "Hey there, this is Nick at No Leash Needed on Hampton! We'd like to bring you i…"
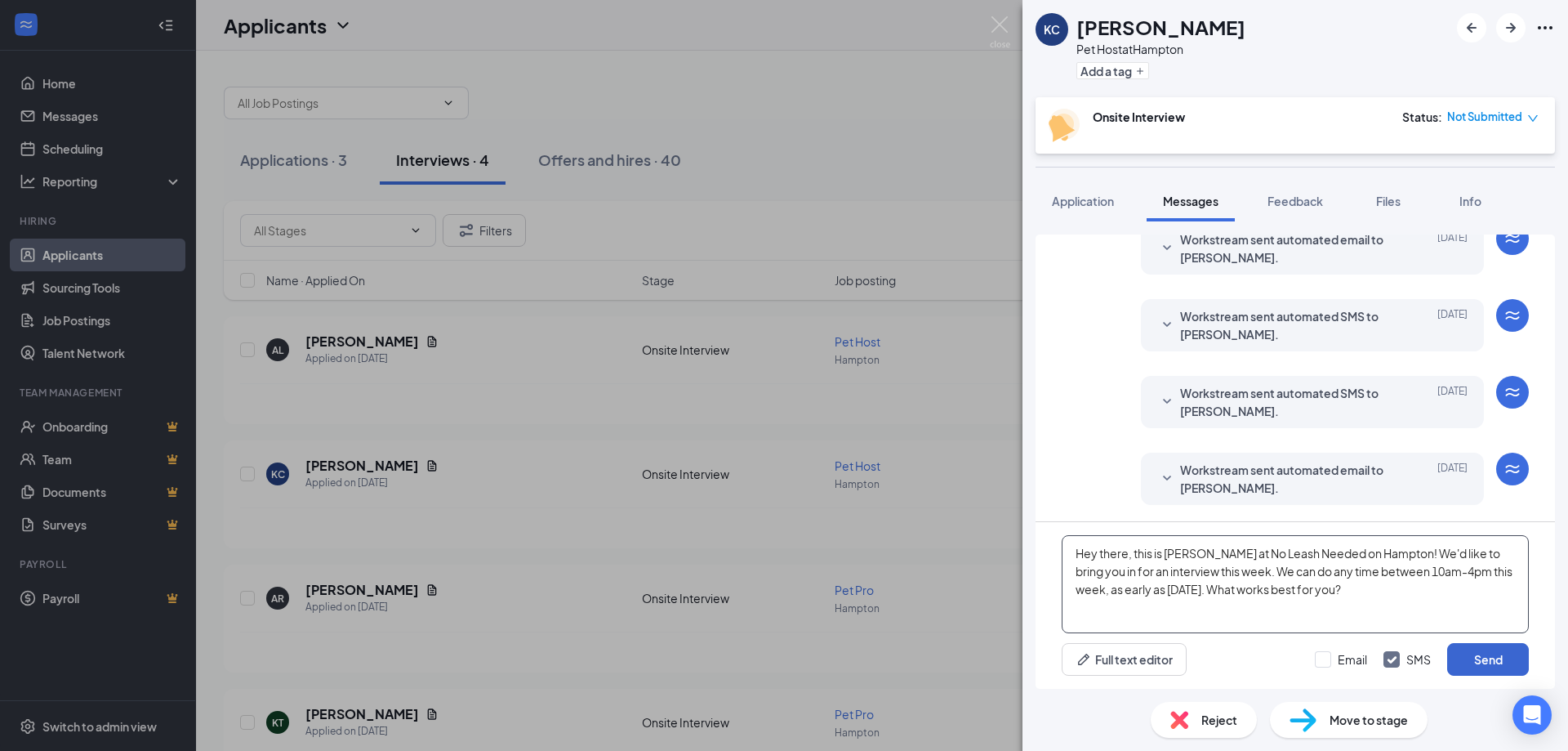
type textarea "Hey there, this is Nick at No Leash Needed on Hampton! We'd like to bring you i…"
click at [1498, 655] on button "Send" at bounding box center [1488, 660] width 82 height 33
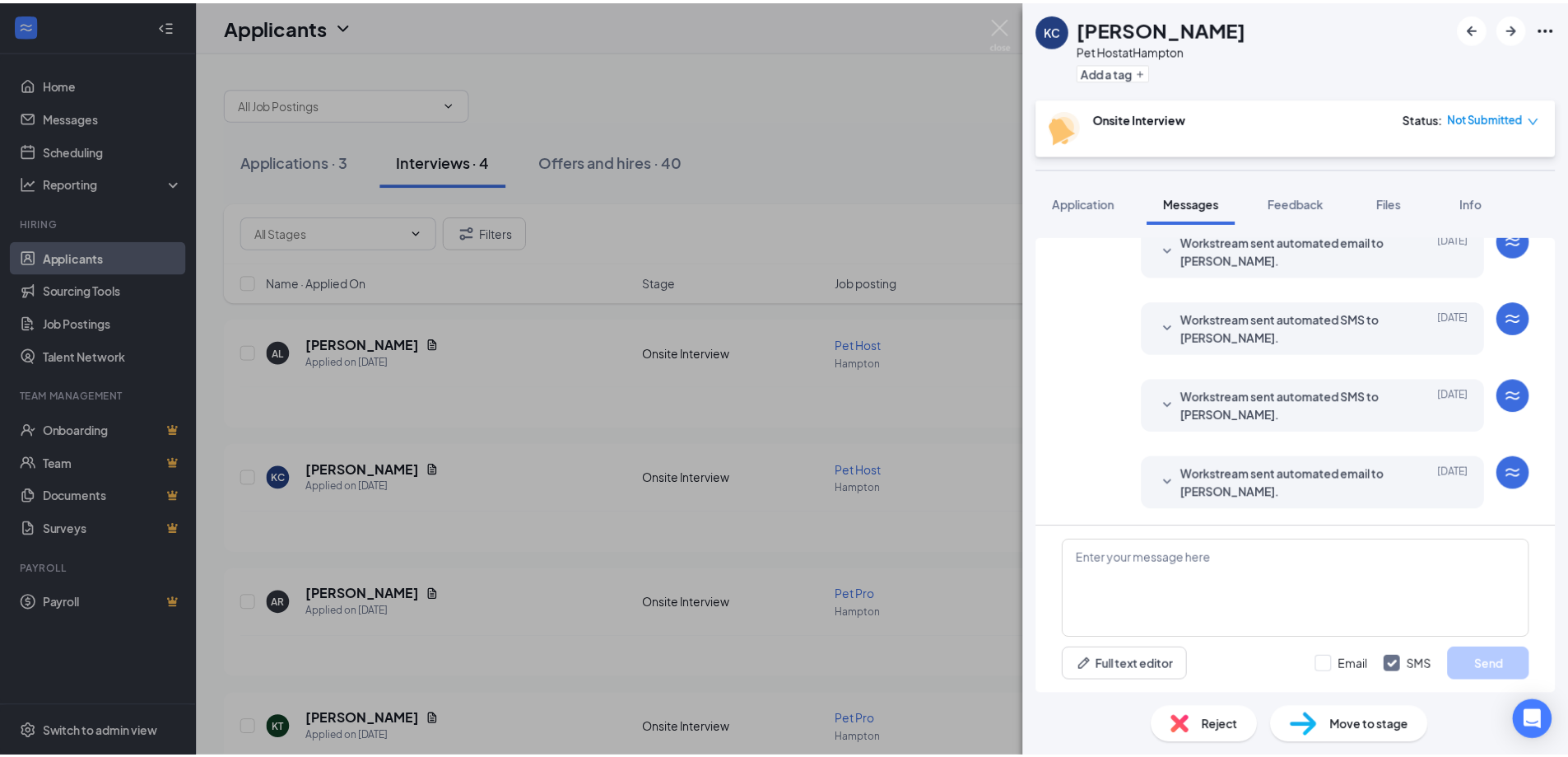
scroll to position [382, 0]
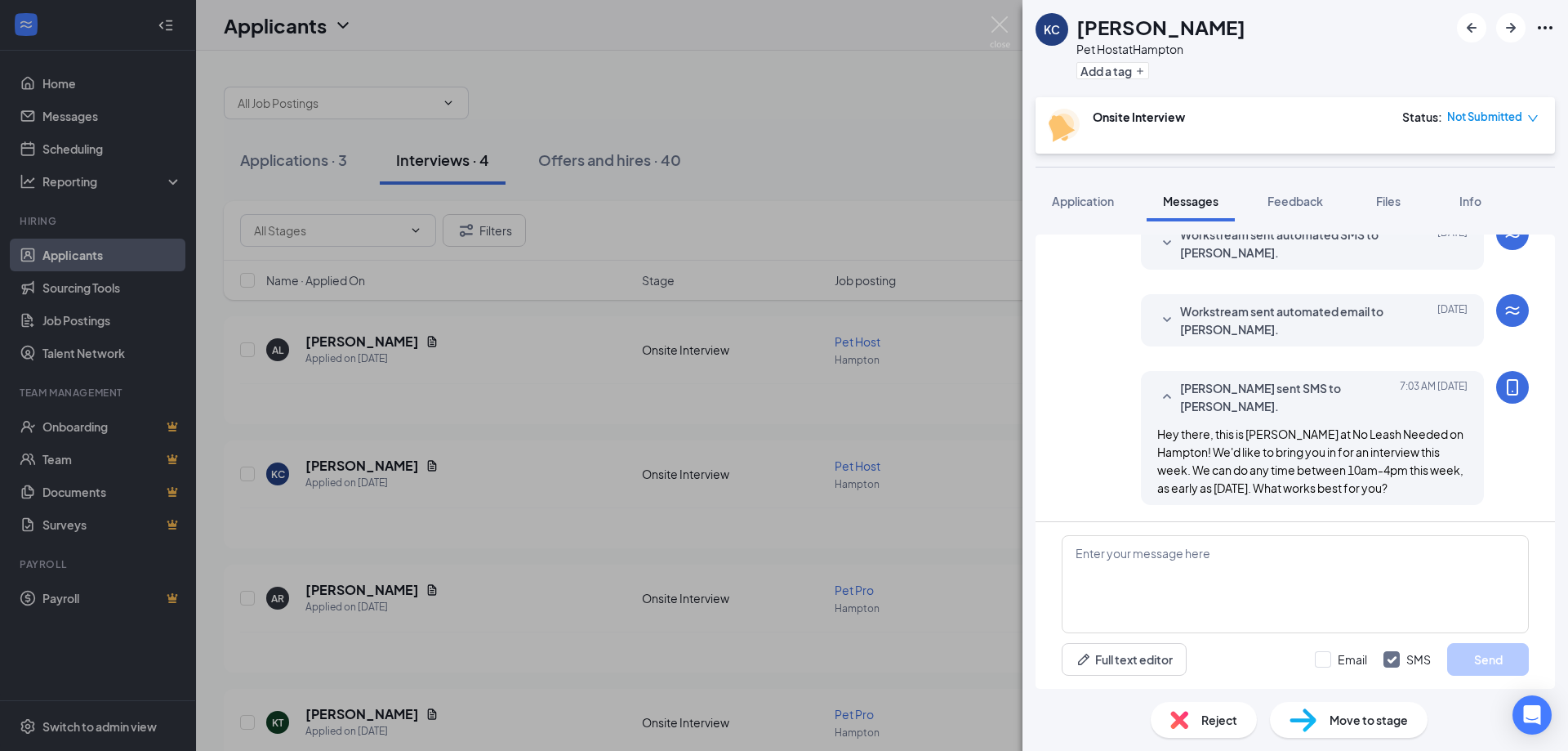
click at [985, 36] on div "KC Kendra Campbell Pet Host at Hampton Add a tag Onsite Interview Status : Not …" at bounding box center [784, 376] width 1568 height 751
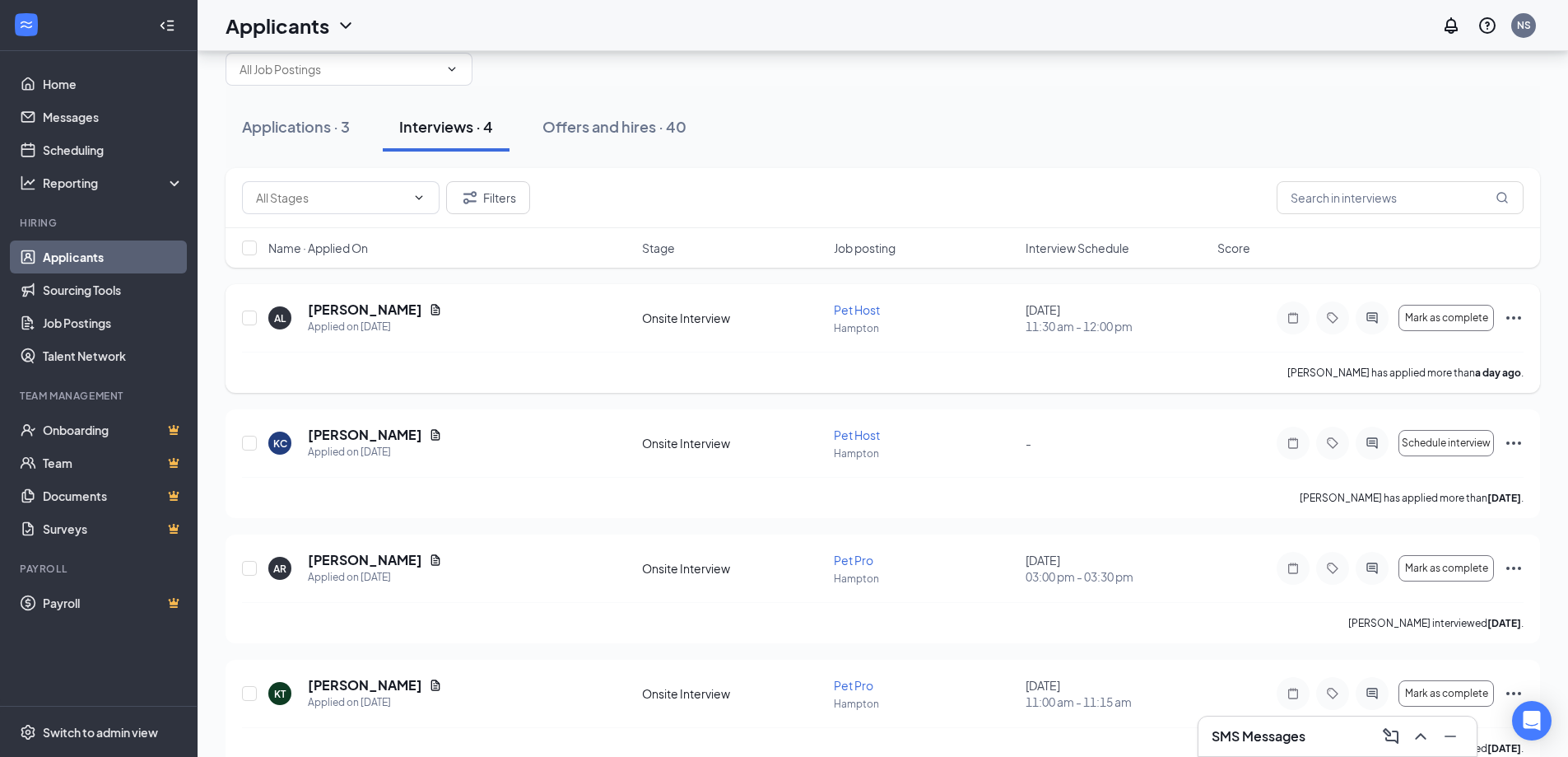
scroll to position [66, 0]
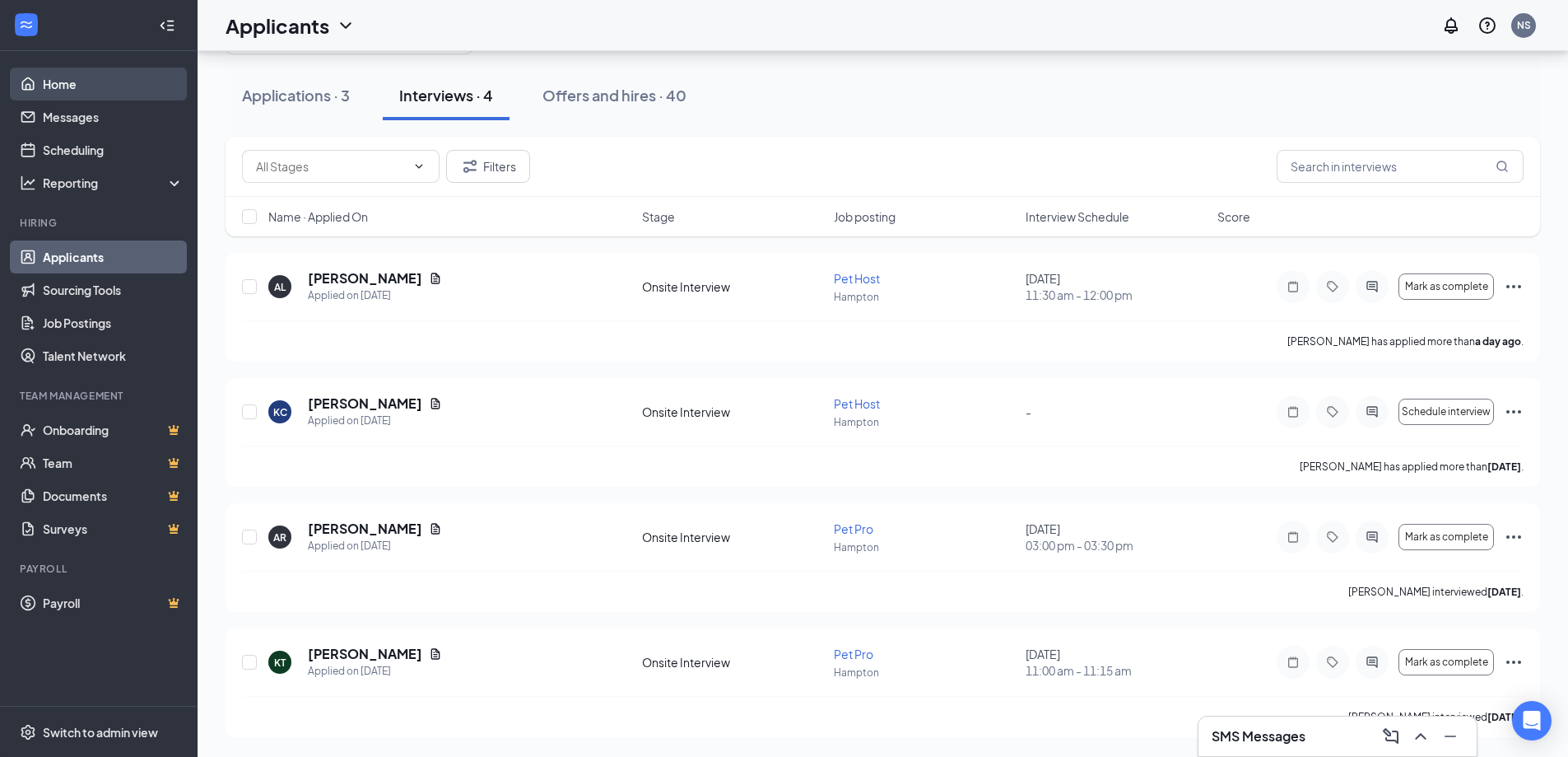
click at [80, 87] on link "Home" at bounding box center [114, 84] width 141 height 33
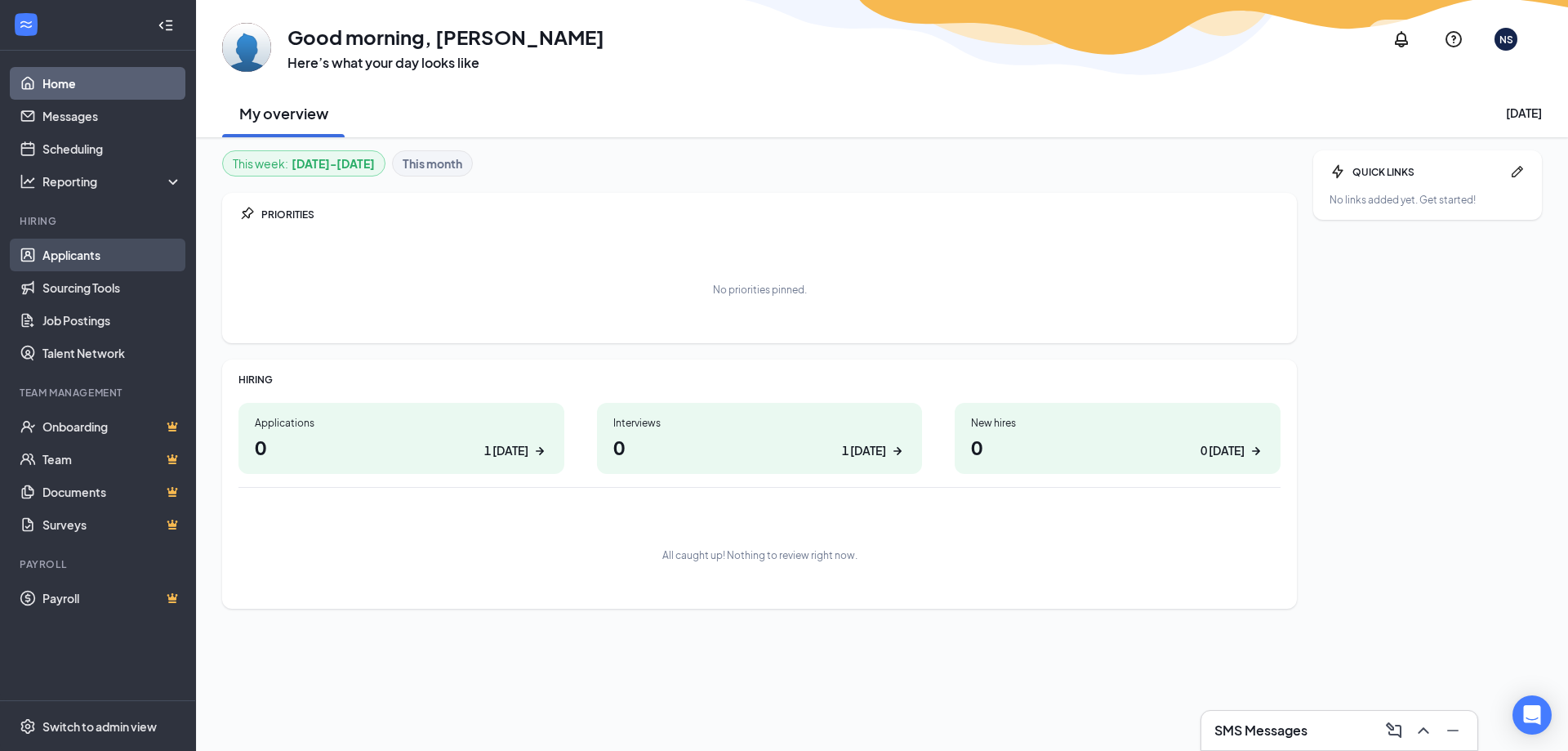
click at [74, 266] on link "Applicants" at bounding box center [113, 255] width 140 height 33
